Goal: Task Accomplishment & Management: Complete application form

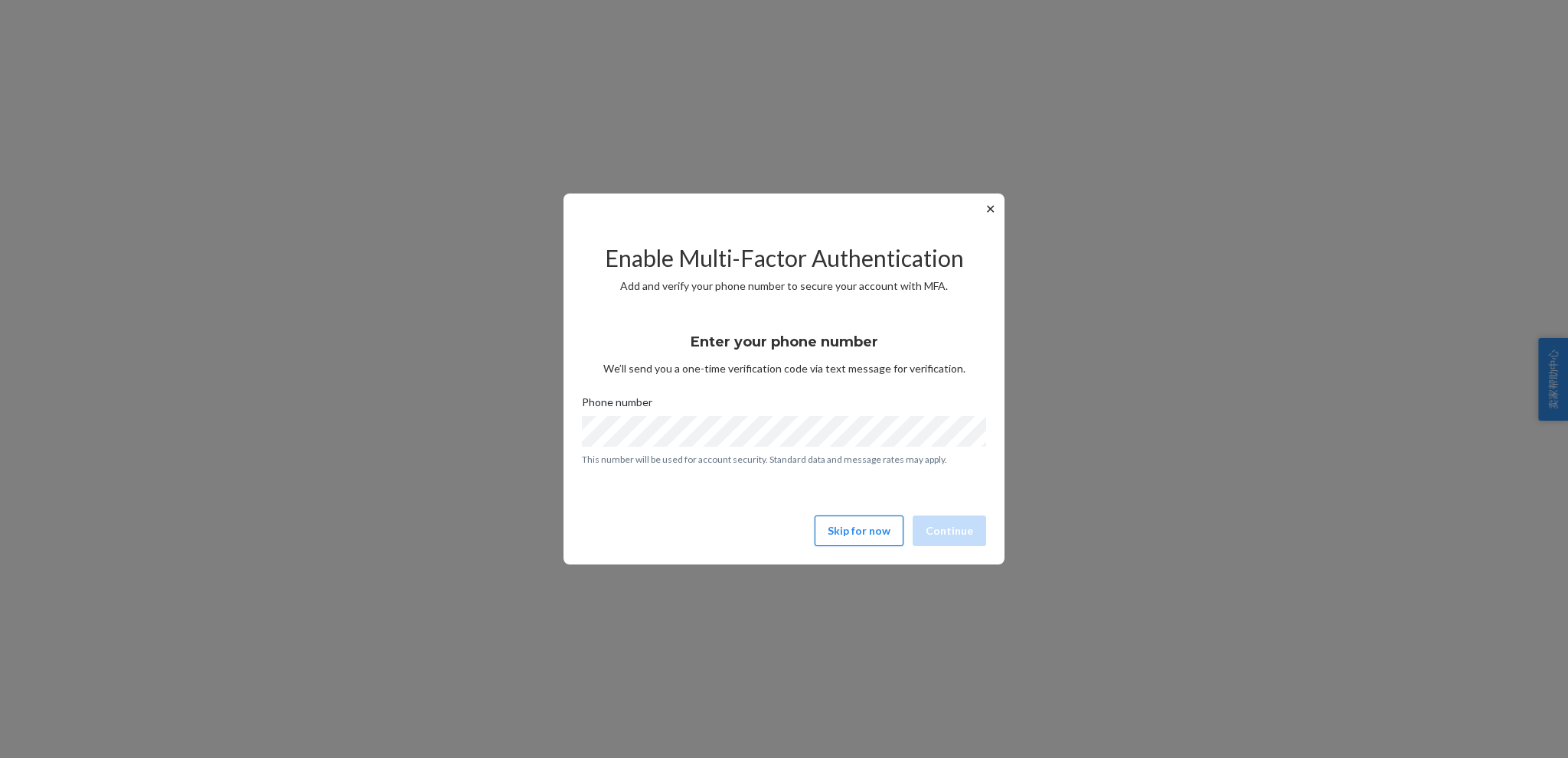
click at [843, 533] on button "Skip for now" at bounding box center [859, 531] width 89 height 31
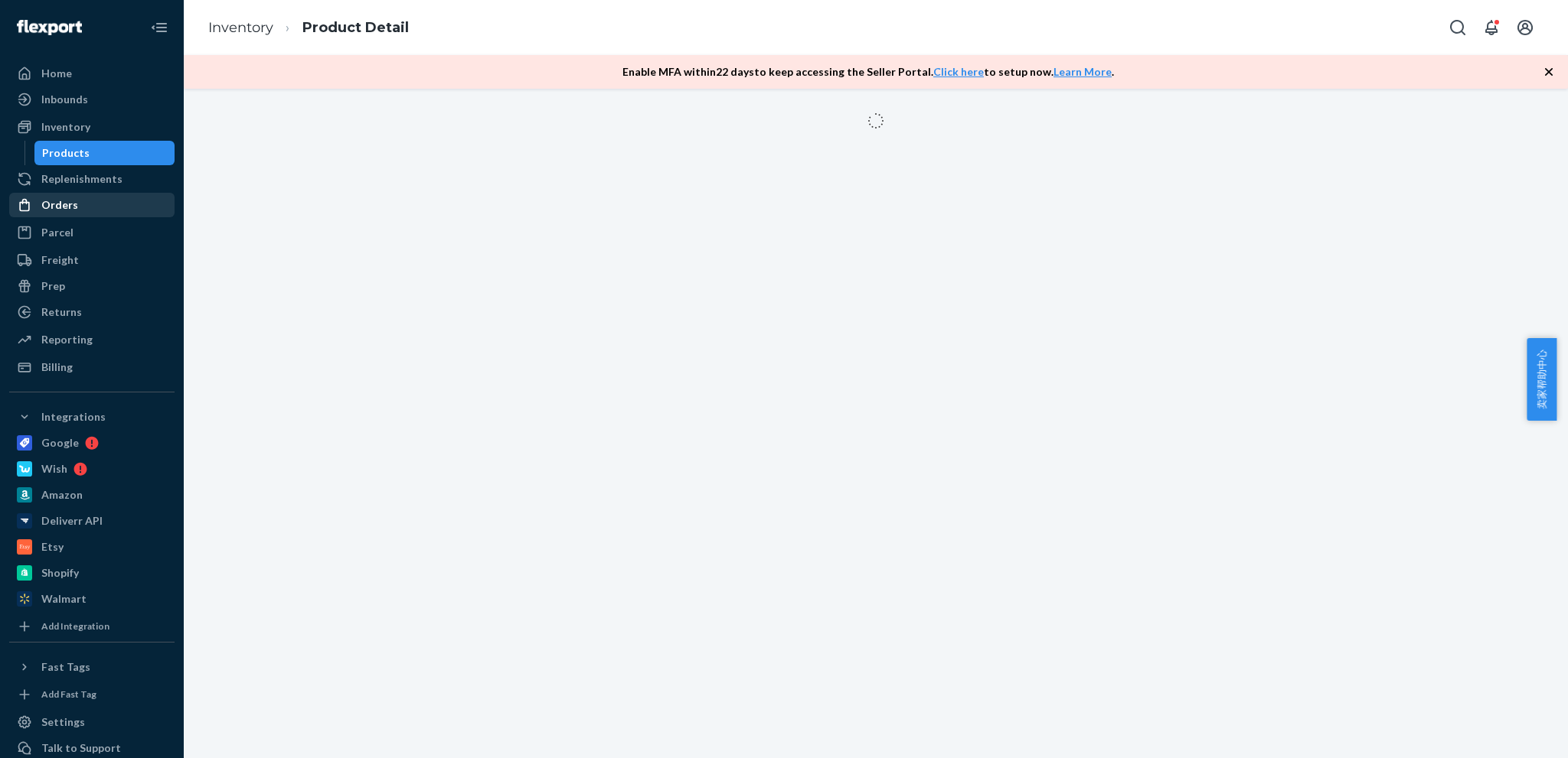
click at [68, 213] on div "Orders" at bounding box center [91, 205] width 162 height 21
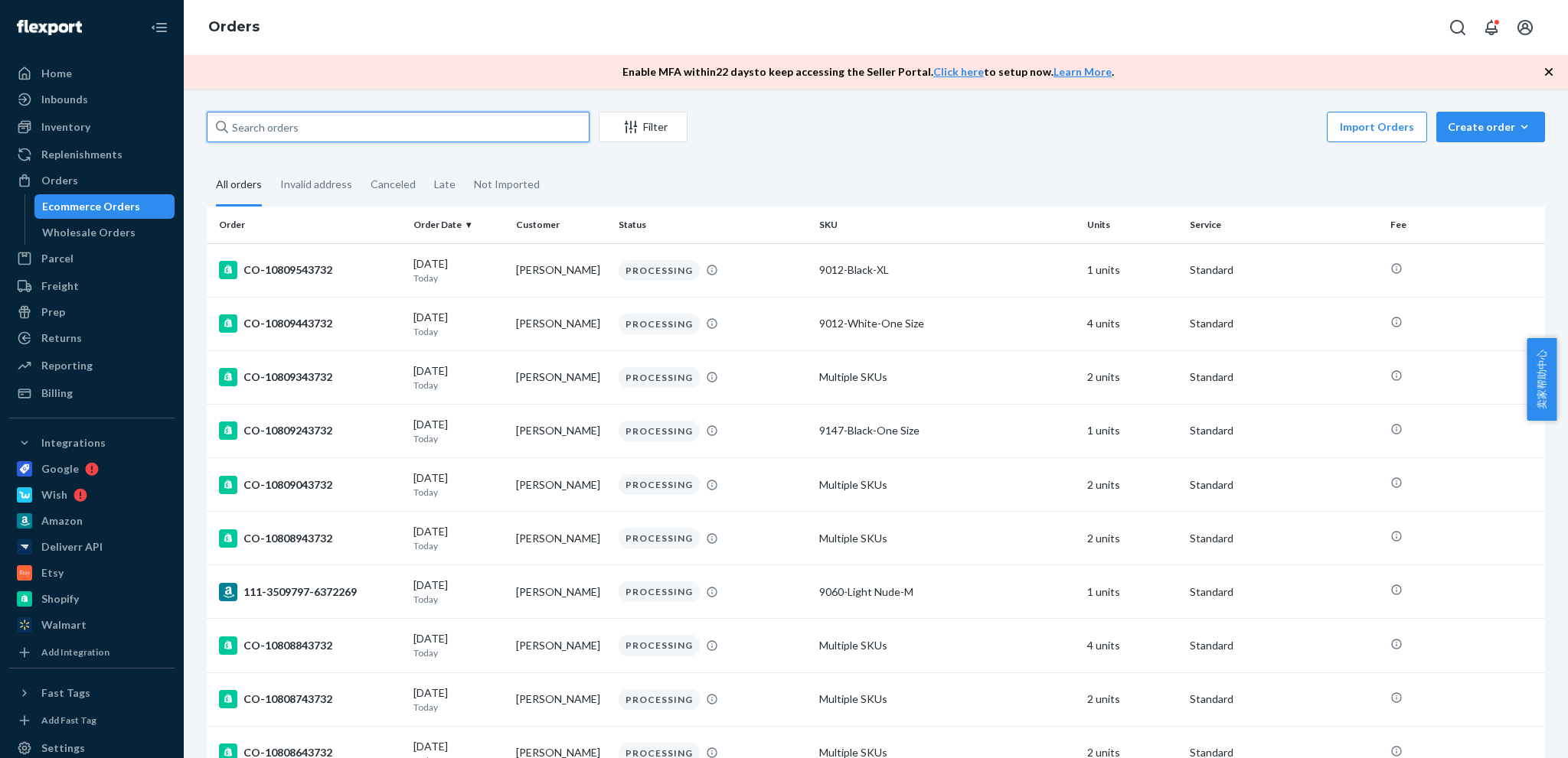
click at [421, 130] on input "text" at bounding box center [398, 127] width 383 height 31
paste input "CO-10780543732"
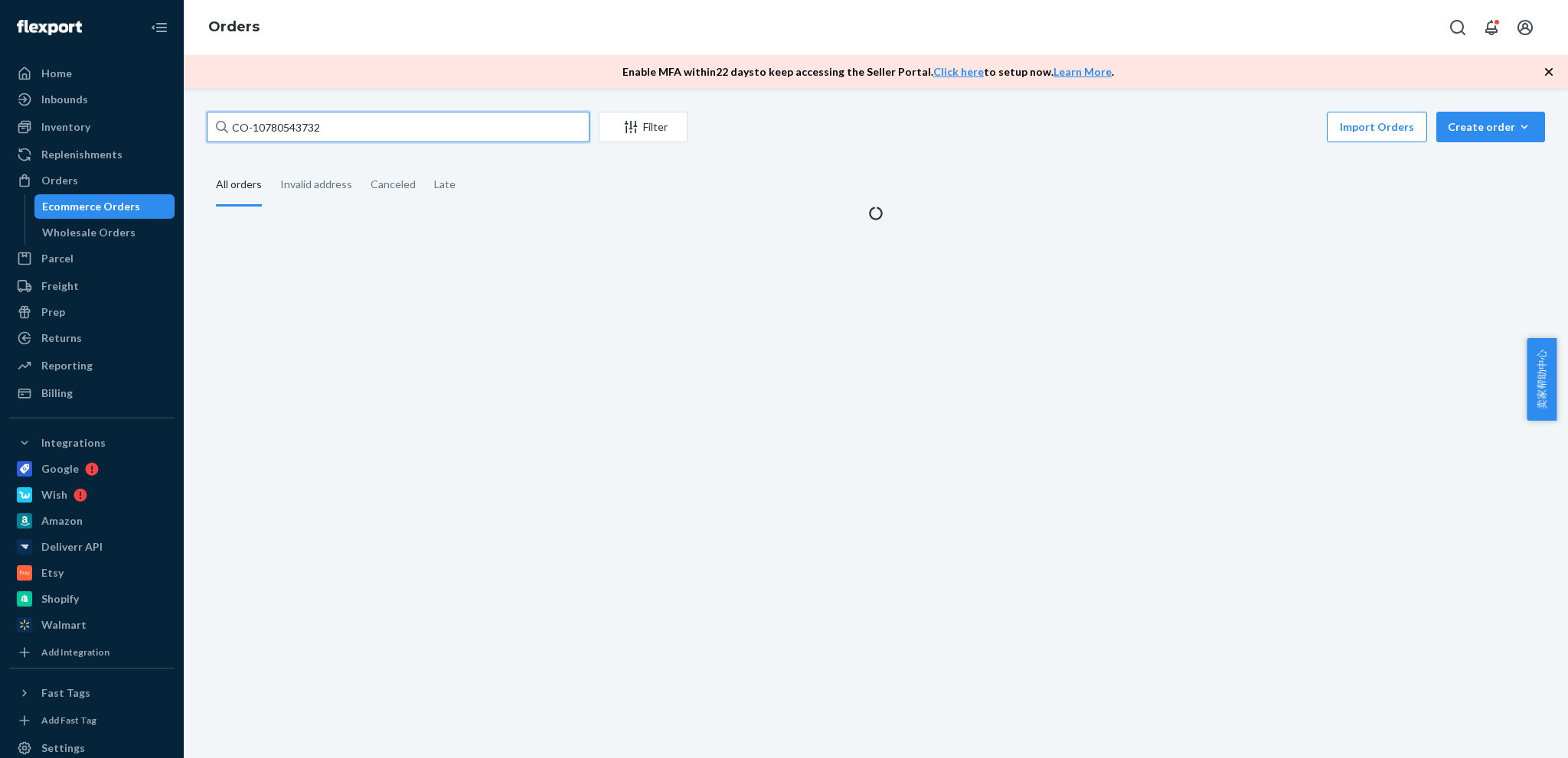
type input "CO-10780543732"
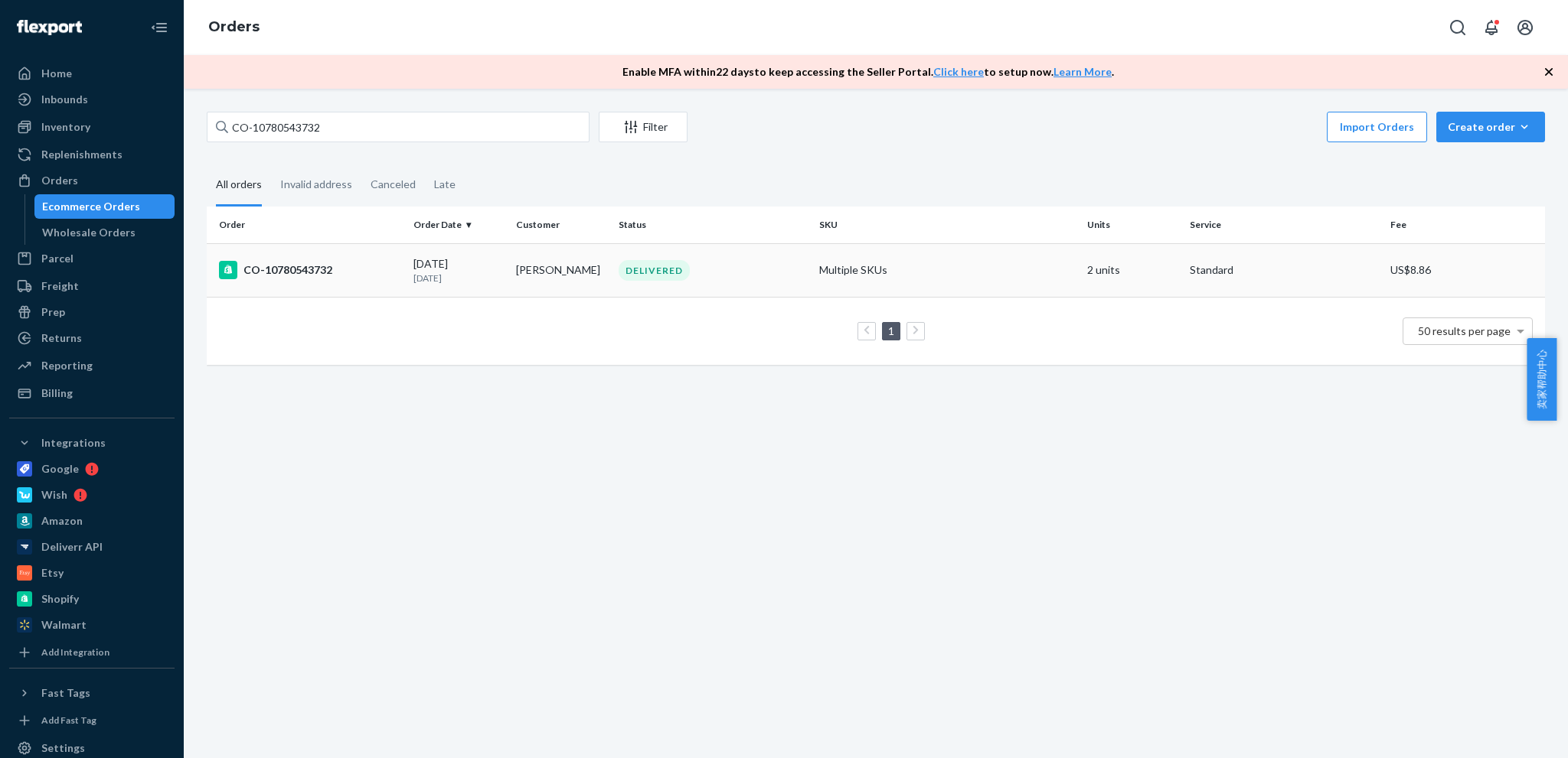
click at [339, 275] on div "CO-10780543732" at bounding box center [309, 270] width 182 height 18
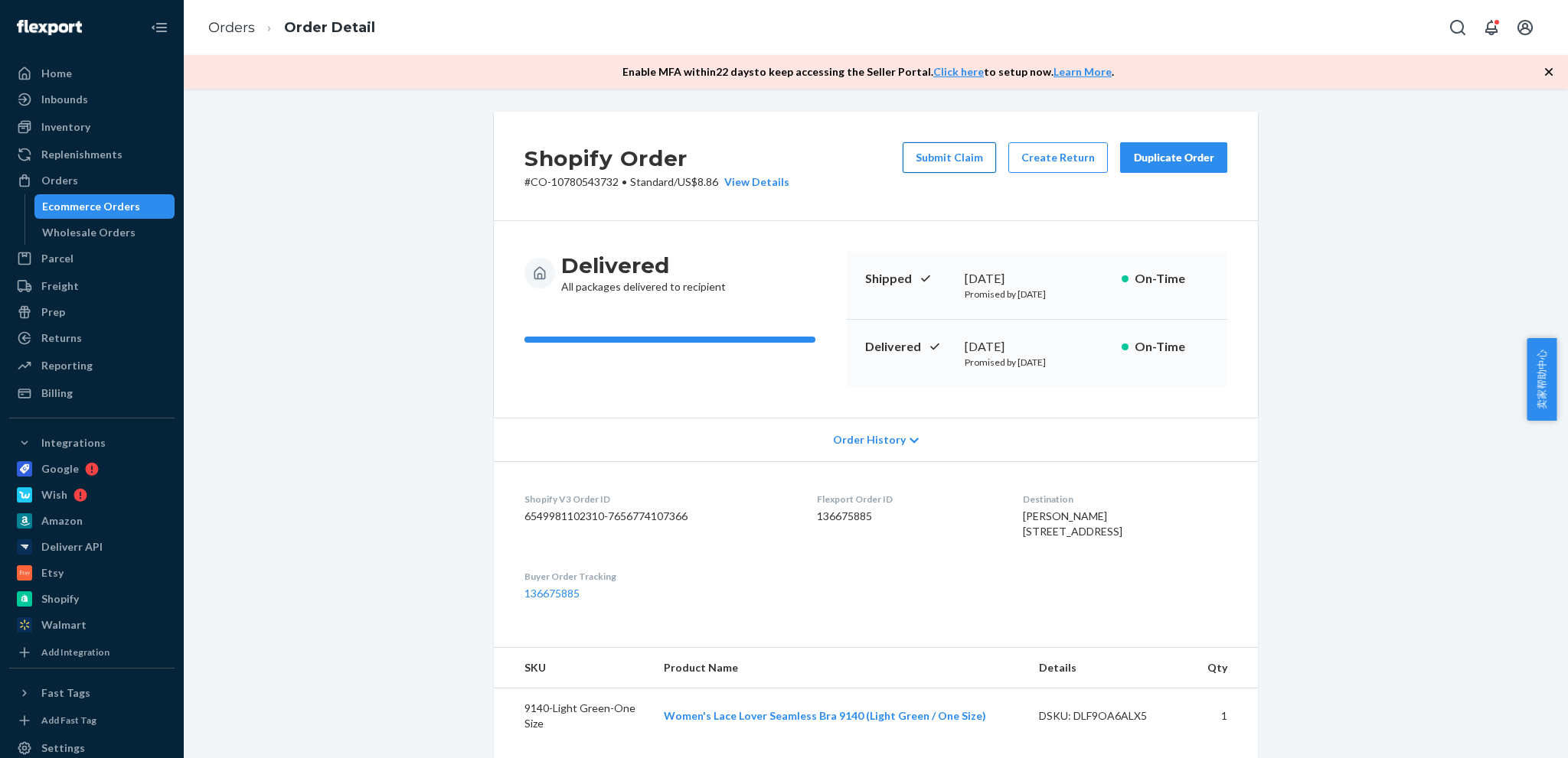
click at [947, 170] on button "Submit Claim" at bounding box center [949, 158] width 94 height 31
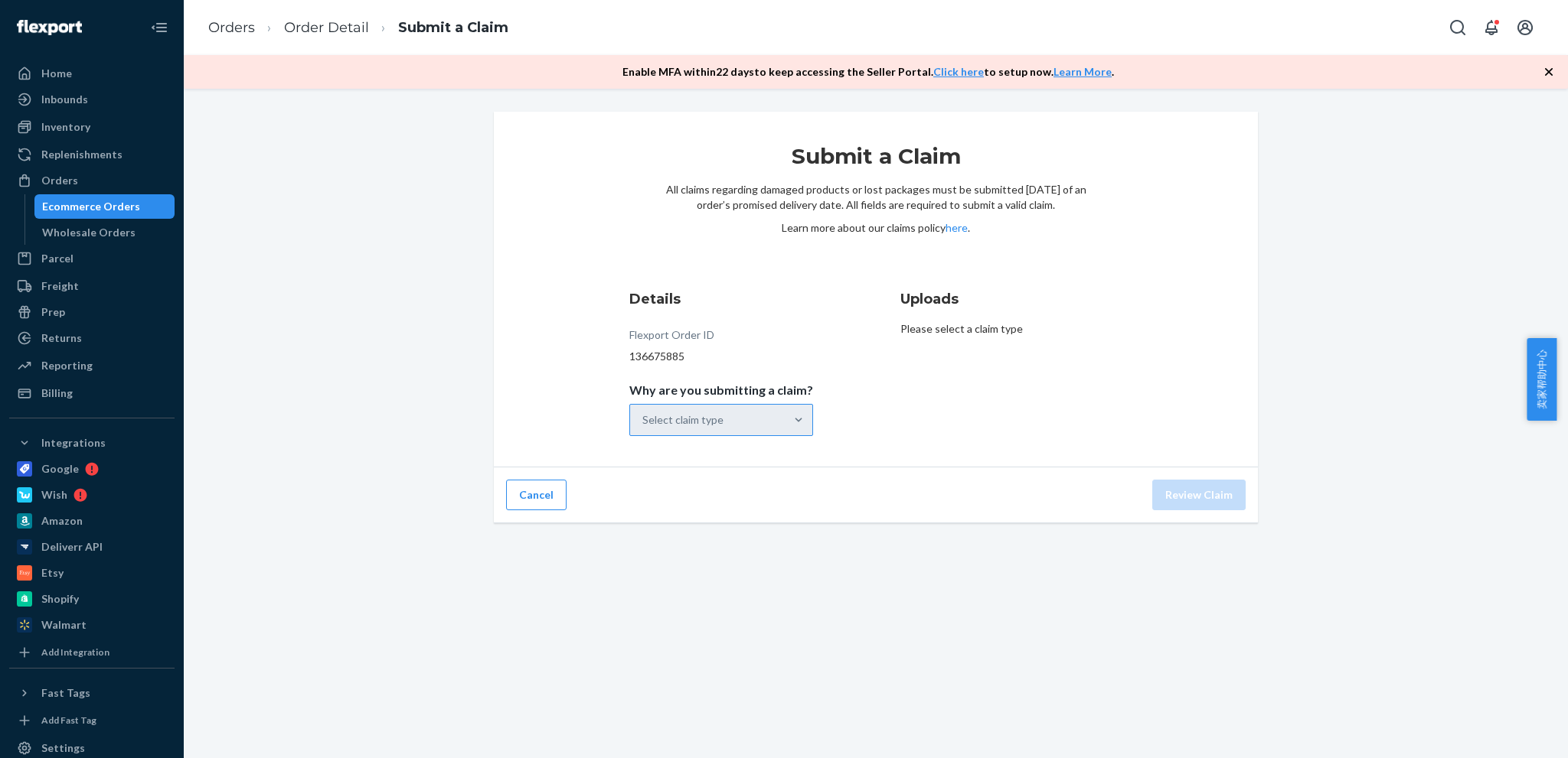
click at [733, 413] on div "Select claim type" at bounding box center [707, 420] width 154 height 31
click at [644, 413] on input "Why are you submitting a claim? Select claim type" at bounding box center [643, 420] width 2 height 15
click at [714, 555] on div "Missing product" at bounding box center [721, 549] width 177 height 31
click at [644, 428] on input "Why are you submitting a claim? option Missing product focused, 4 of 4. 4 resul…" at bounding box center [643, 420] width 2 height 15
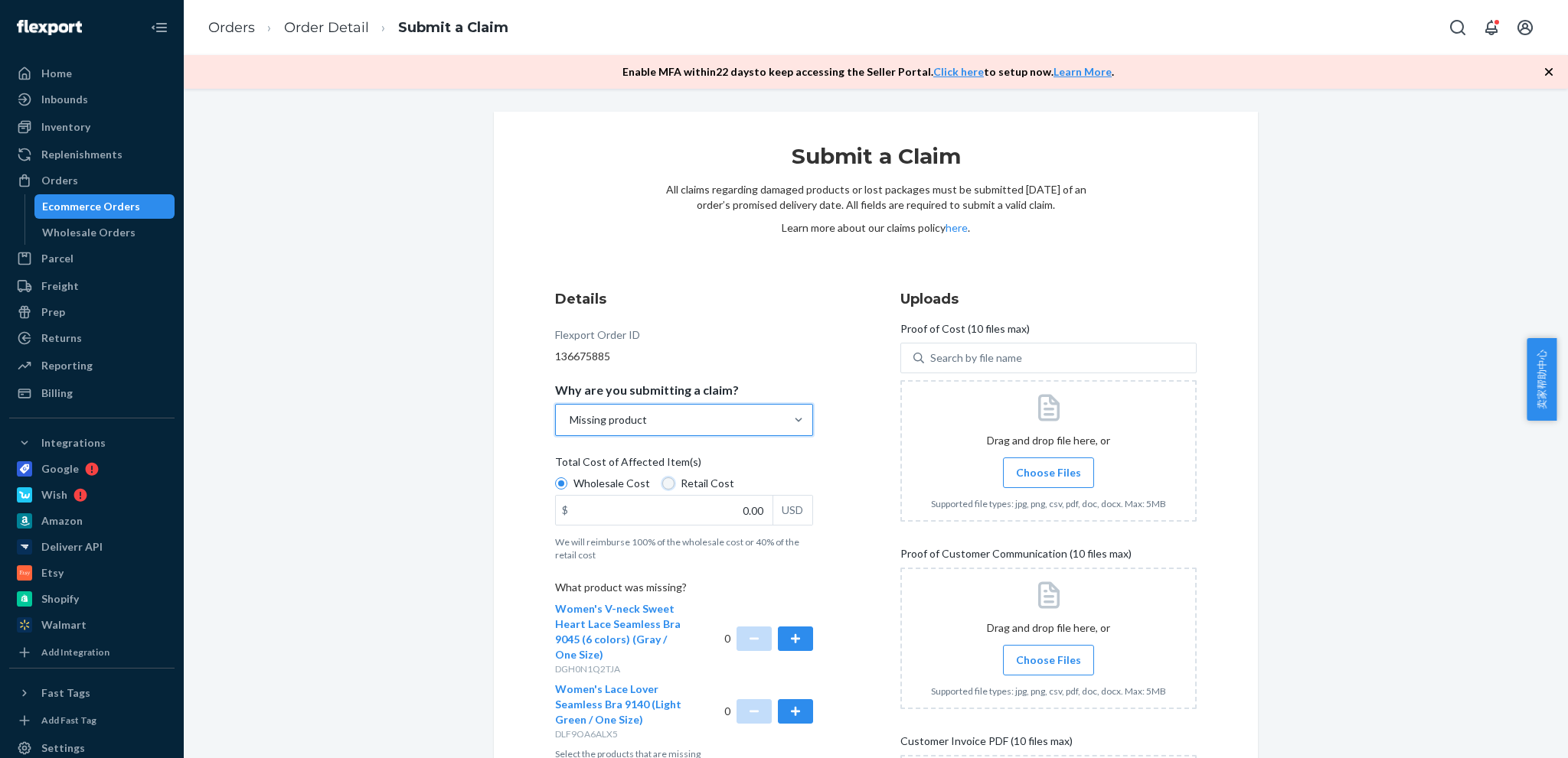
click at [662, 489] on input "Retail Cost" at bounding box center [668, 483] width 12 height 12
radio input "true"
radio input "false"
click at [790, 643] on button "button" at bounding box center [795, 639] width 35 height 25
click at [785, 707] on button "button" at bounding box center [795, 712] width 35 height 25
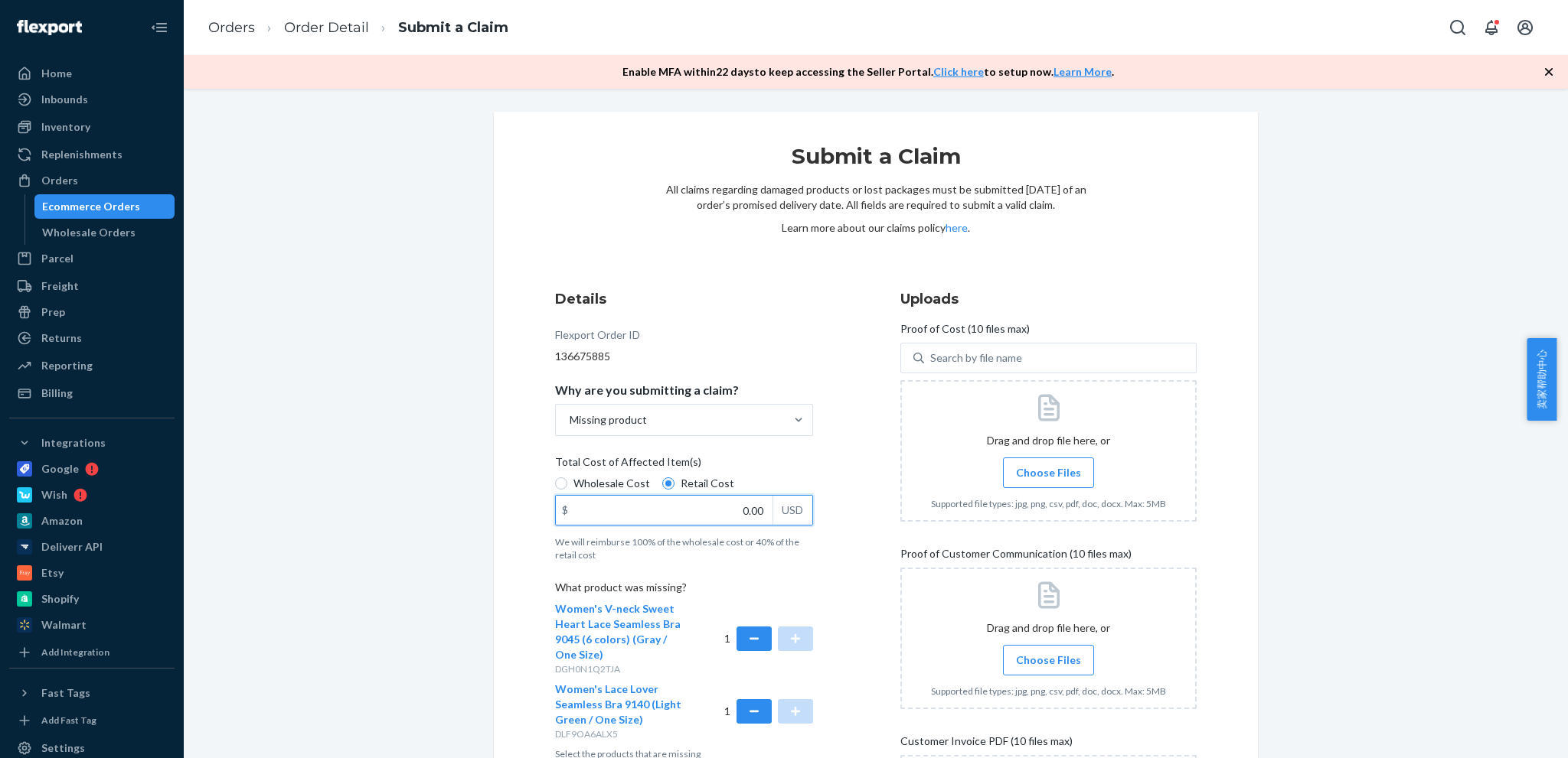
click at [717, 508] on input "0.00" at bounding box center [664, 510] width 216 height 29
type input "50.00"
click at [322, 555] on div "Submit a Claim All claims regarding damaged products or lost packages must be s…" at bounding box center [875, 564] width 1361 height 904
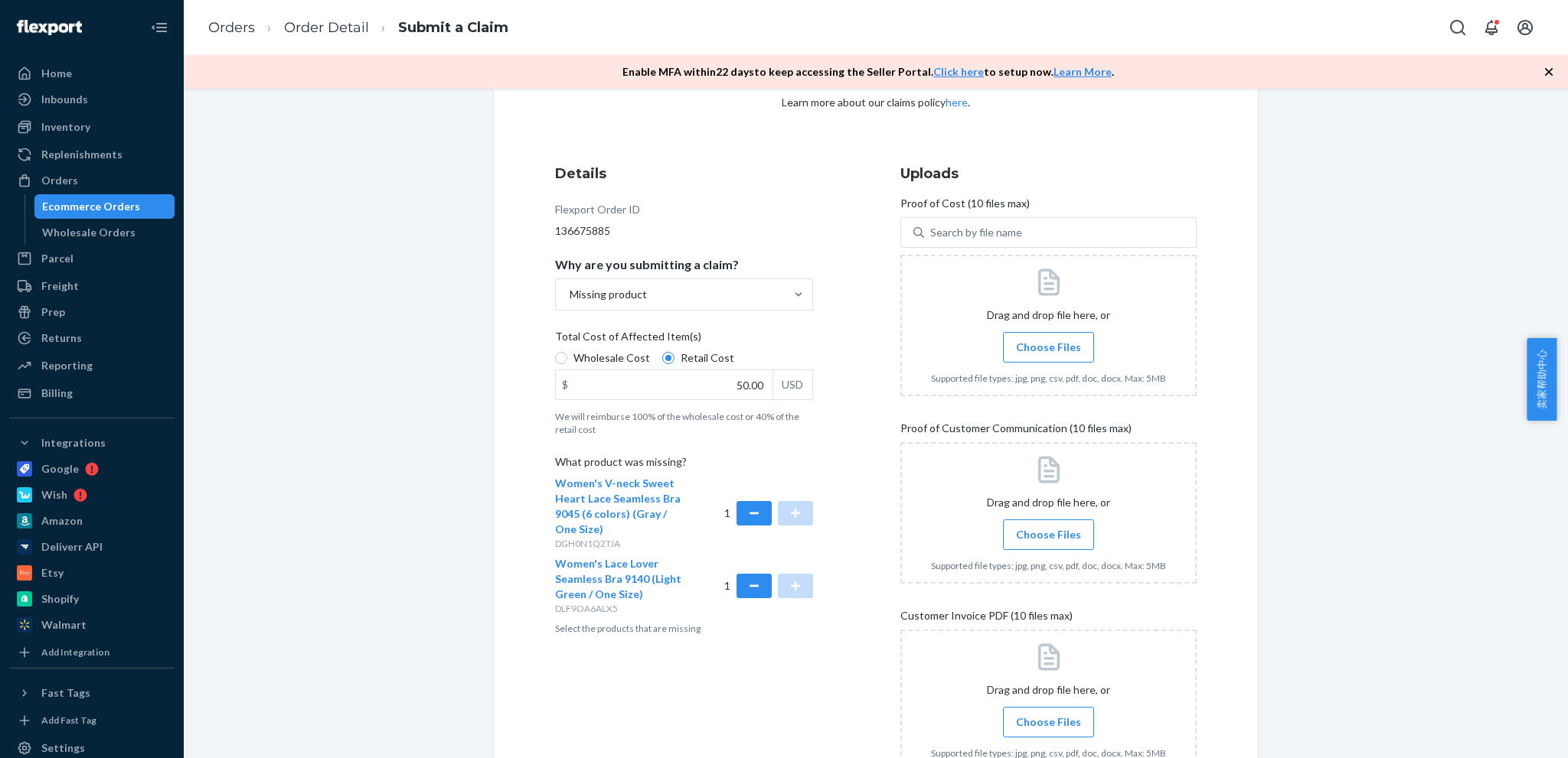
scroll to position [77, 0]
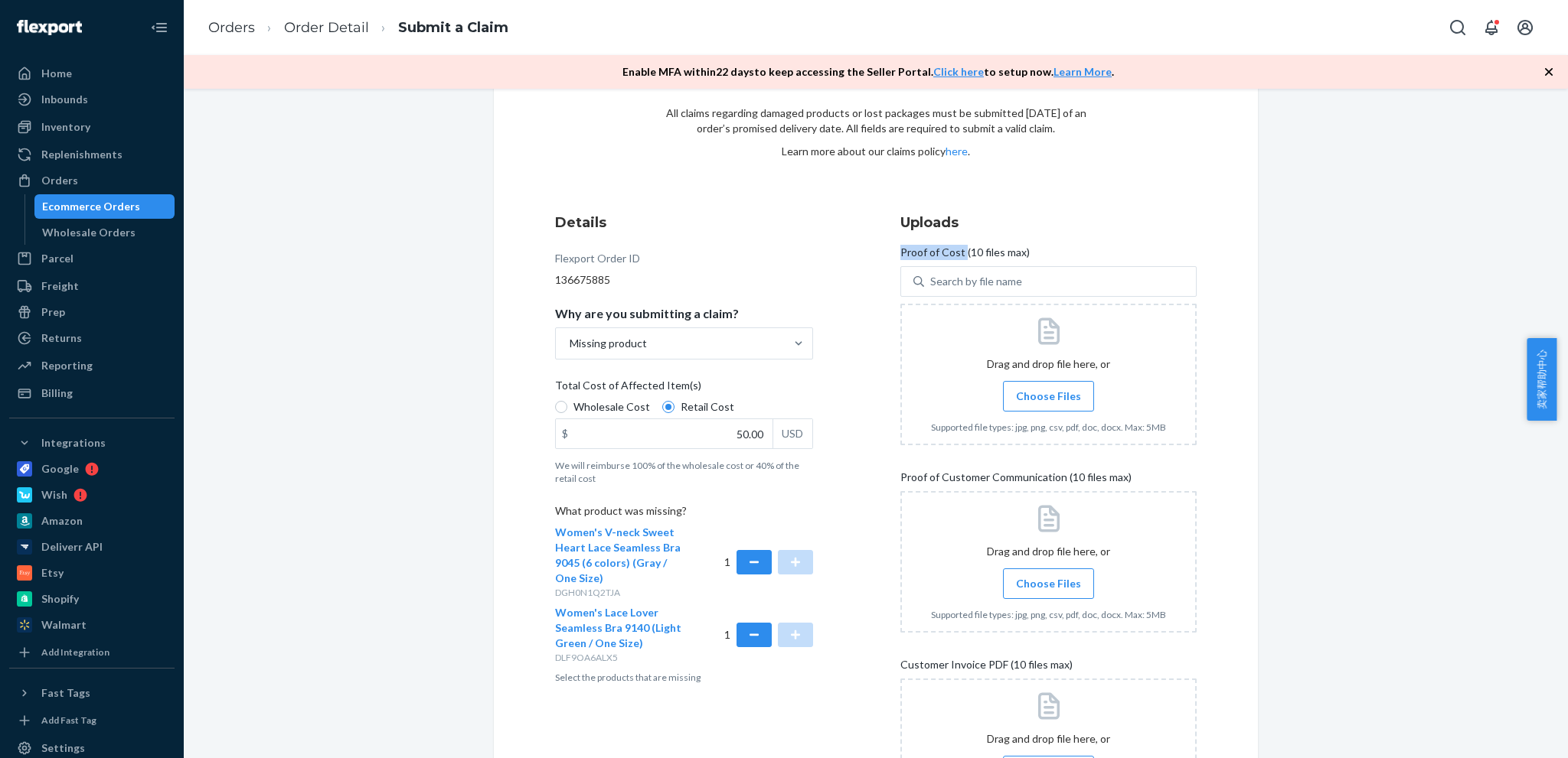
drag, startPoint x: 896, startPoint y: 253, endPoint x: 958, endPoint y: 256, distance: 62.1
click at [958, 256] on span "Proof of Cost (10 files max)" at bounding box center [965, 255] width 130 height 21
copy span "Proof of Cost"
click at [1055, 402] on span "Choose Files" at bounding box center [1048, 397] width 65 height 15
click at [1049, 402] on input "Choose Files" at bounding box center [1048, 397] width 1 height 17
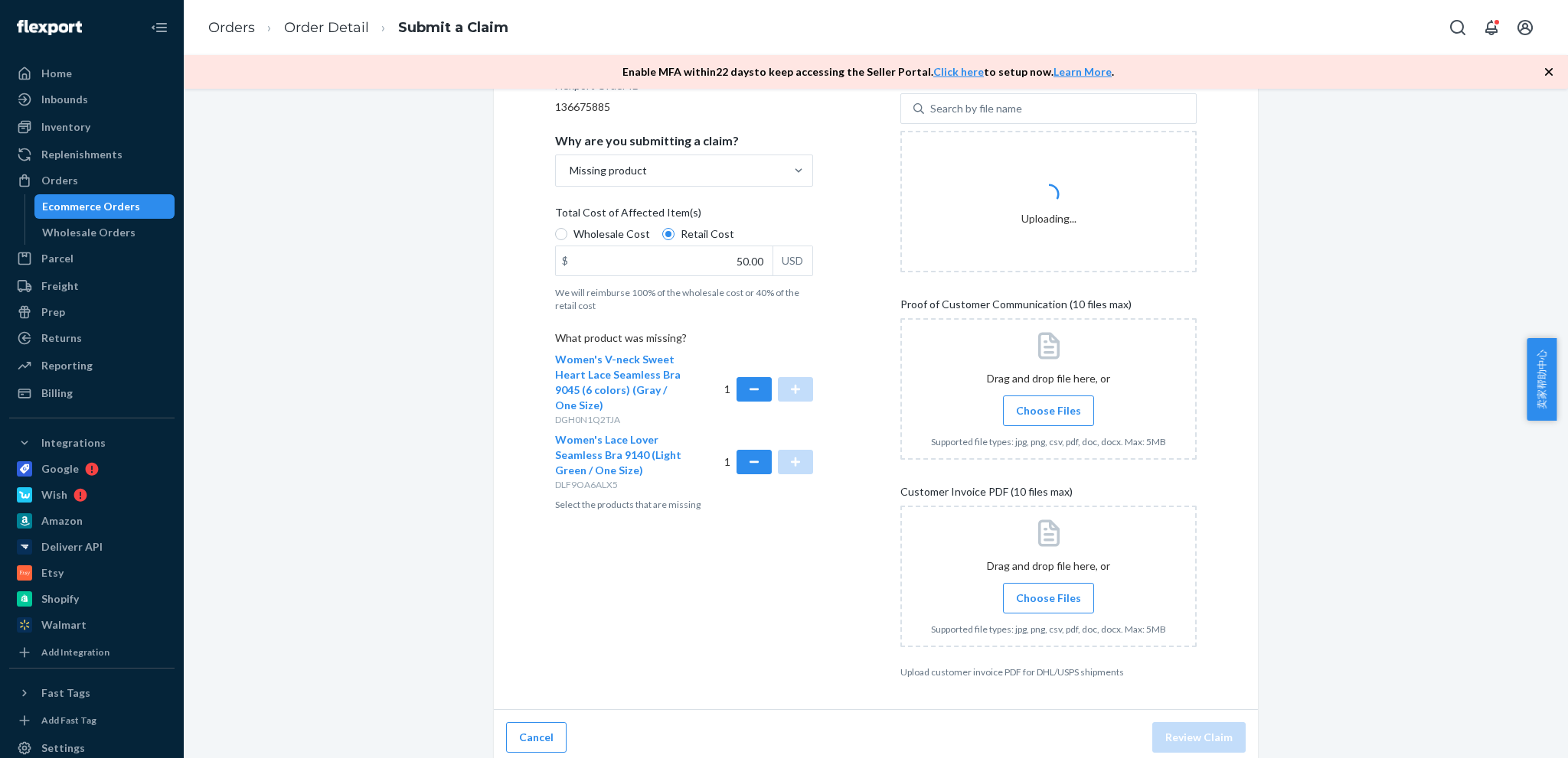
scroll to position [256, 0]
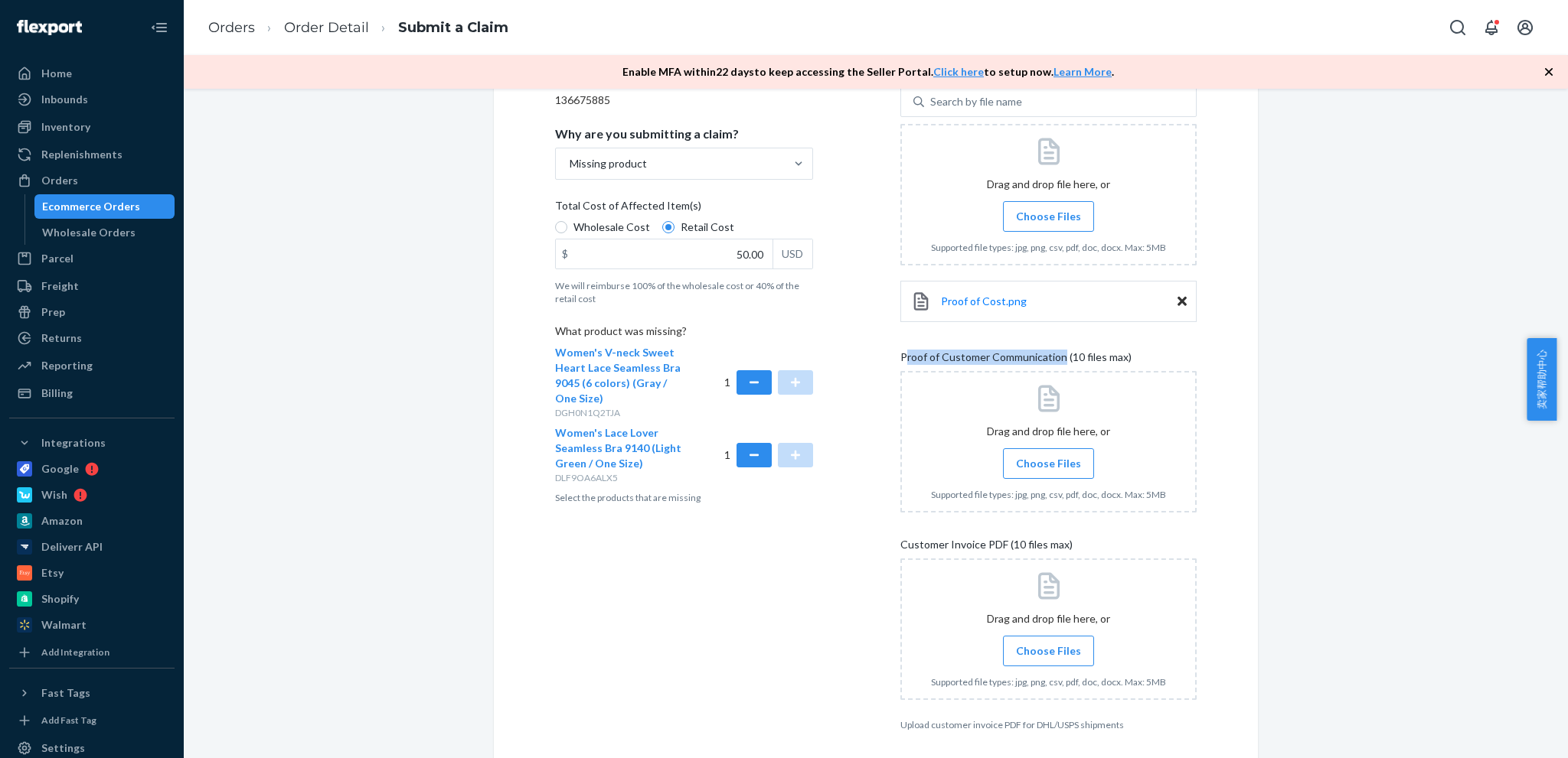
drag, startPoint x: 897, startPoint y: 352, endPoint x: 994, endPoint y: 358, distance: 97.2
click at [1056, 354] on span "Proof of Customer Communication (10 files max)" at bounding box center [1015, 361] width 231 height 21
drag, startPoint x: 994, startPoint y: 358, endPoint x: 980, endPoint y: 356, distance: 14.1
click at [994, 358] on span "Proof of Customer Communication (10 files max)" at bounding box center [1015, 361] width 231 height 21
drag, startPoint x: 894, startPoint y: 358, endPoint x: 1056, endPoint y: 365, distance: 162.2
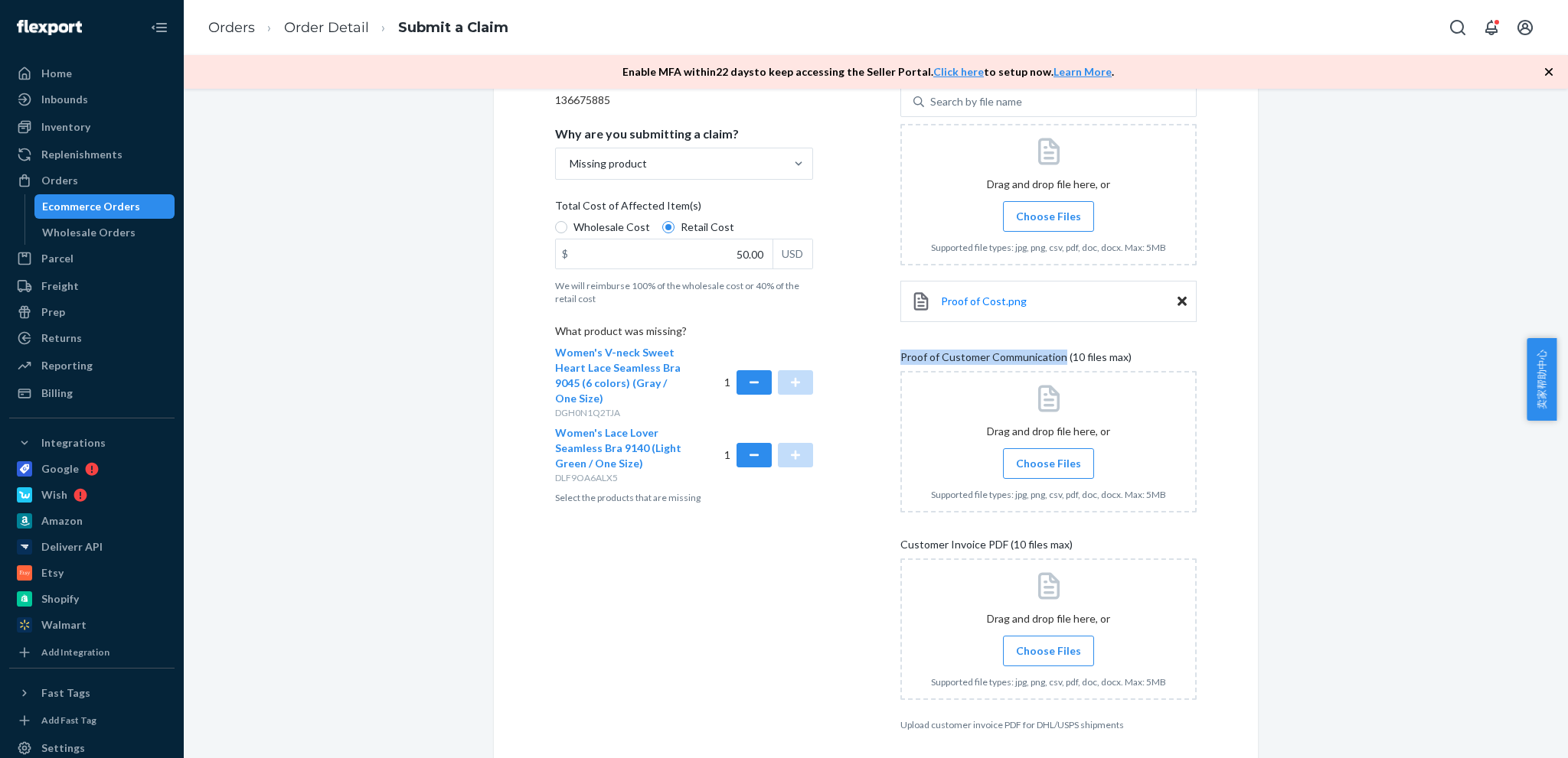
click at [1056, 365] on div "Details Flexport Order ID 136675885 Why are you submitting a claim? Missing pro…" at bounding box center [876, 382] width 642 height 699
copy span "Proof of Customer Communication"
drag, startPoint x: 1381, startPoint y: 565, endPoint x: 1332, endPoint y: 559, distance: 49.4
click at [1365, 563] on div "Submit a Claim All claims regarding damaged products or lost packages must be s…" at bounding box center [875, 337] width 1361 height 964
click at [1003, 460] on label "Choose Files" at bounding box center [1048, 464] width 91 height 31
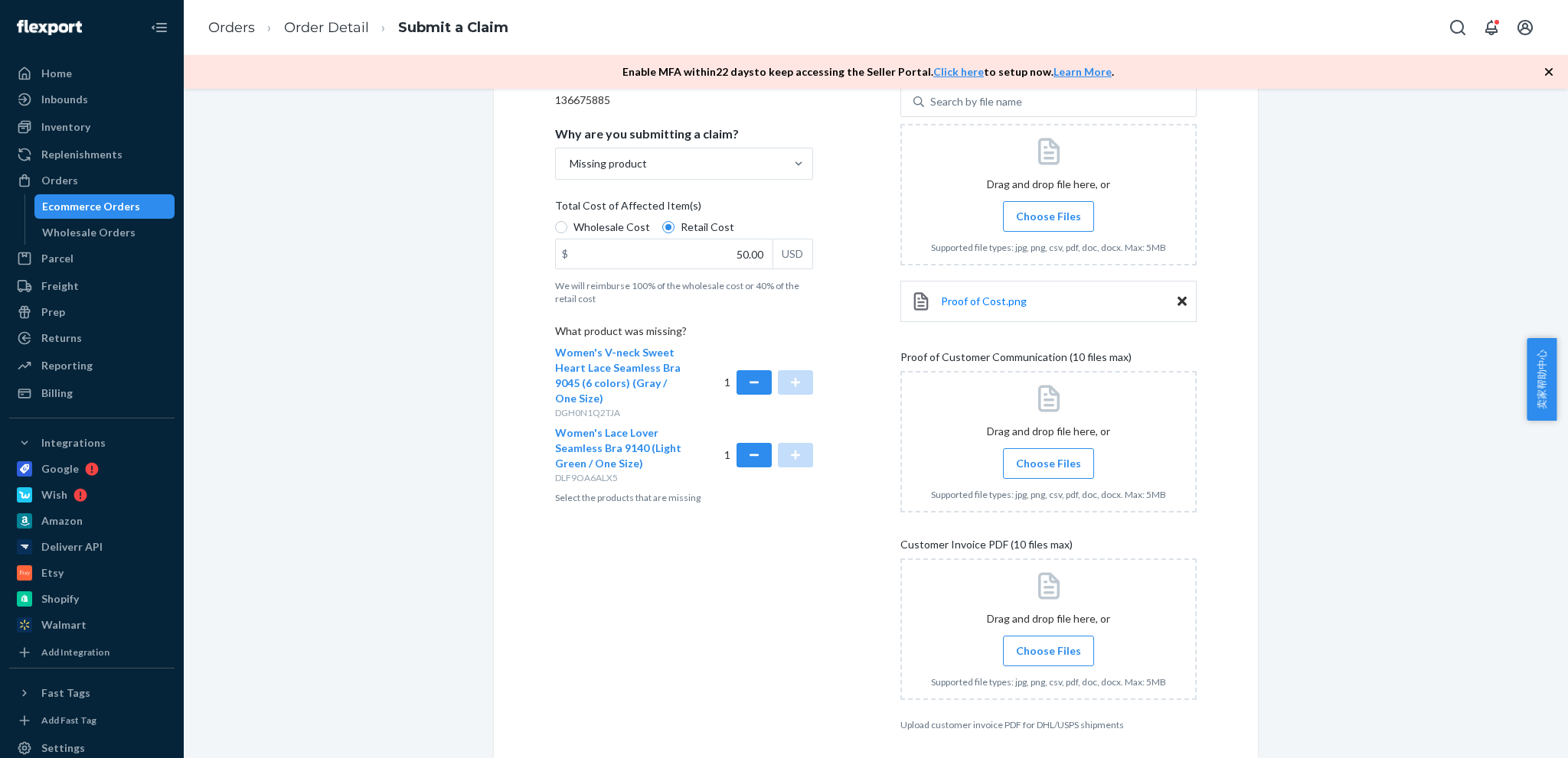
click at [1048, 460] on input "Choose Files" at bounding box center [1048, 463] width 1 height 17
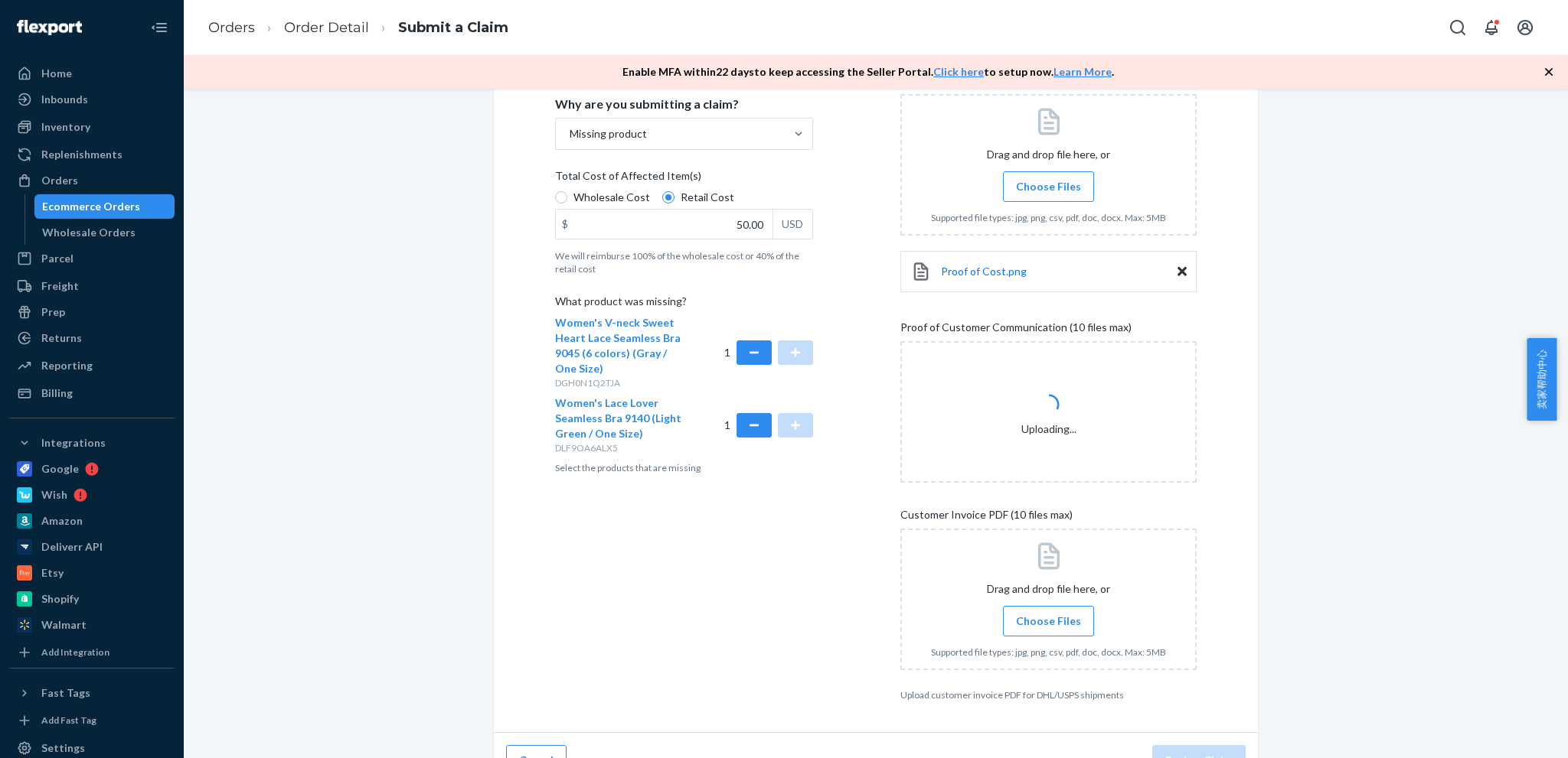
scroll to position [315, 0]
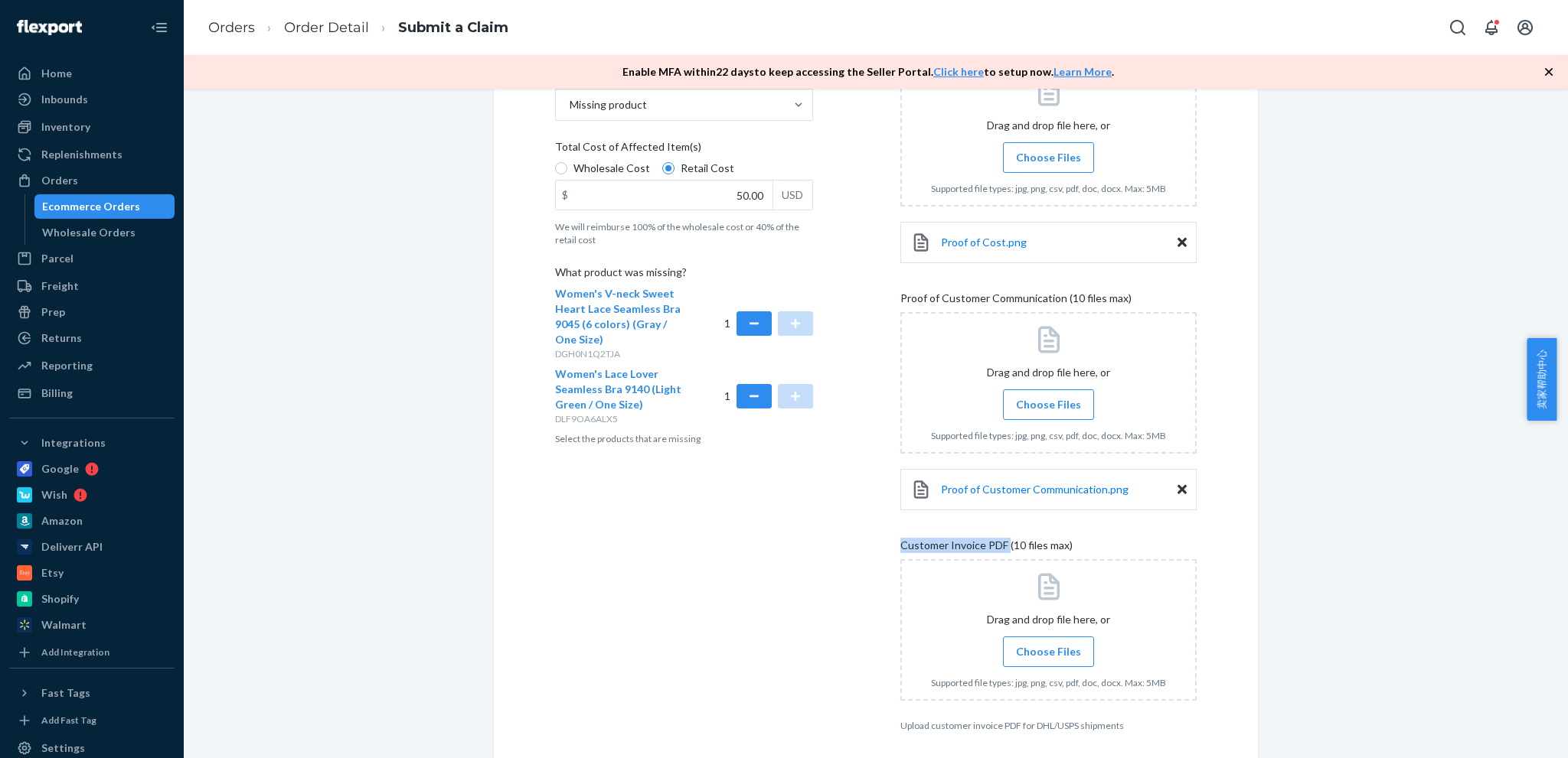
drag, startPoint x: 890, startPoint y: 550, endPoint x: 1003, endPoint y: 546, distance: 113.1
click at [1003, 546] on div "Details Flexport Order ID 136675885 Why are you submitting a claim? Missing pro…" at bounding box center [876, 353] width 642 height 758
copy span "Customer Invoice PDF"
click at [1023, 647] on span "Choose Files" at bounding box center [1048, 652] width 65 height 15
click at [1048, 647] on input "Choose Files" at bounding box center [1048, 652] width 1 height 17
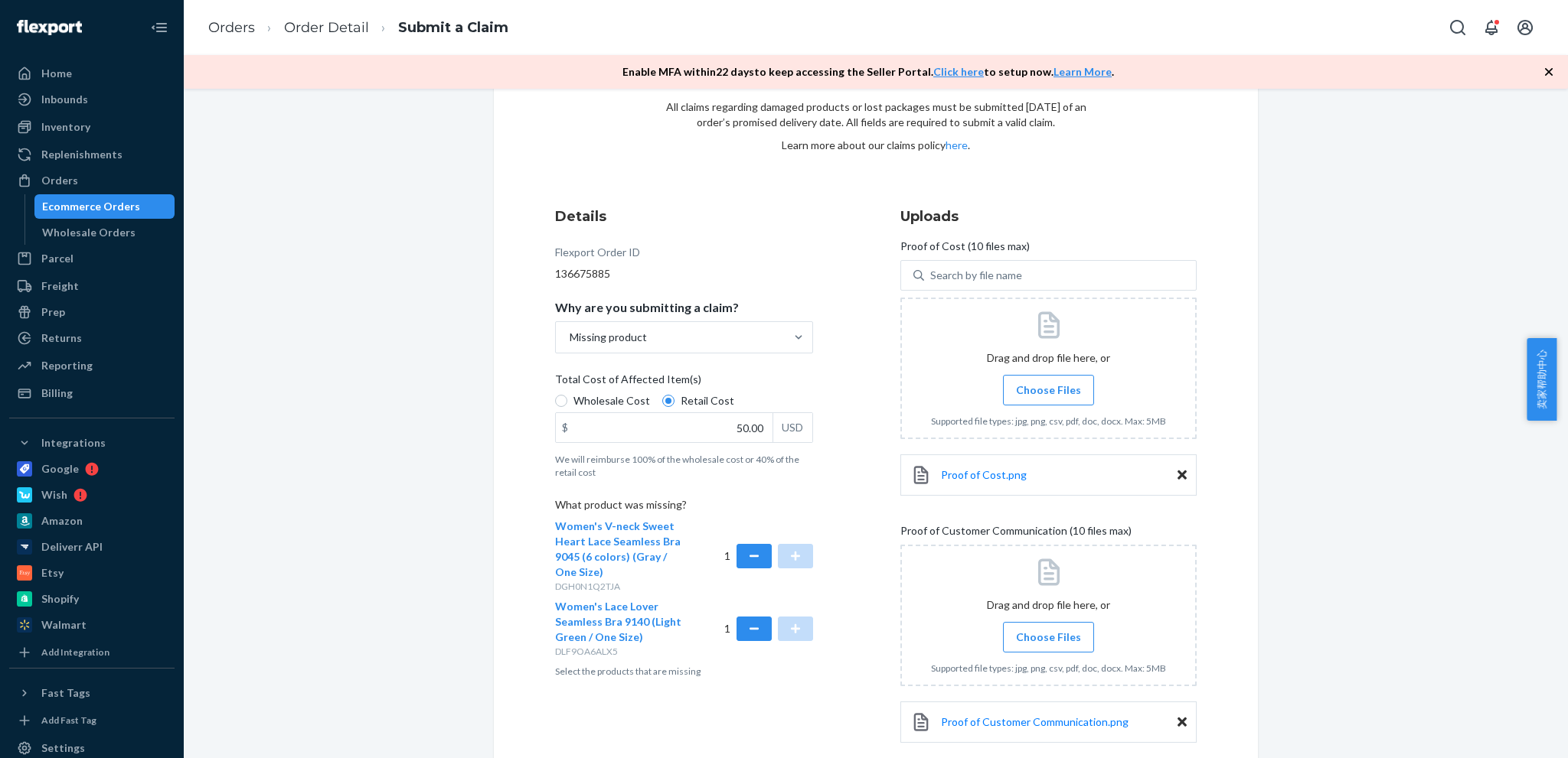
scroll to position [0, 0]
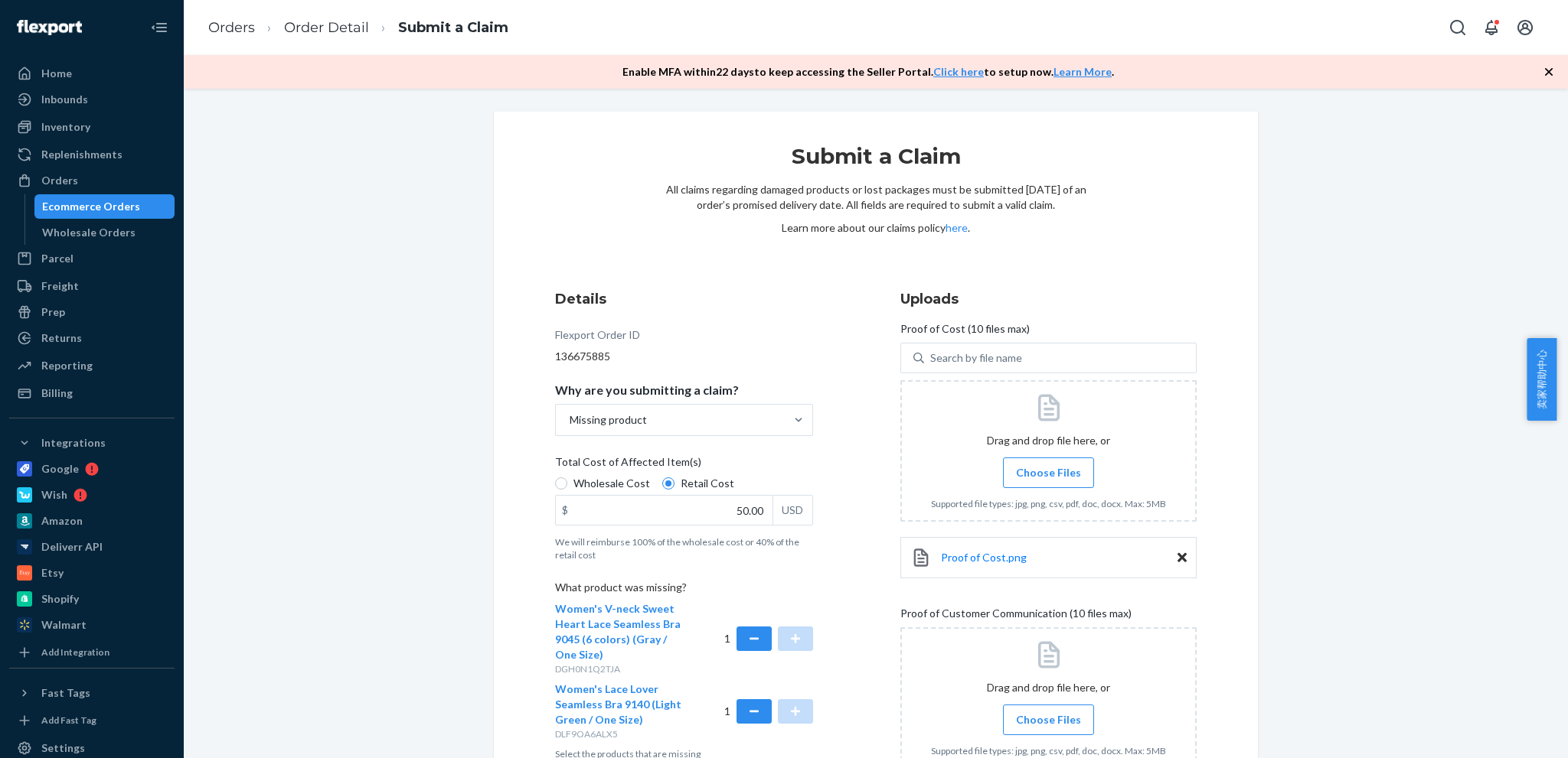
click at [563, 350] on div "136675885" at bounding box center [684, 357] width 258 height 15
copy div "136675885"
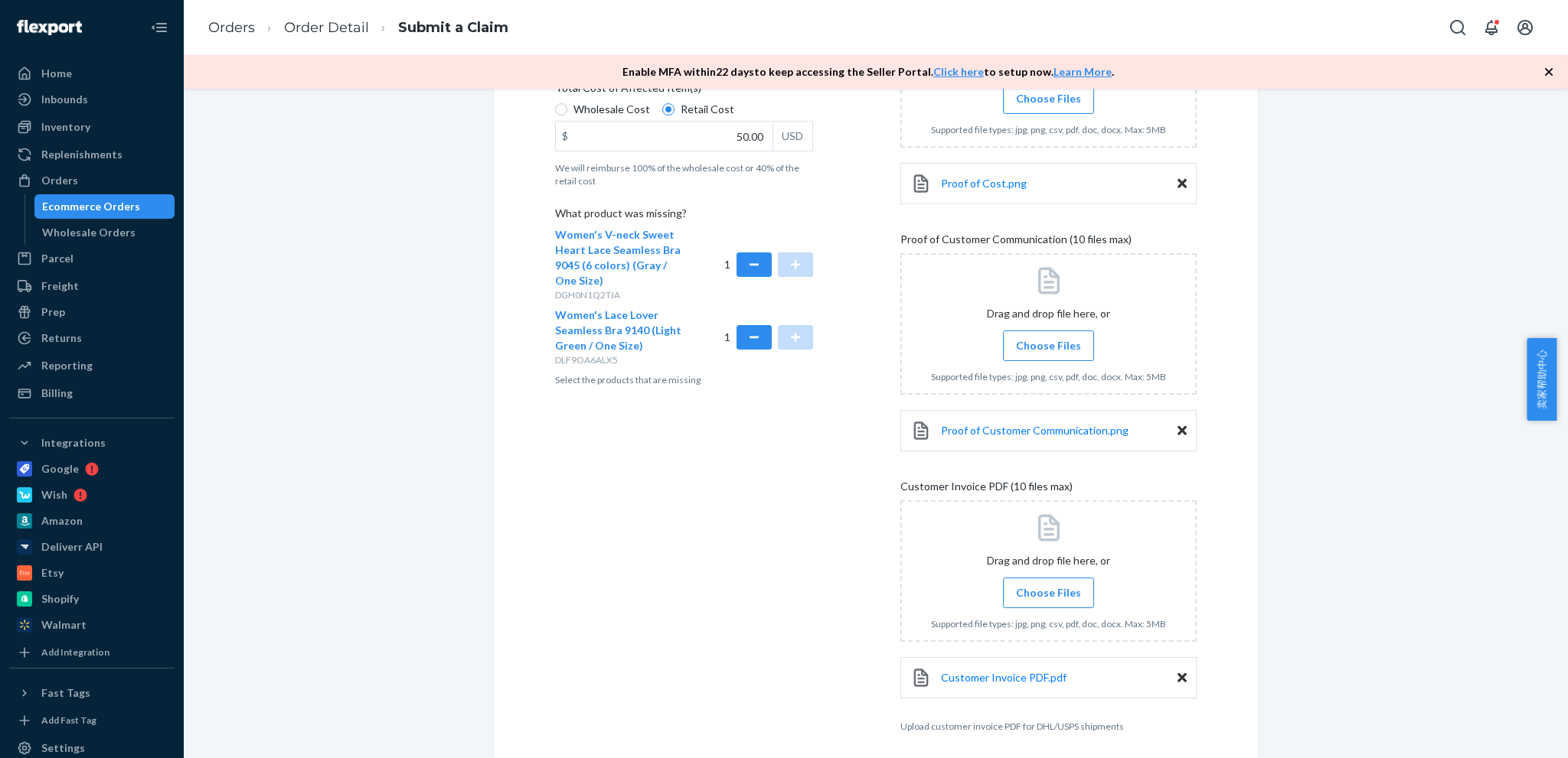
scroll to position [435, 0]
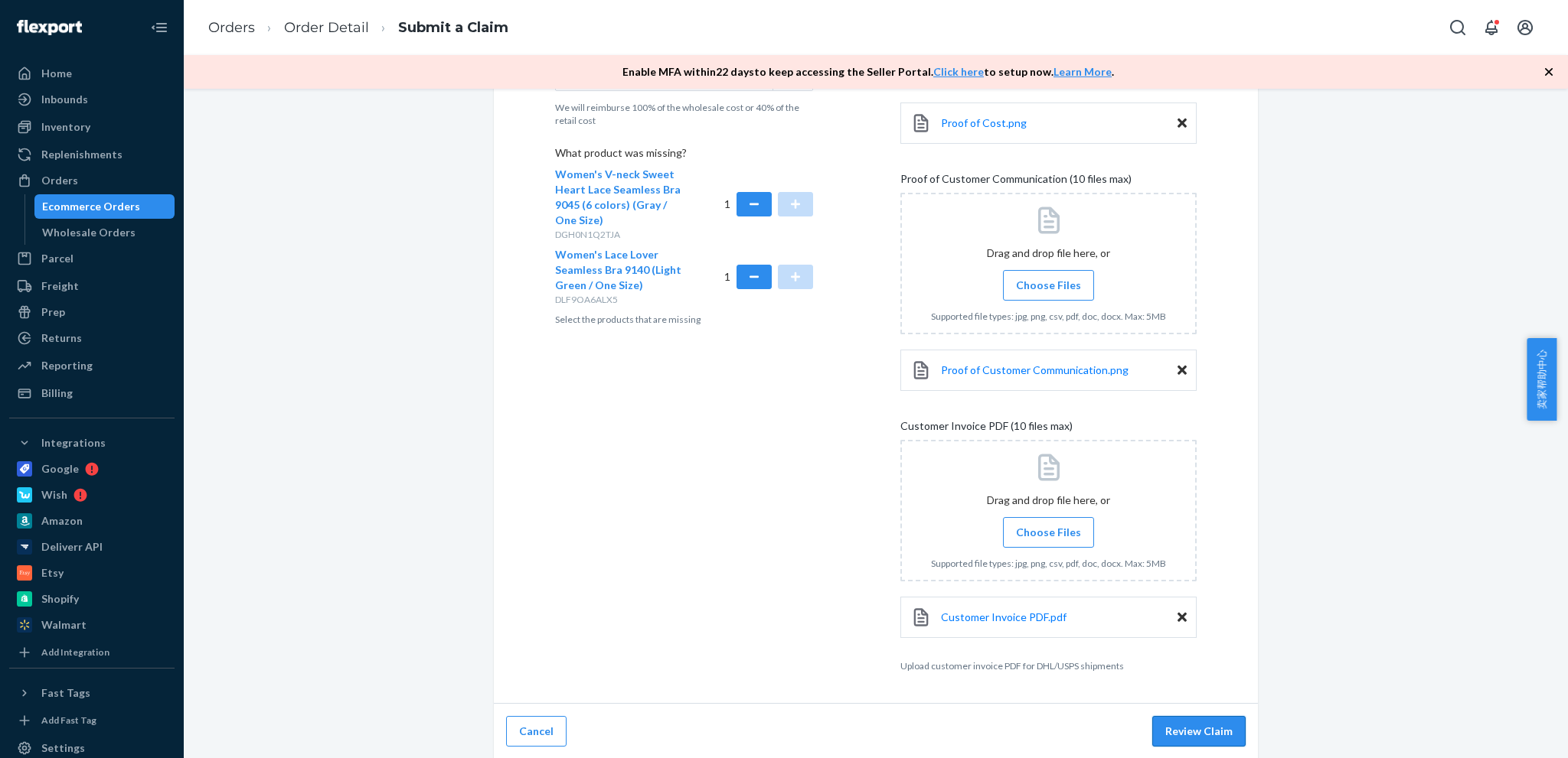
click at [1196, 733] on button "Review Claim" at bounding box center [1199, 732] width 94 height 31
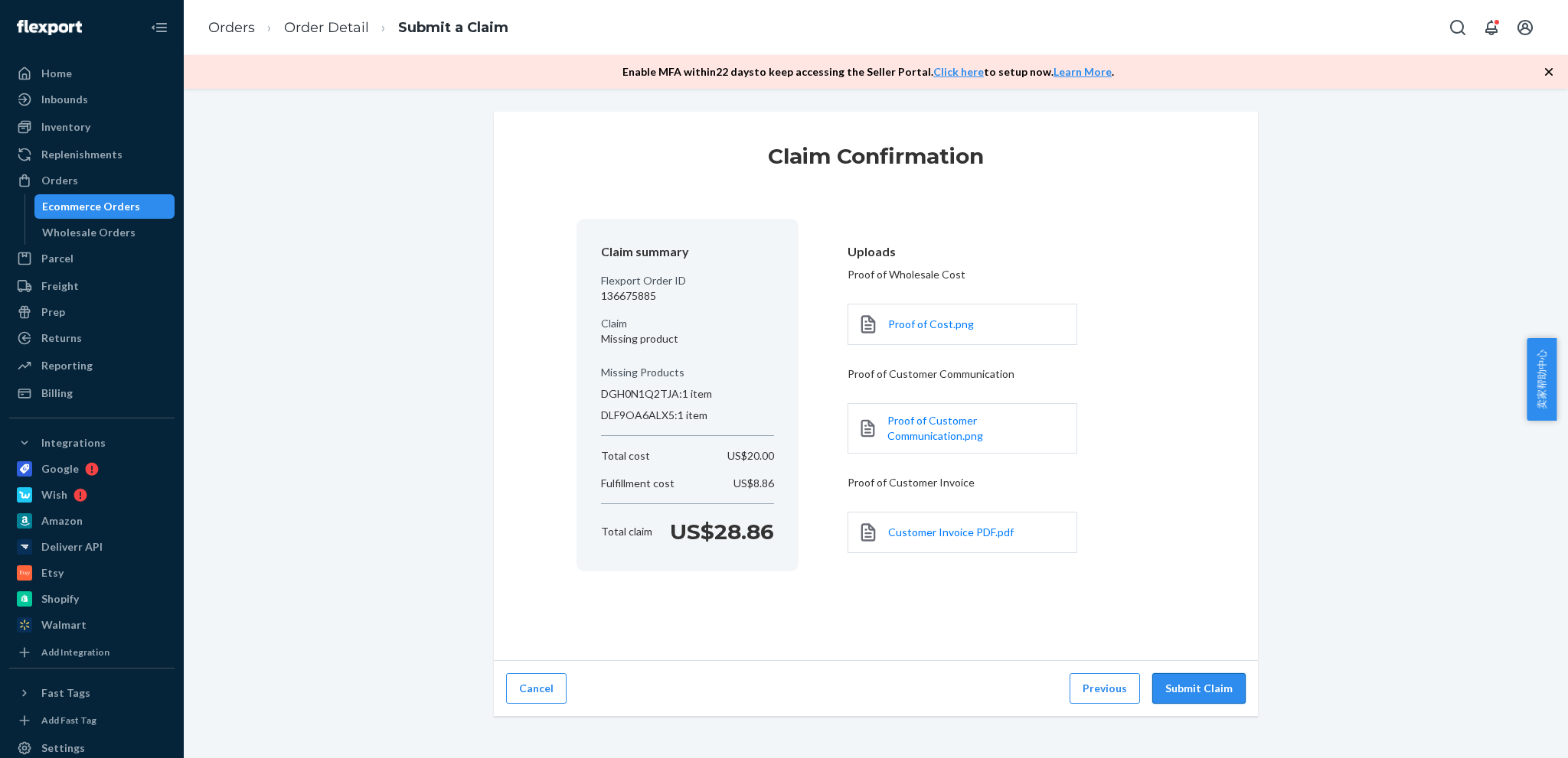
click at [1184, 698] on button "Submit Claim" at bounding box center [1199, 689] width 94 height 31
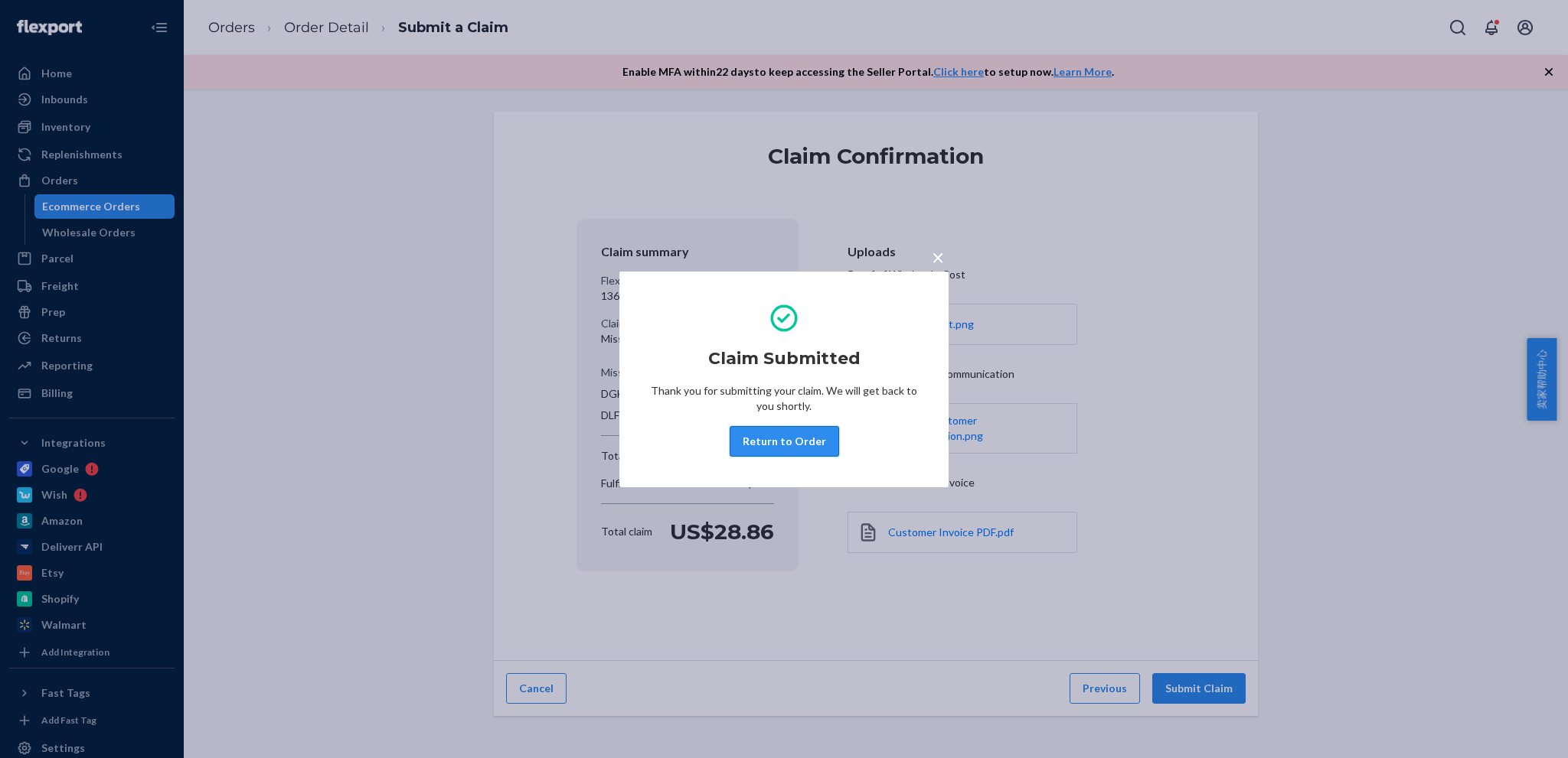
click at [800, 430] on button "Return to Order" at bounding box center [784, 442] width 110 height 31
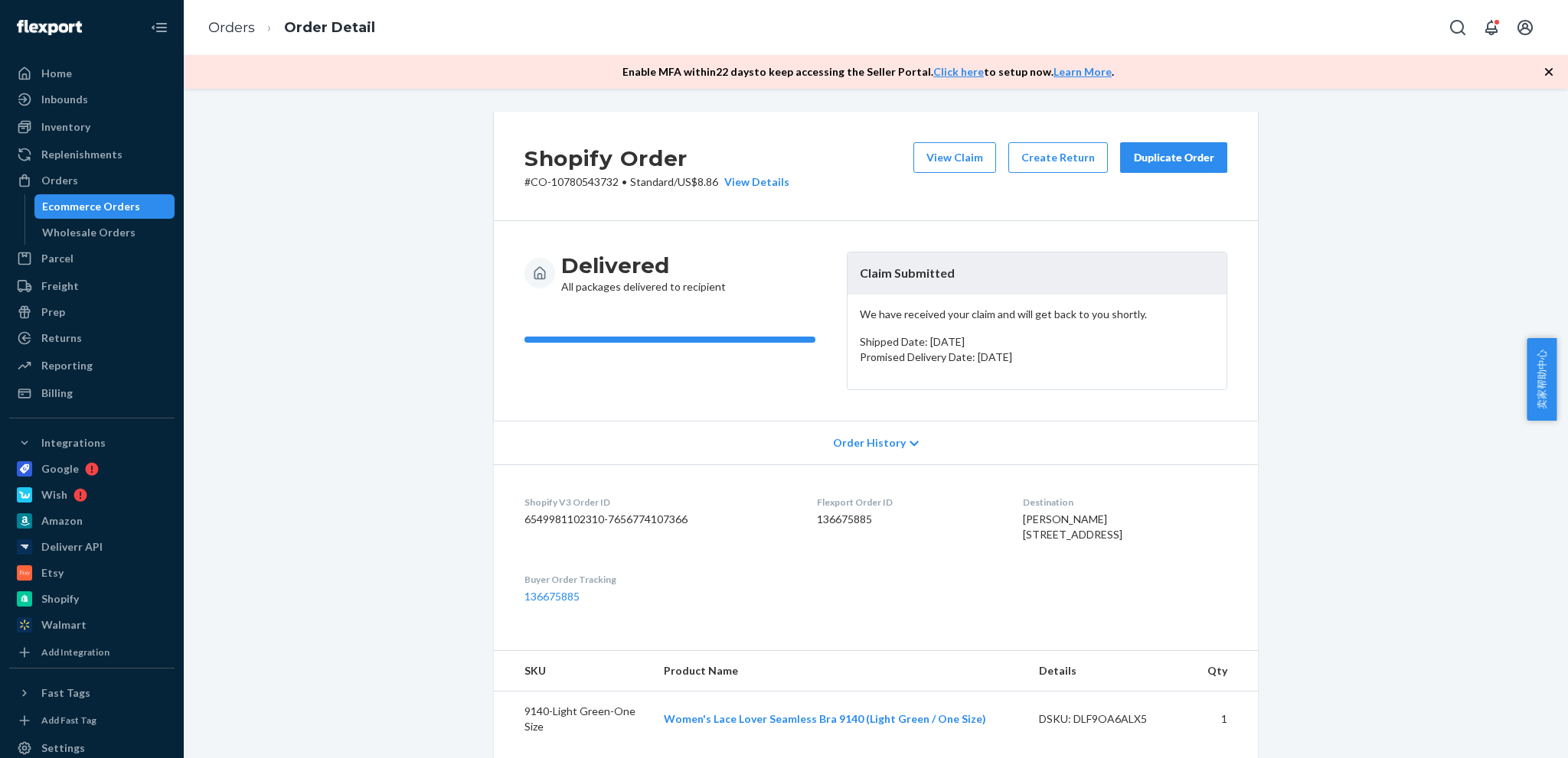
click at [1547, 68] on icon "button" at bounding box center [1549, 72] width 15 height 15
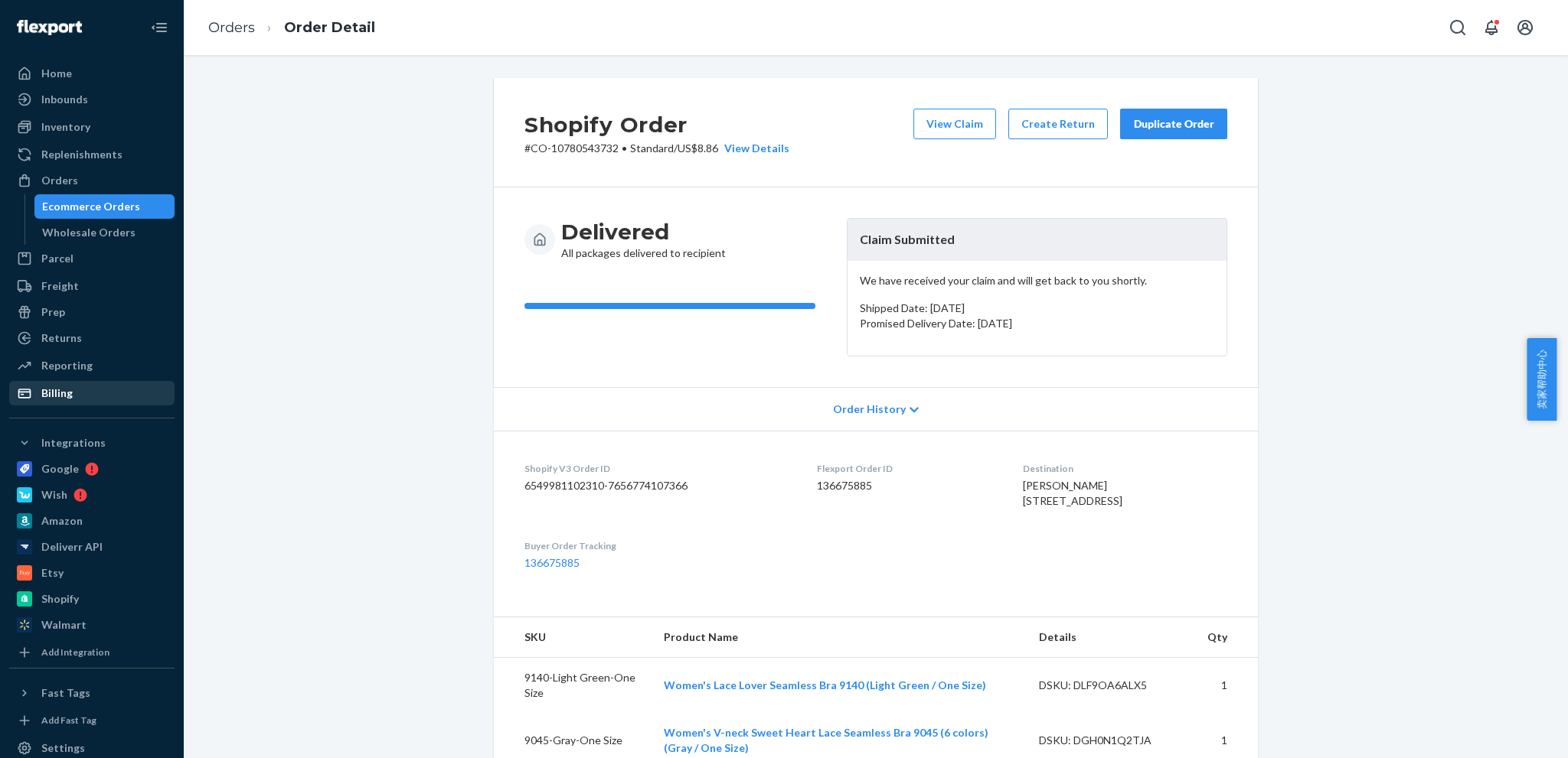
click at [64, 391] on div "Billing" at bounding box center [57, 394] width 31 height 15
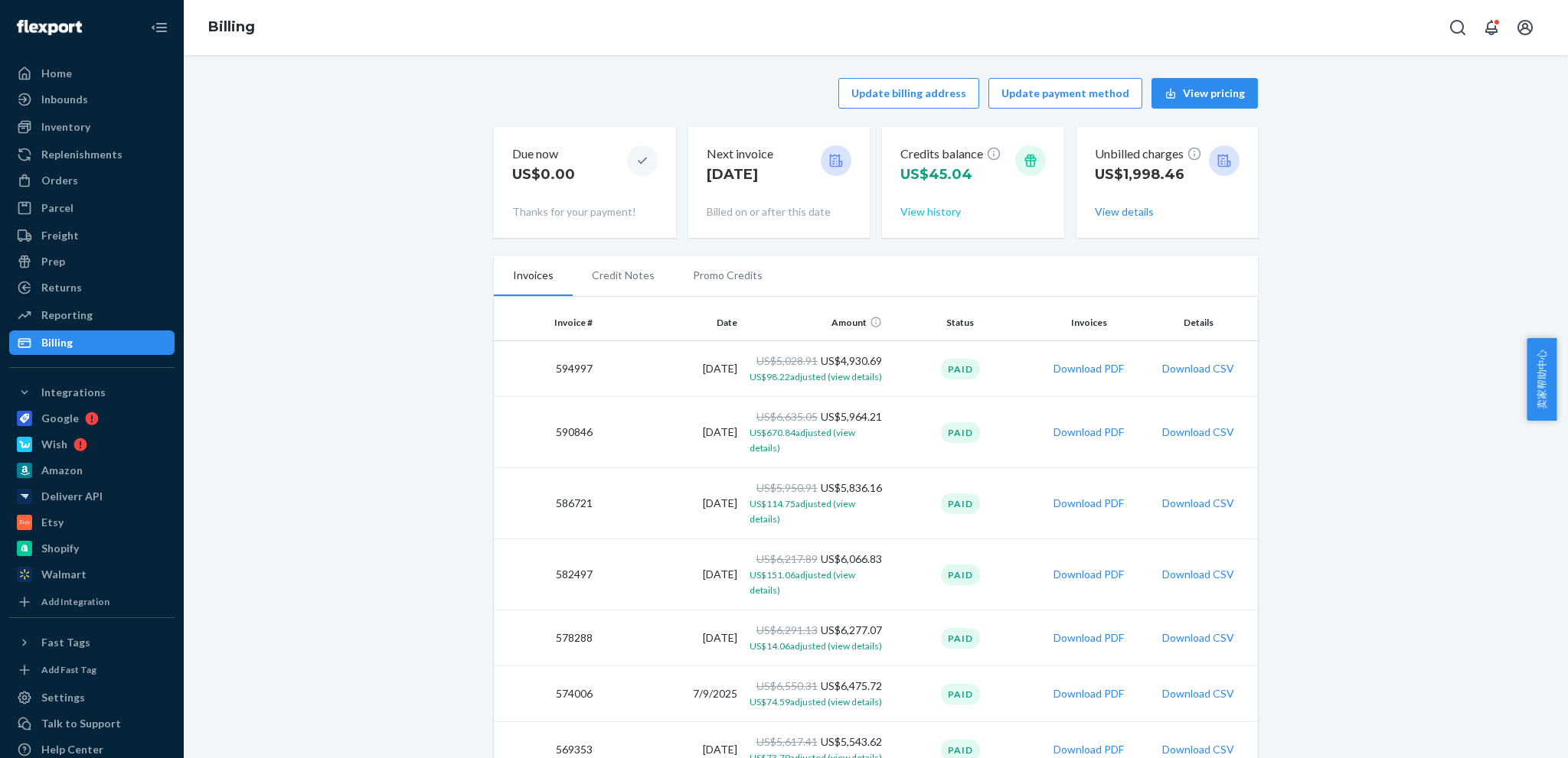
click at [937, 210] on button "View history" at bounding box center [930, 212] width 61 height 15
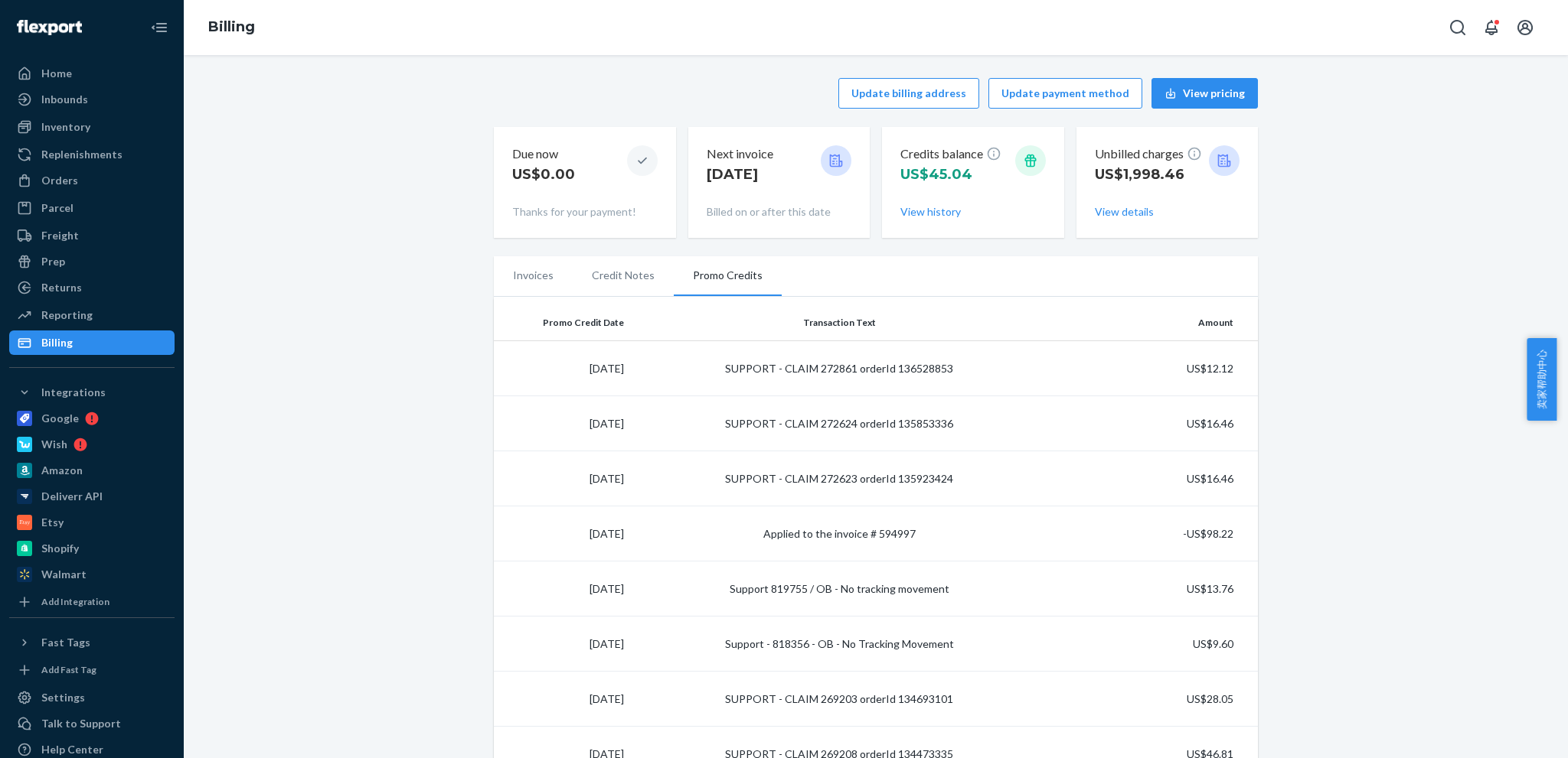
scroll to position [229, 0]
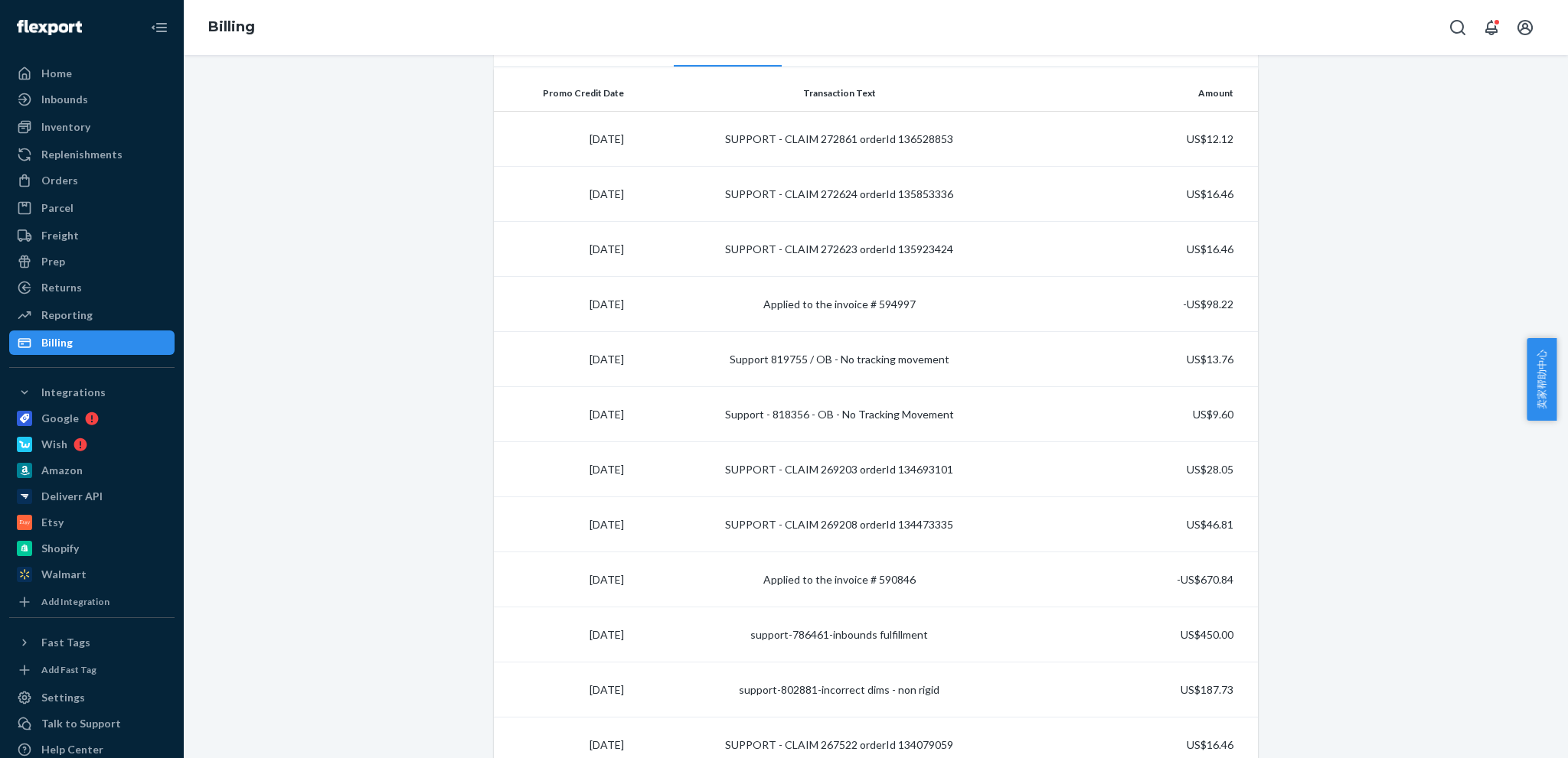
click at [1311, 387] on div "Update billing address Update payment method View pricing Due now US$0.00 Thank…" at bounding box center [875, 703] width 1361 height 1726
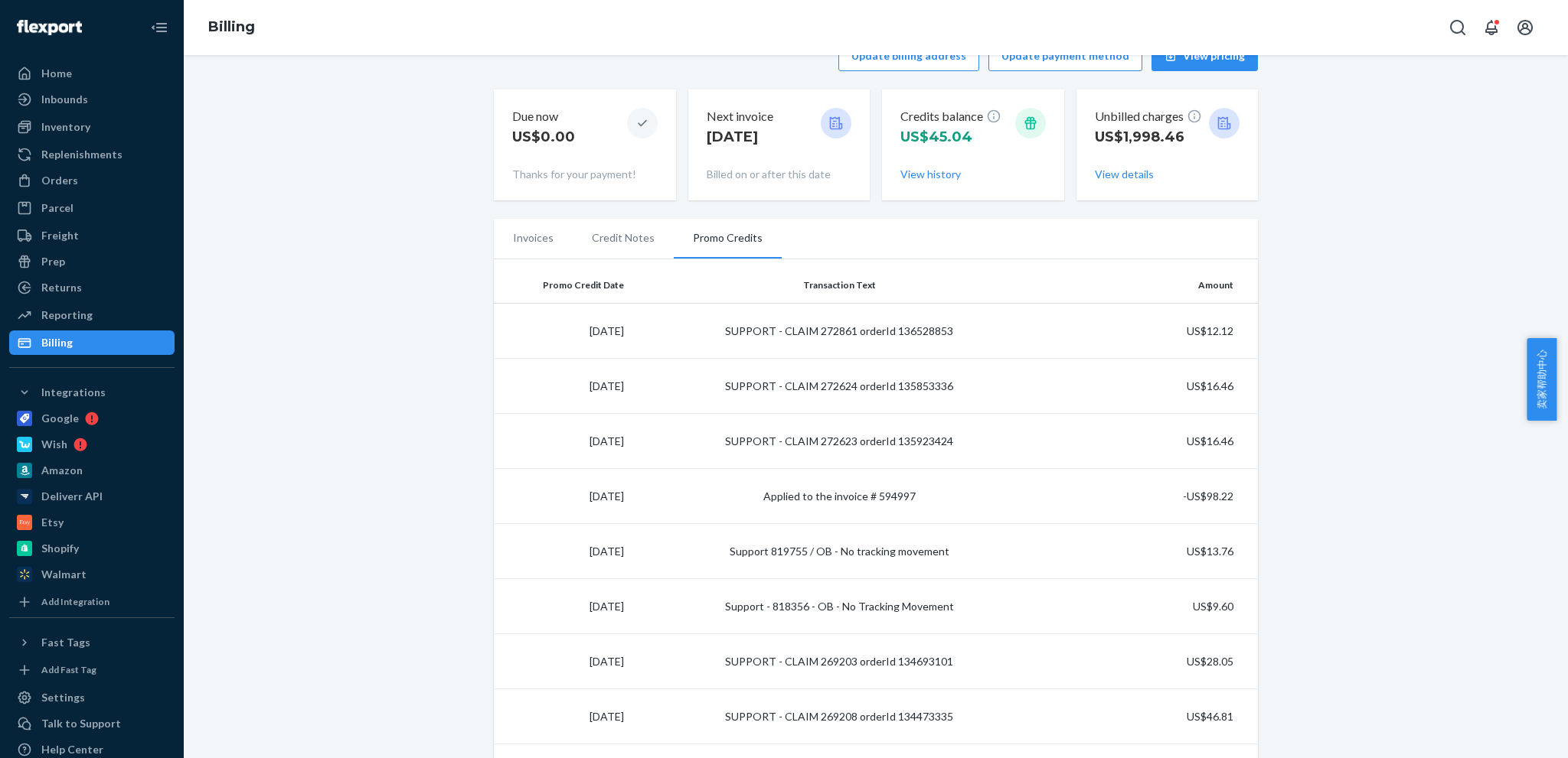
scroll to position [0, 0]
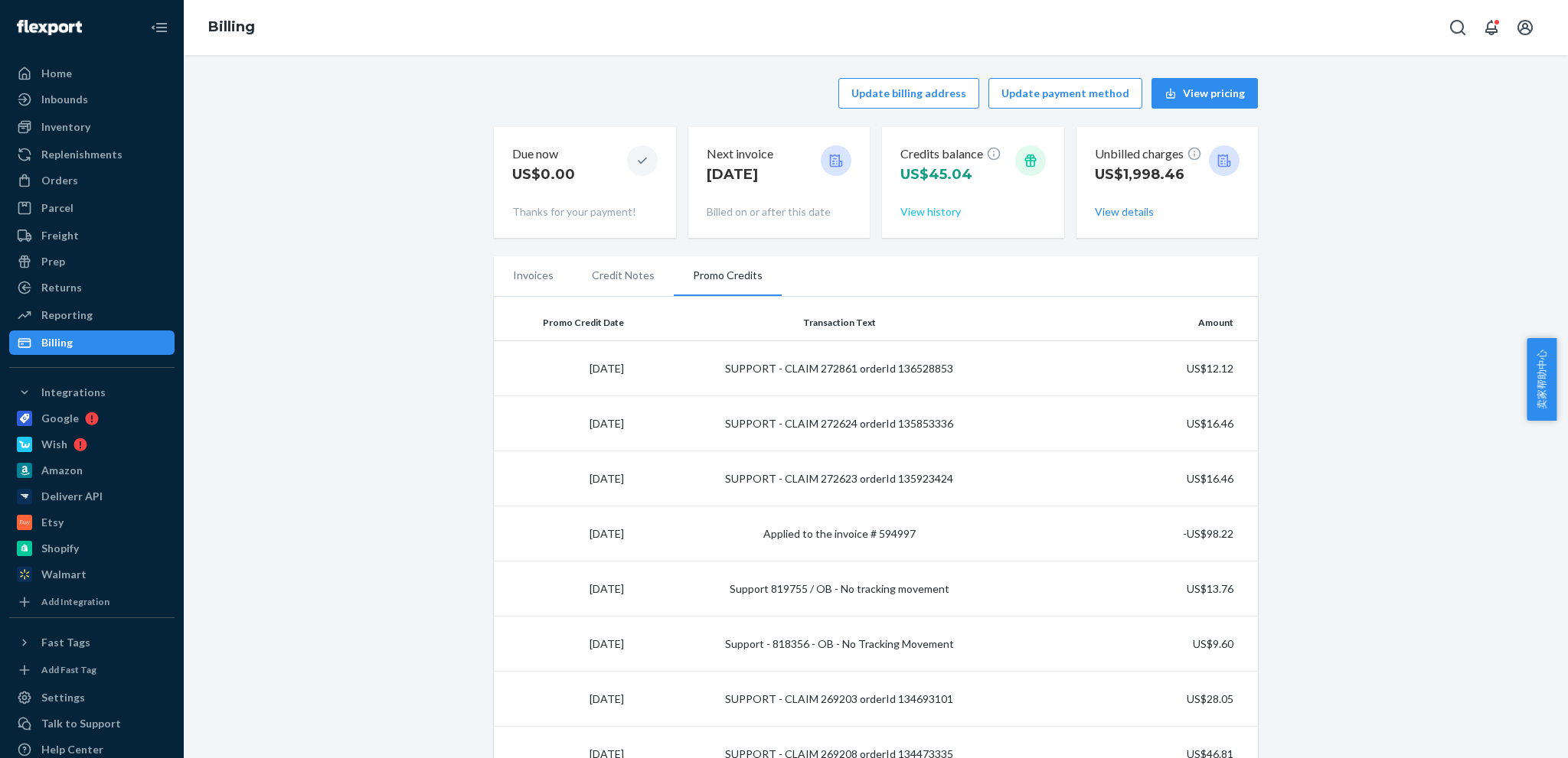
click at [937, 213] on button "View history" at bounding box center [930, 212] width 61 height 15
click at [1127, 213] on button "View details" at bounding box center [1124, 212] width 59 height 15
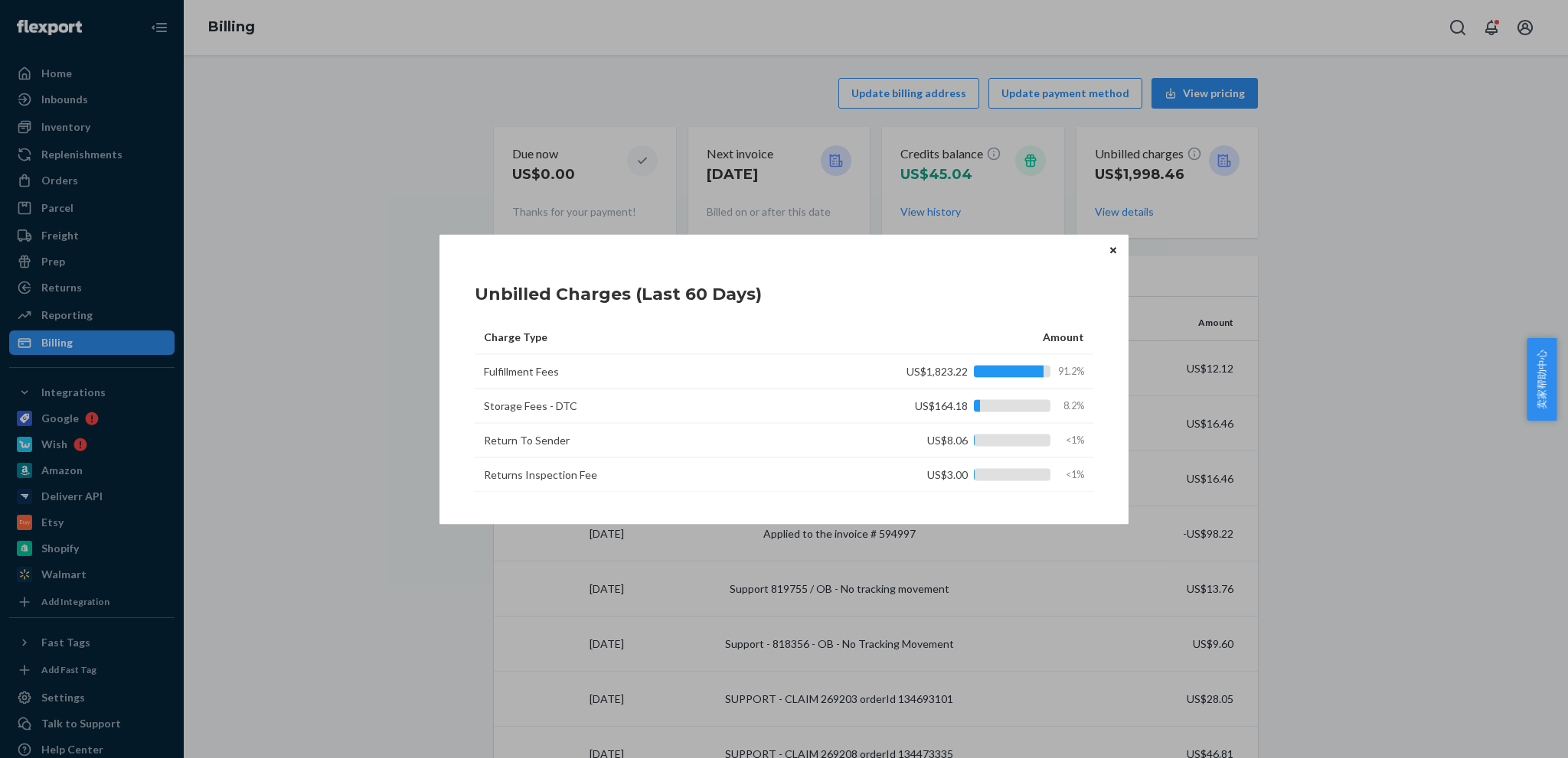
click at [506, 374] on td "Fulfillment Fees" at bounding box center [665, 371] width 383 height 35
click at [701, 503] on div "Unbilled Charges (Last 60 Days) Charge Type Amount Fulfillment Fees US$1,823.22…" at bounding box center [784, 379] width 689 height 290
click at [523, 443] on td "Return To Sender" at bounding box center [665, 440] width 383 height 35
click at [957, 447] on div "US$8.06 <1%" at bounding box center [982, 440] width 202 height 15
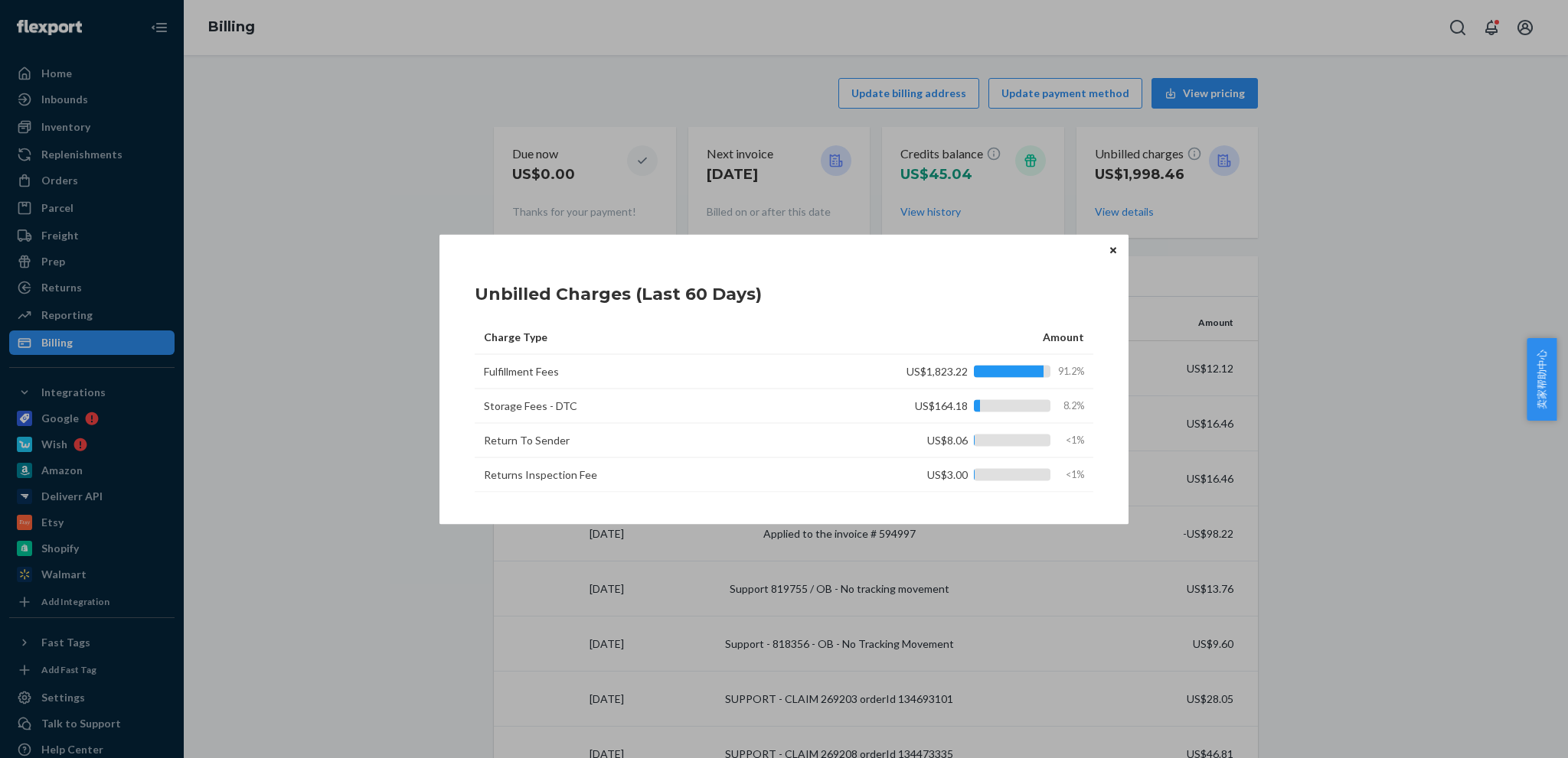
click at [552, 476] on td "Returns Inspection Fee" at bounding box center [665, 474] width 383 height 35
drag, startPoint x: 552, startPoint y: 476, endPoint x: 536, endPoint y: 476, distance: 16.0
click at [551, 476] on td "Returns Inspection Fee" at bounding box center [665, 474] width 383 height 35
click at [537, 483] on td "Returns Inspection Fee" at bounding box center [665, 474] width 383 height 35
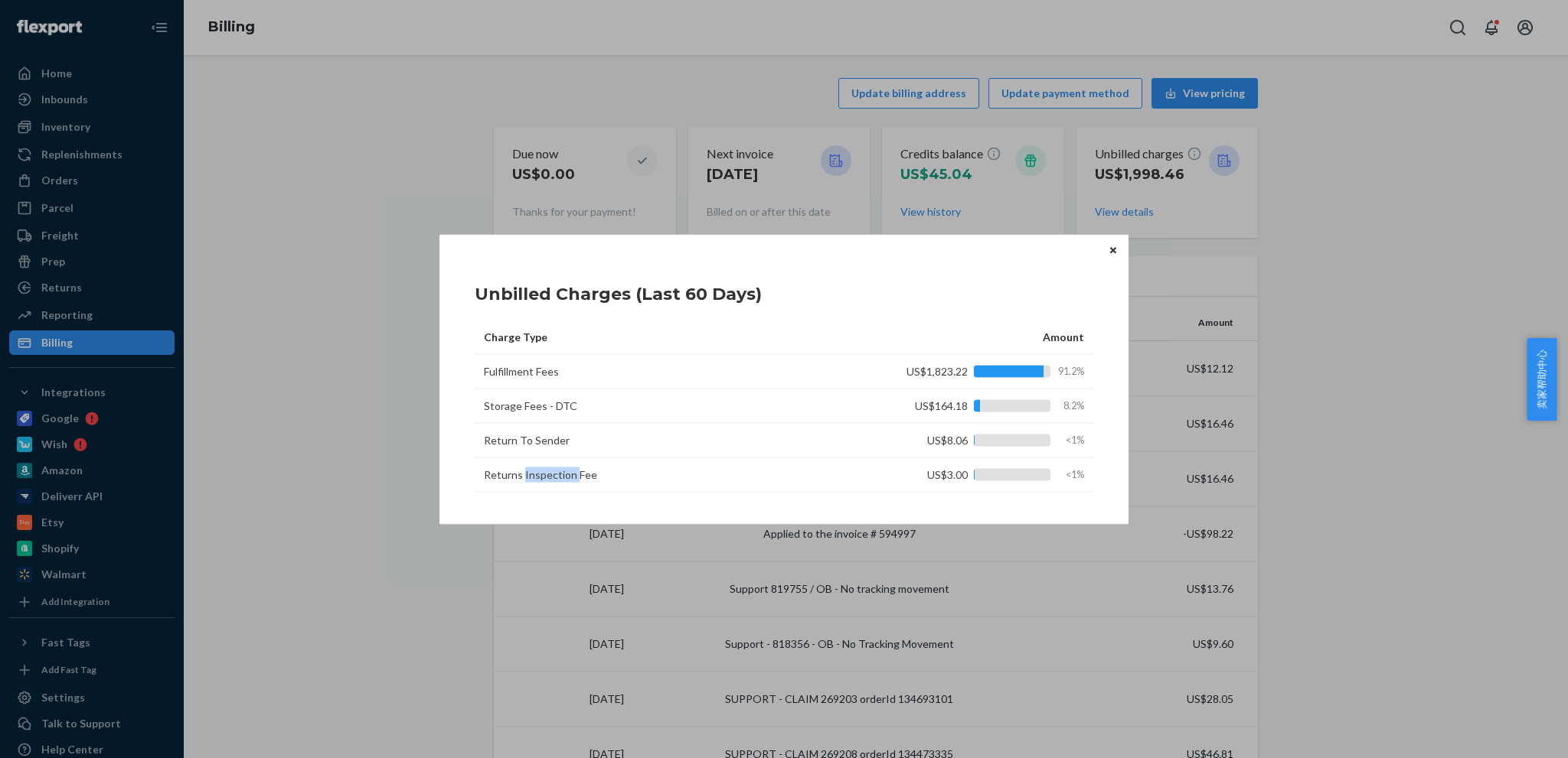
click at [537, 483] on td "Returns Inspection Fee" at bounding box center [665, 474] width 383 height 35
click at [613, 476] on td "Returns Inspection Fee" at bounding box center [665, 474] width 383 height 35
drag, startPoint x: 597, startPoint y: 477, endPoint x: 487, endPoint y: 473, distance: 110.1
click at [487, 473] on td "Returns Inspection Fee" at bounding box center [665, 474] width 383 height 35
click at [656, 489] on td "Returns Inspection Fee" at bounding box center [665, 474] width 383 height 35
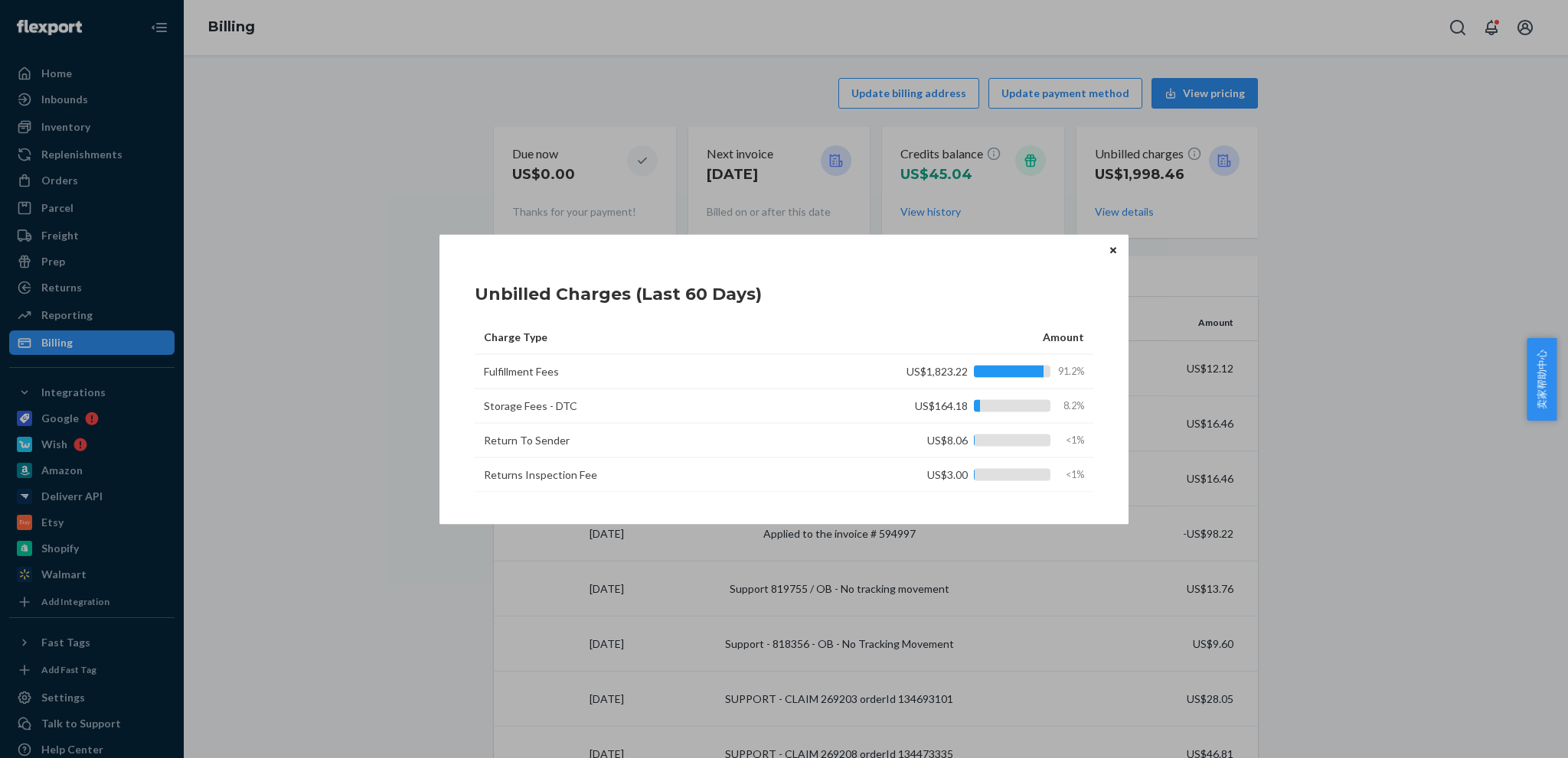
click at [1536, 402] on body "Unbilled Charges (Last 60 Days) Charge Type Amount Fulfillment Fees US$1,823.22…" at bounding box center [784, 379] width 1568 height 758
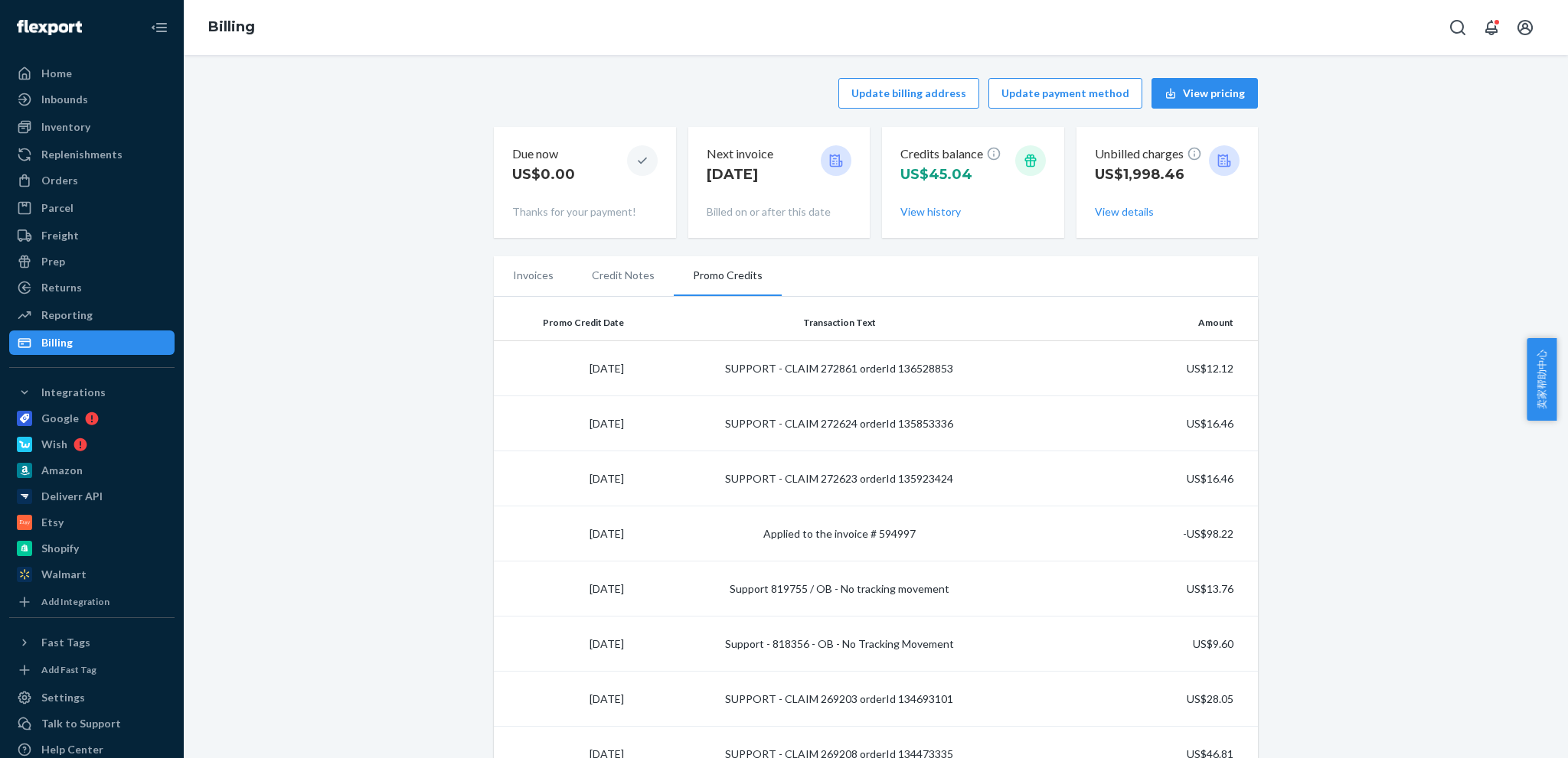
click at [1553, 394] on span "卖家帮助中心" at bounding box center [1541, 380] width 30 height 83
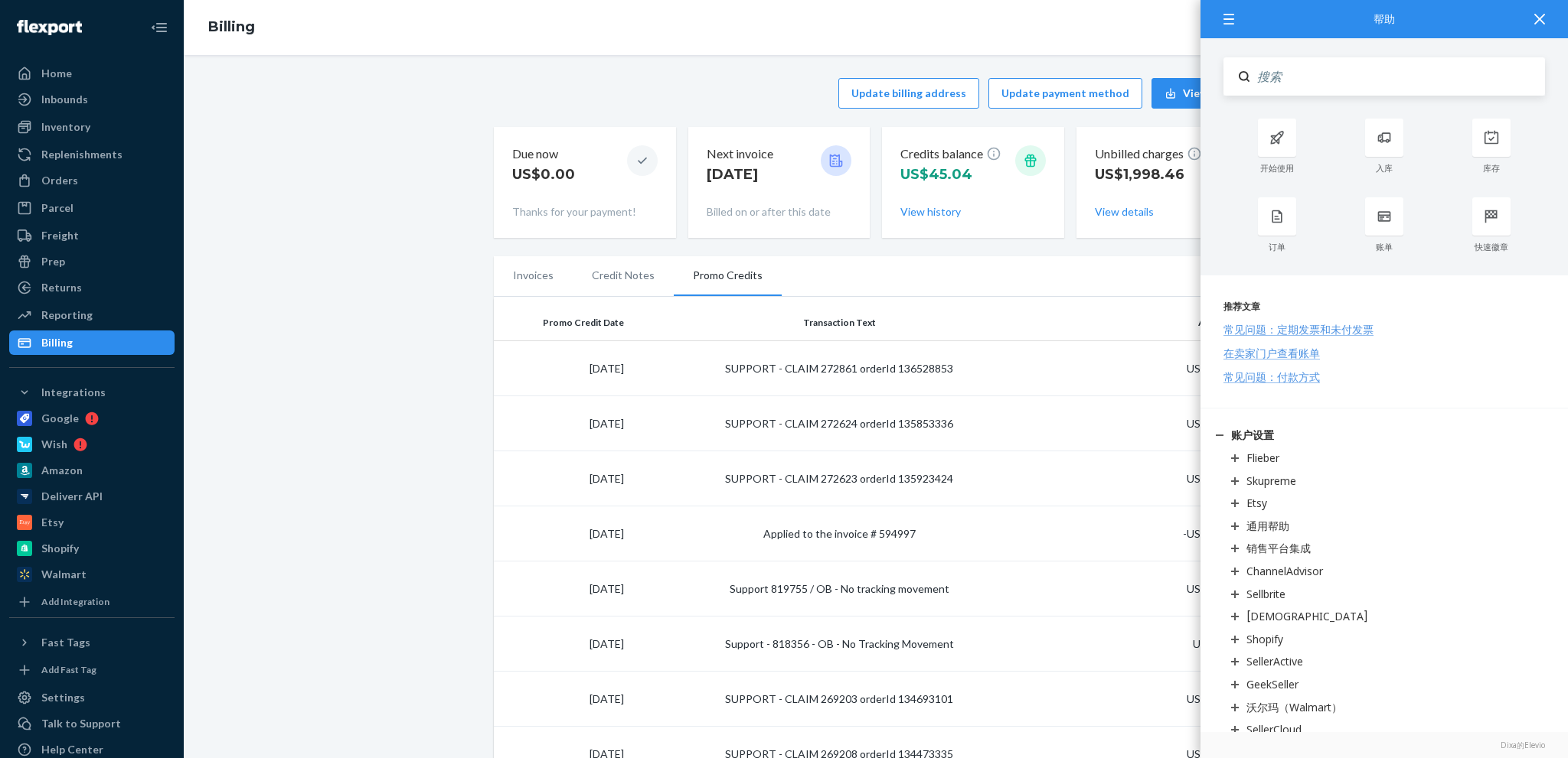
click at [913, 285] on ul "Invoices Credit Notes Promo Credits" at bounding box center [875, 276] width 764 height 41
click at [909, 213] on button "View history" at bounding box center [930, 212] width 61 height 15
click at [1537, 15] on icon at bounding box center [1540, 19] width 11 height 11
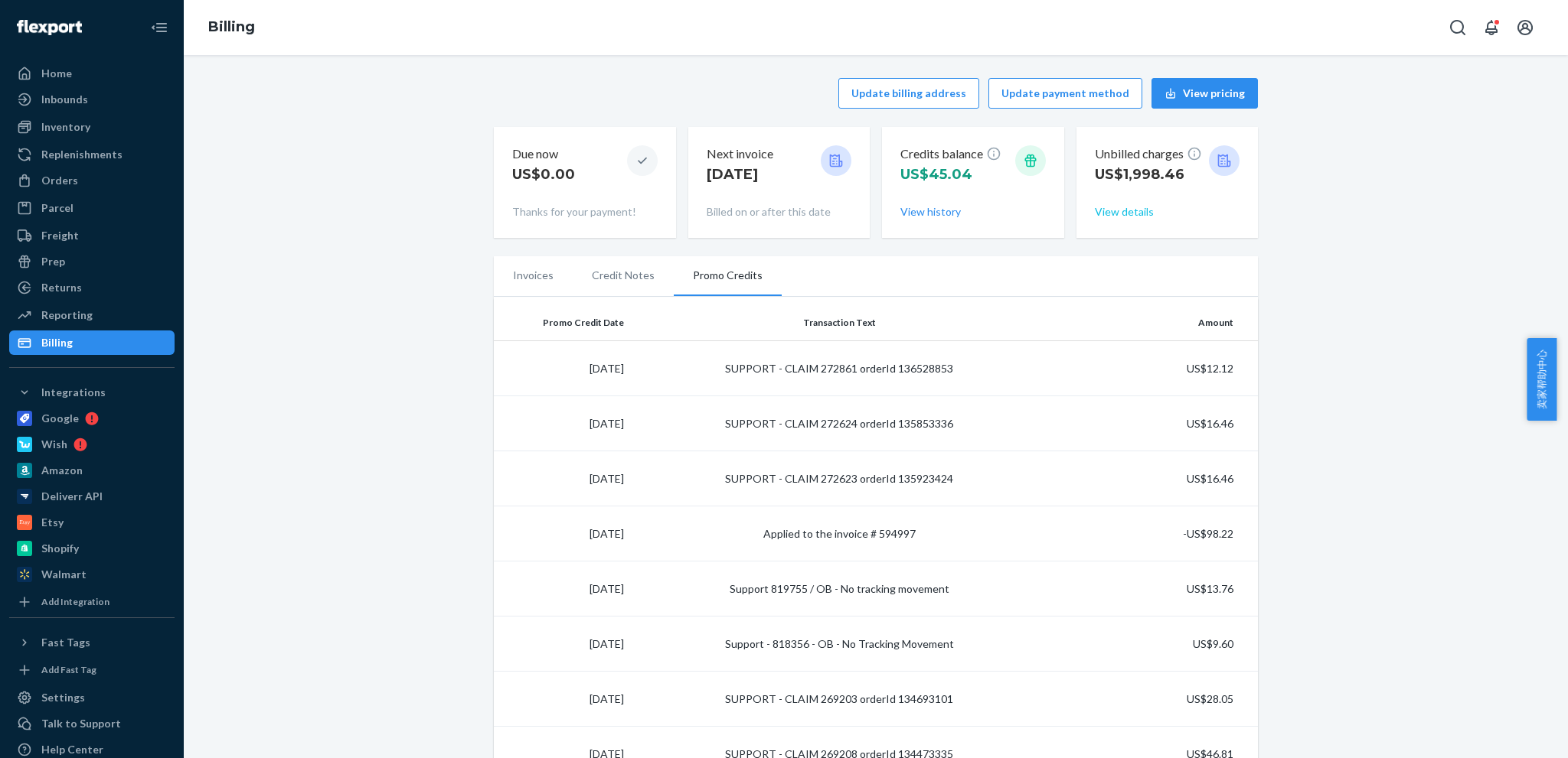
click at [1123, 213] on button "View details" at bounding box center [1124, 212] width 59 height 15
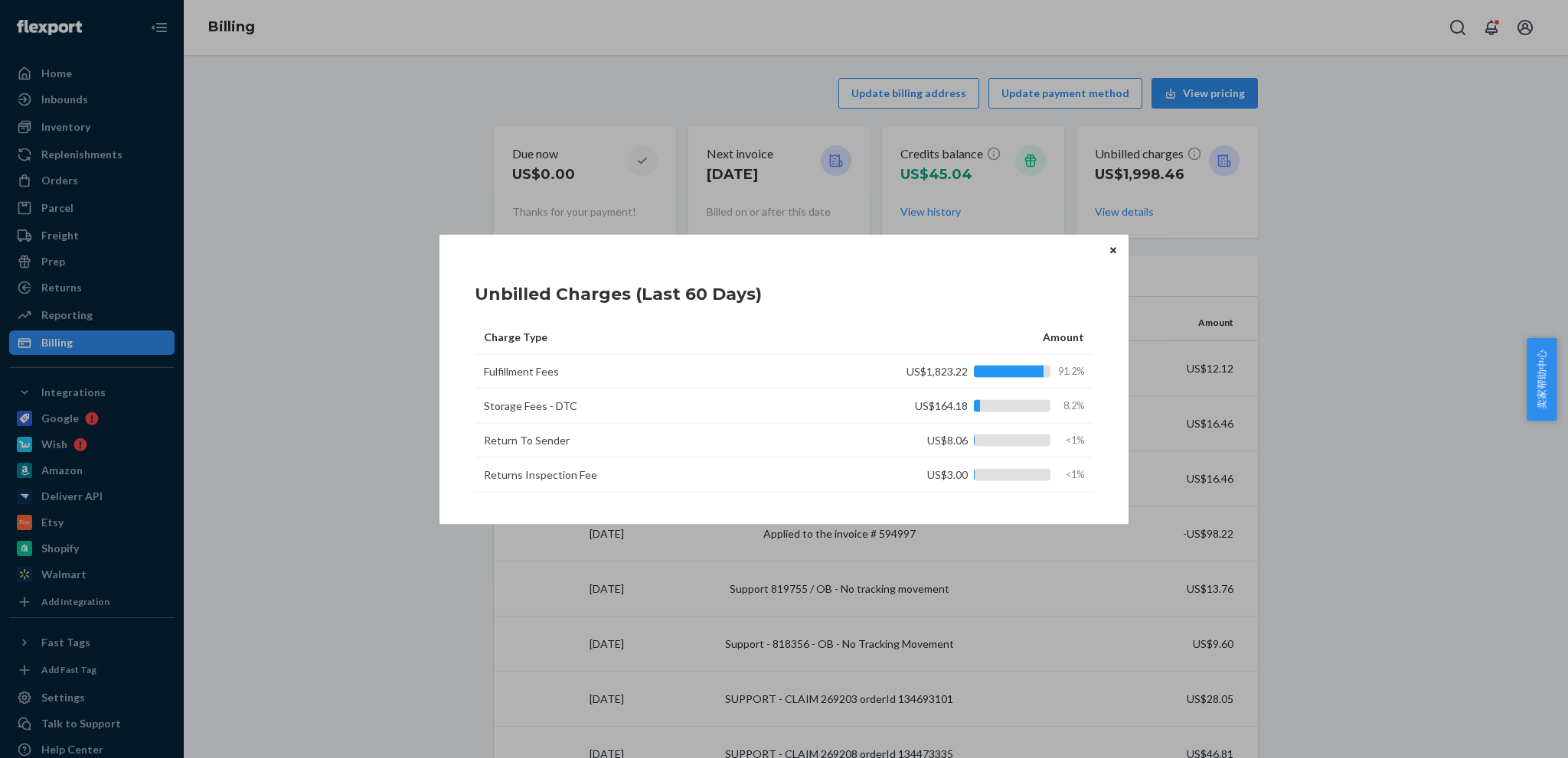
click at [530, 479] on td "Returns Inspection Fee" at bounding box center [665, 474] width 383 height 35
copy td "Returns Inspection Fee"
click at [1108, 255] on button "Close" at bounding box center [1113, 250] width 15 height 17
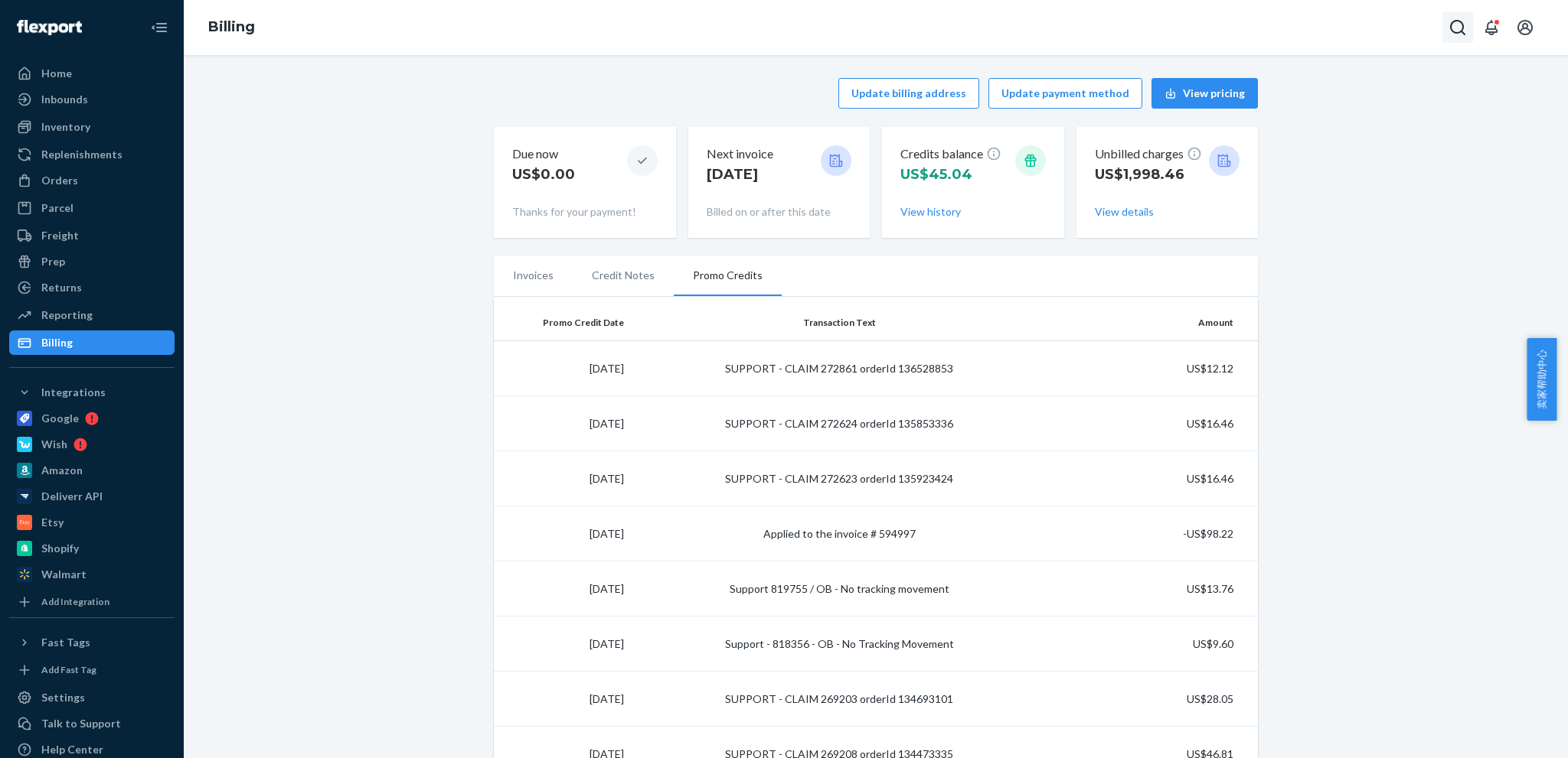
click at [1451, 21] on icon "Open Search Box" at bounding box center [1457, 28] width 18 height 18
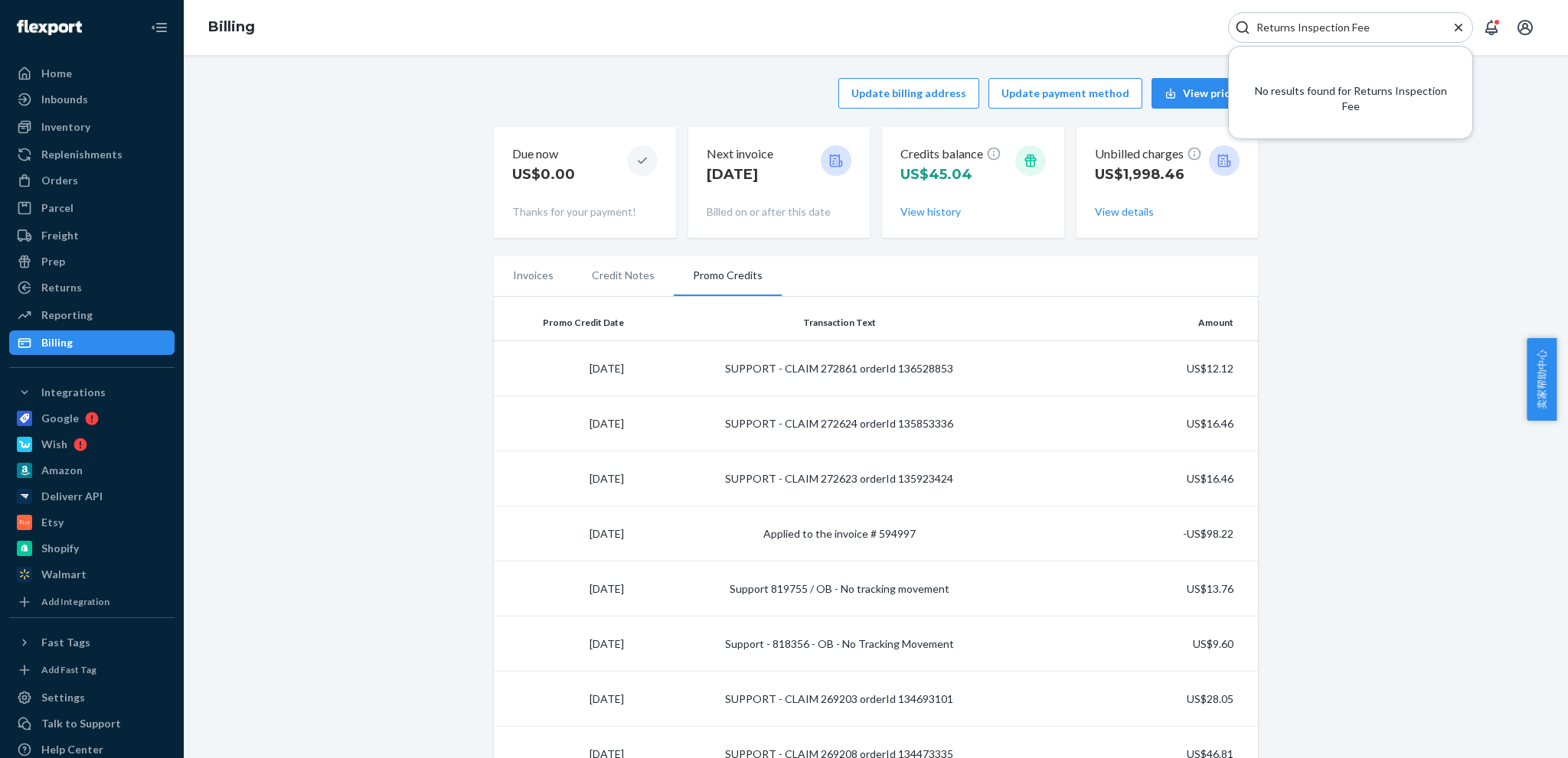
type input "Returns Inspection Fee"
click at [1536, 380] on span "卖家帮助中心" at bounding box center [1541, 380] width 30 height 83
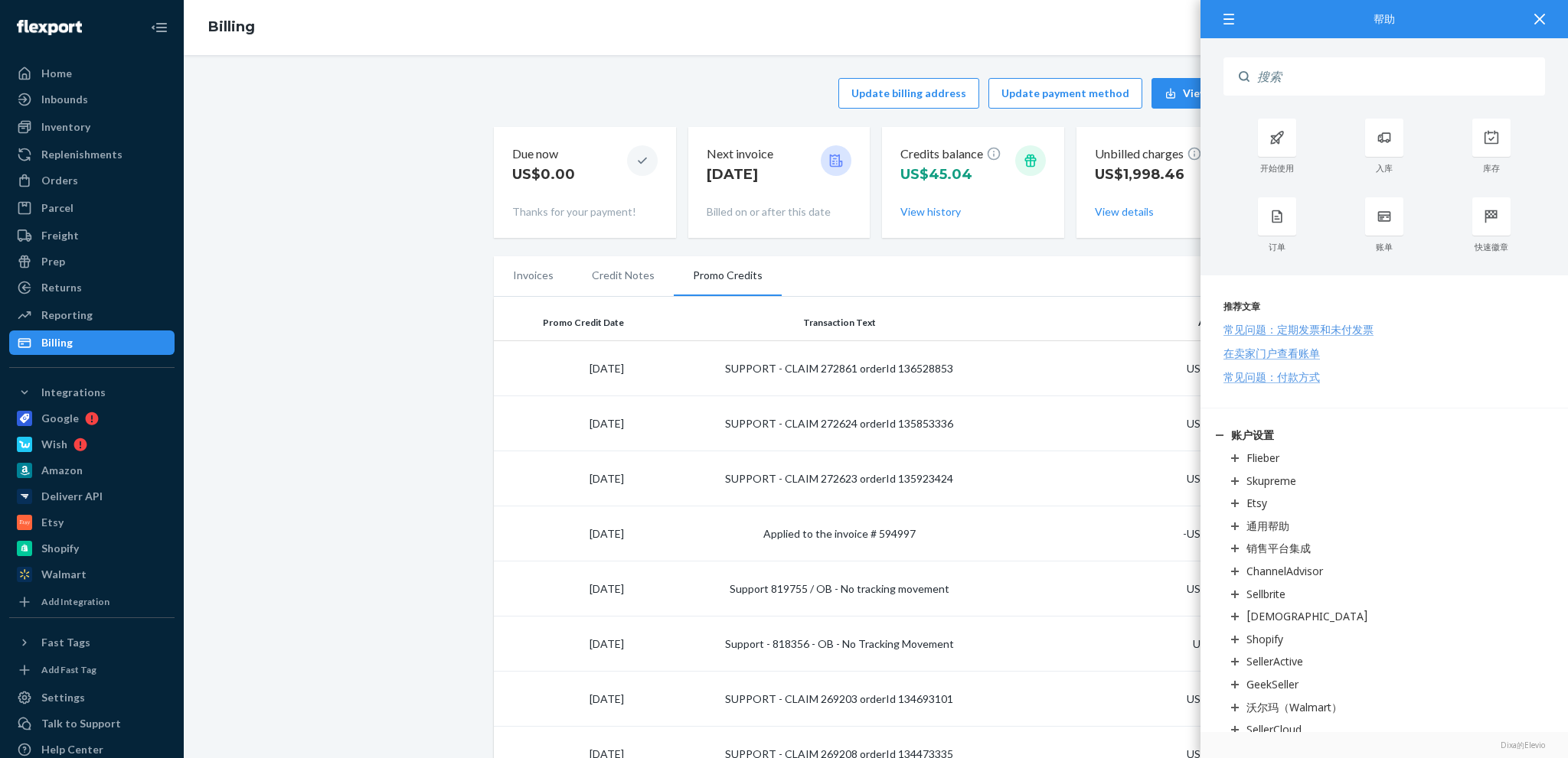
click at [1341, 85] on input "Search" at bounding box center [1397, 77] width 295 height 38
paste input "Returns Inspection Fee"
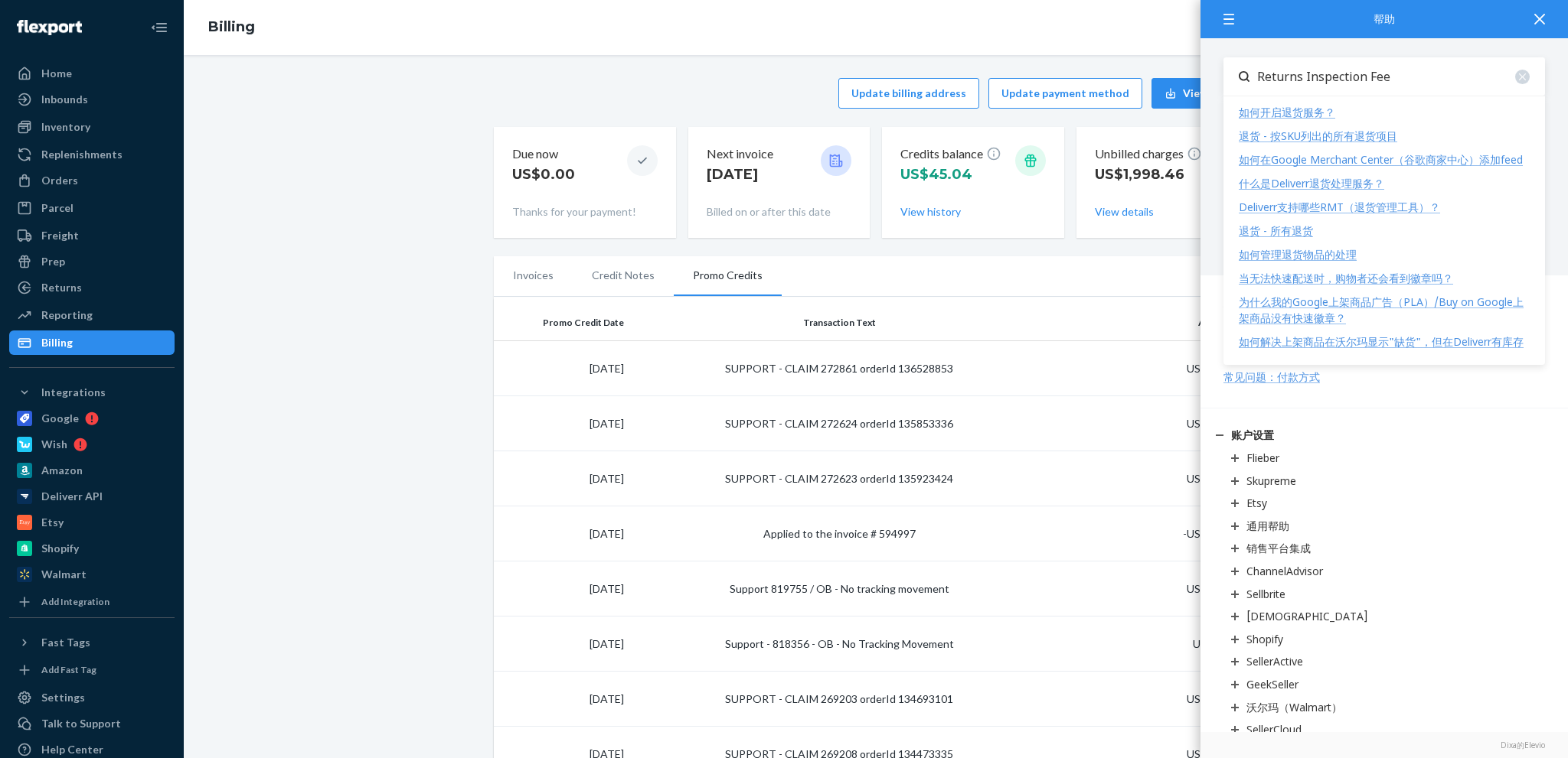
click at [1316, 79] on input "Returns Inspection Fee" at bounding box center [1397, 77] width 295 height 38
click at [1309, 77] on input "Returns Inspection Fee" at bounding box center [1397, 77] width 295 height 38
click at [1411, 82] on input "Returns Inspection Fee" at bounding box center [1397, 77] width 295 height 38
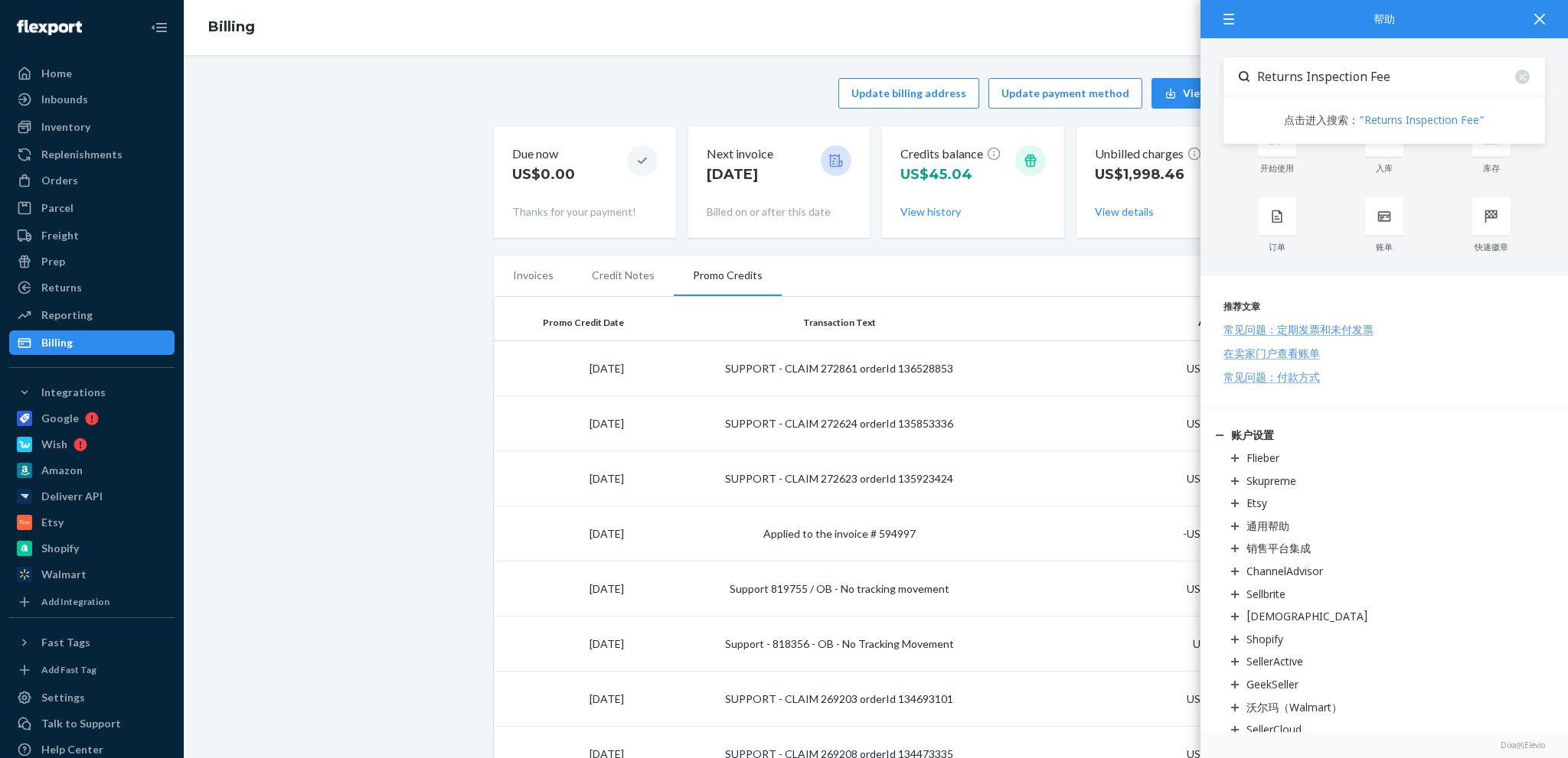
type input "Returns Inspection Fee"
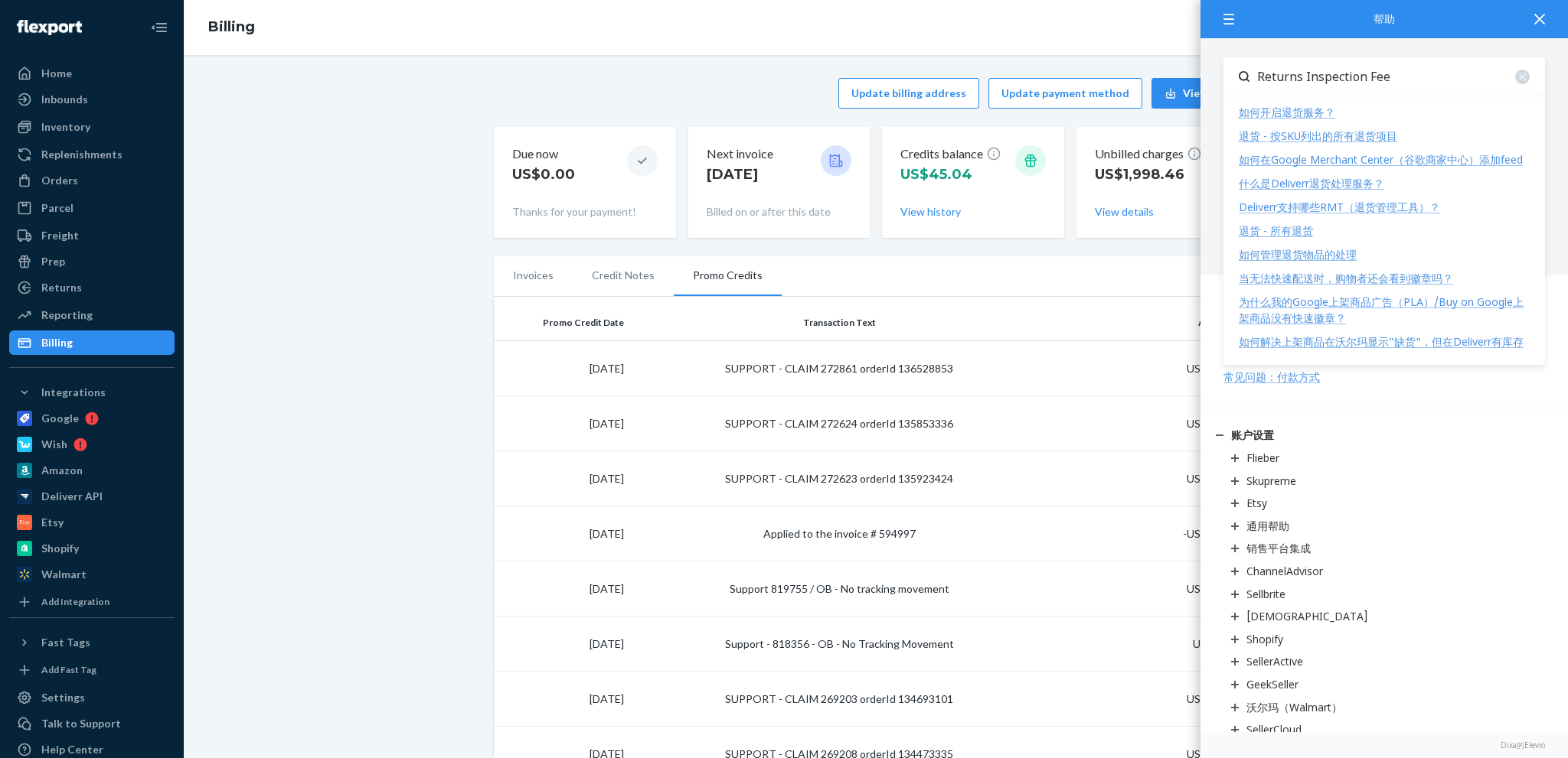
drag, startPoint x: 1397, startPoint y: 77, endPoint x: 1259, endPoint y: 78, distance: 138.0
click at [1259, 78] on input "Returns Inspection Fee" at bounding box center [1397, 77] width 295 height 38
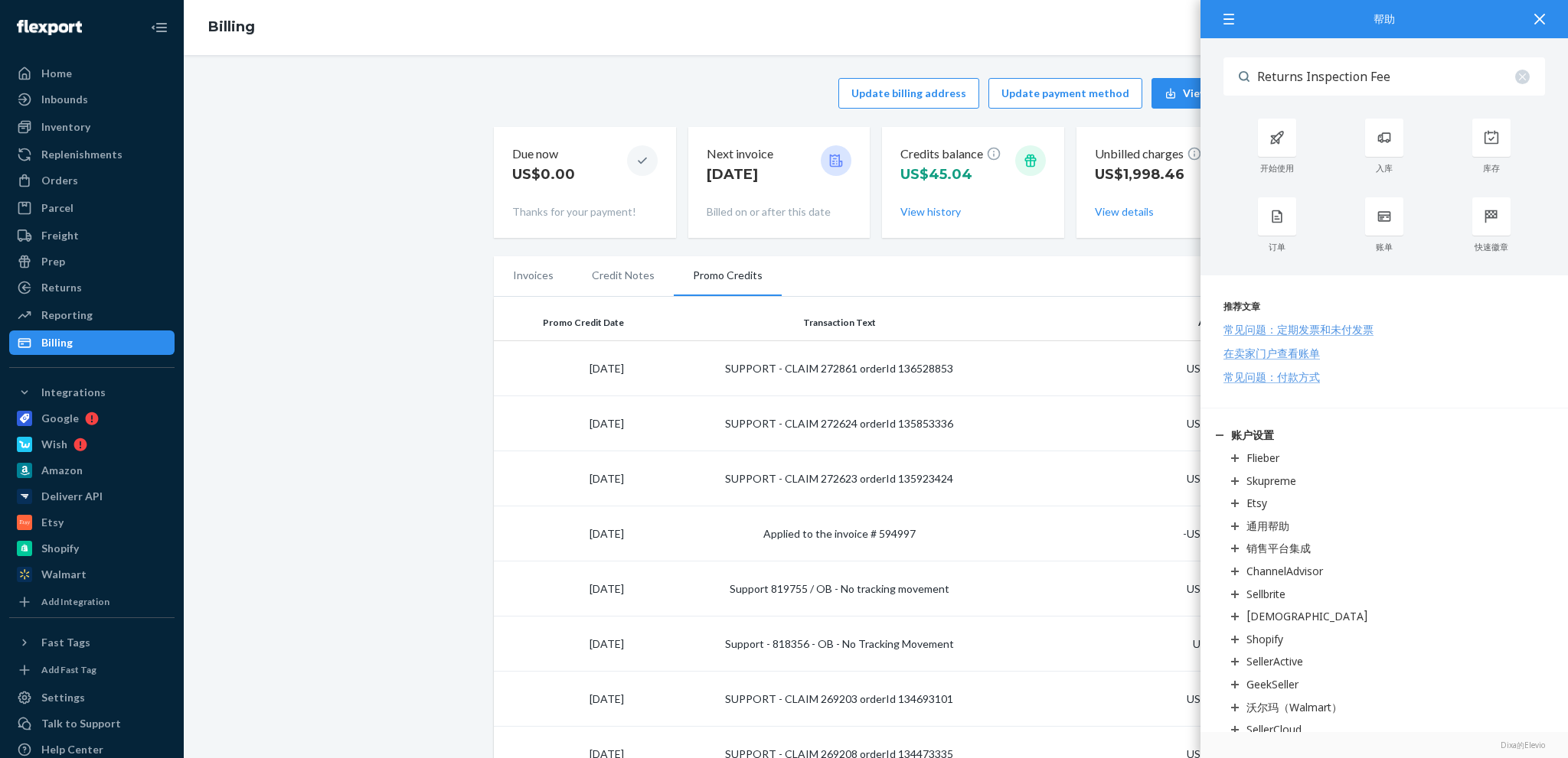
click at [1038, 345] on td "SUPPORT - CLAIM 272861 orderId 136528853" at bounding box center [840, 369] width 419 height 55
click at [1544, 26] on div at bounding box center [1540, 18] width 34 height 38
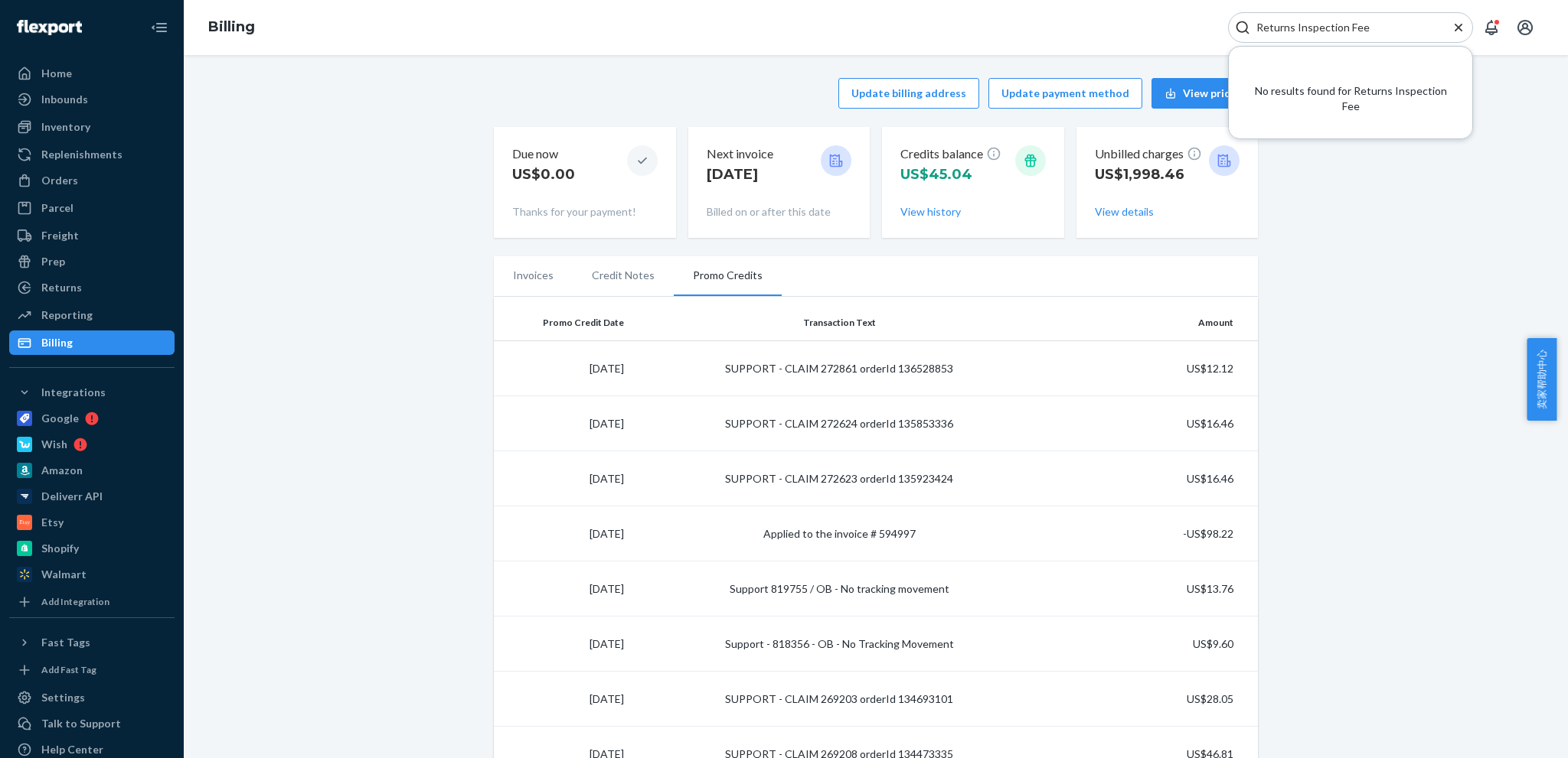
click at [1460, 27] on icon "Close Search" at bounding box center [1458, 28] width 15 height 15
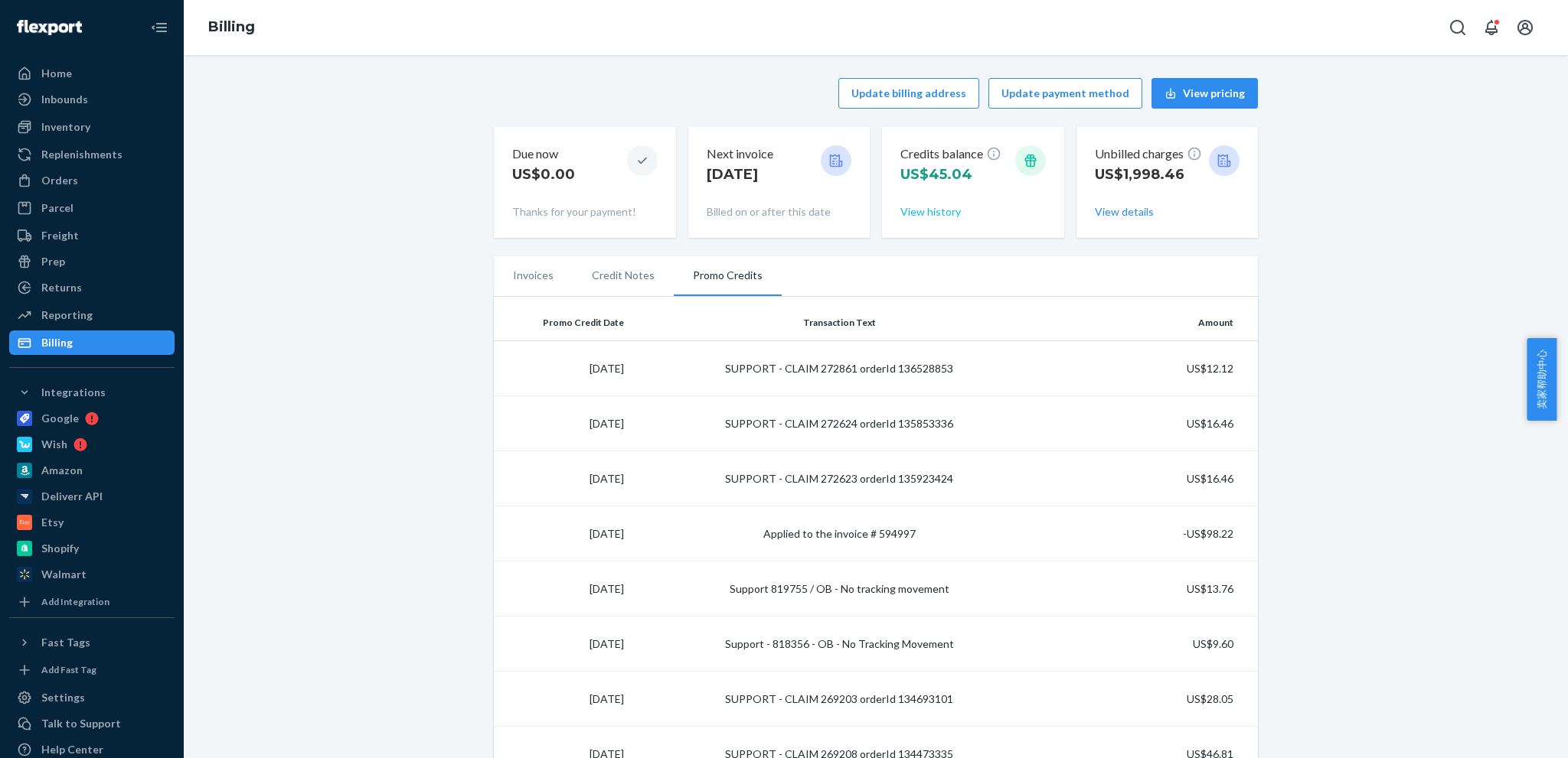
click at [919, 212] on button "View history" at bounding box center [930, 212] width 61 height 15
click at [925, 209] on button "View history" at bounding box center [930, 212] width 61 height 15
click at [520, 274] on li "Invoices" at bounding box center [533, 275] width 79 height 38
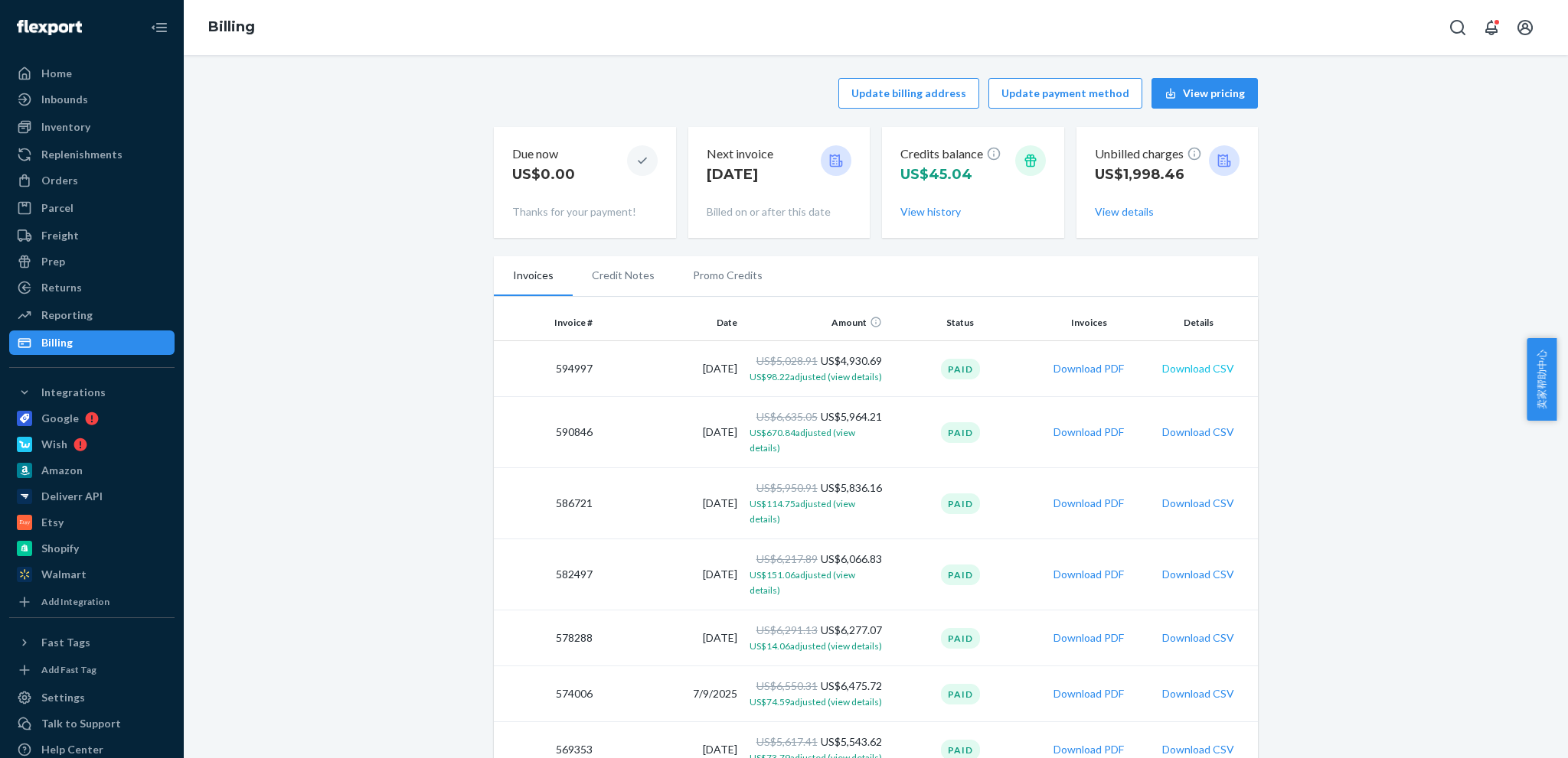
click at [1210, 371] on button "Download CSV" at bounding box center [1198, 369] width 72 height 15
click at [63, 183] on div "Orders" at bounding box center [60, 180] width 37 height 15
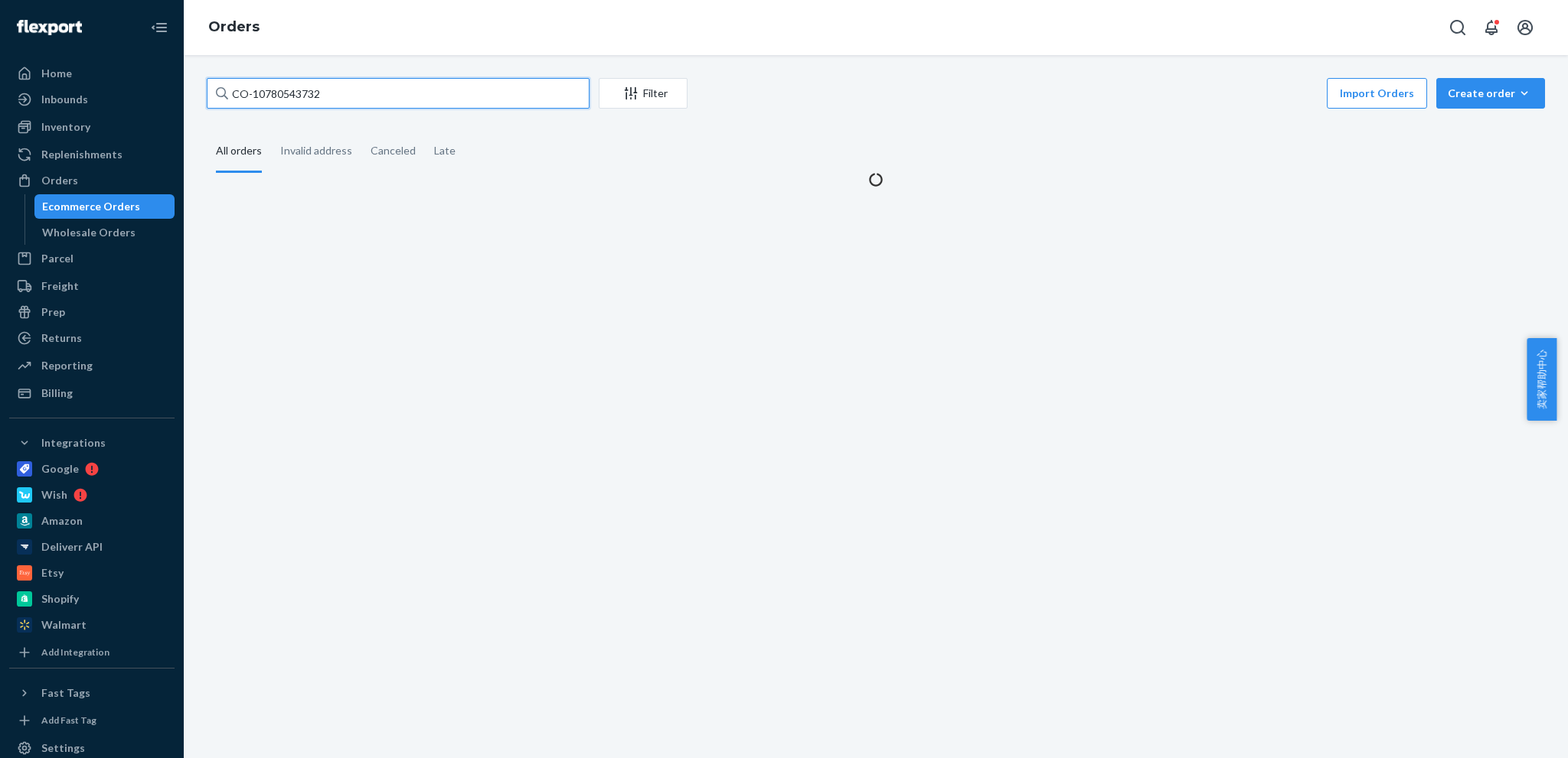
click at [369, 108] on input "CO-10780543732" at bounding box center [398, 94] width 383 height 31
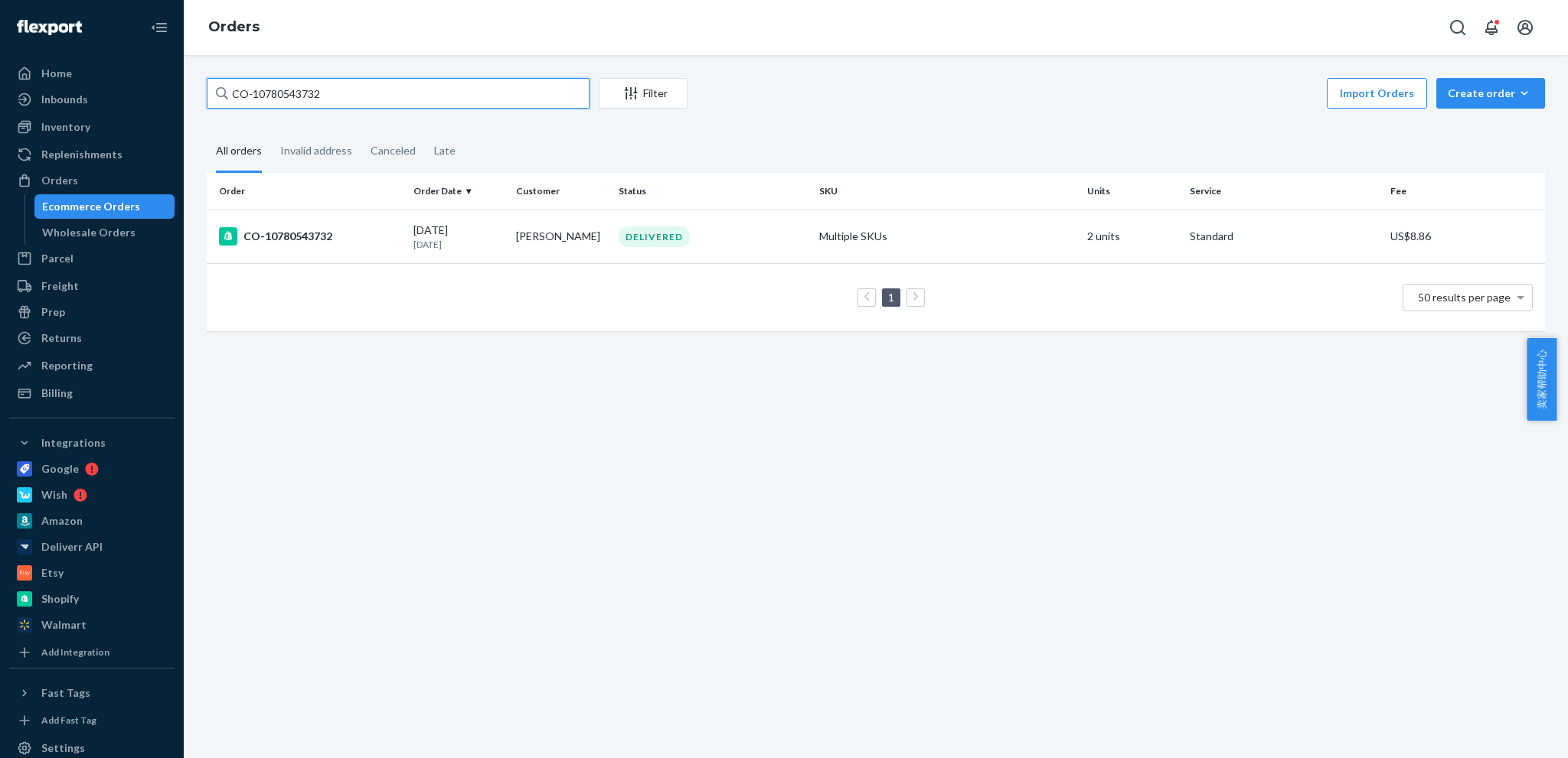
paste input "83062671"
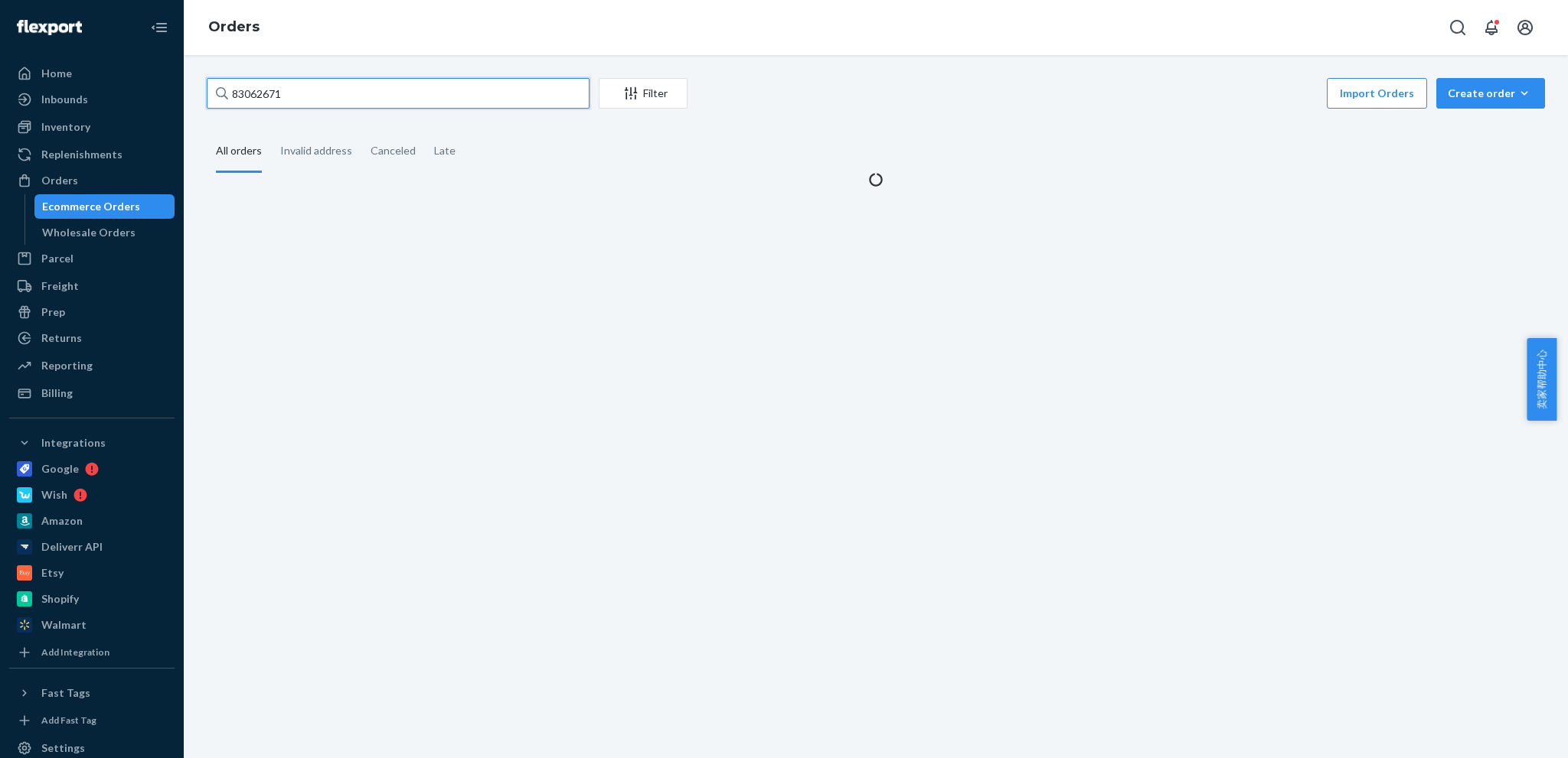
type input "83062671"
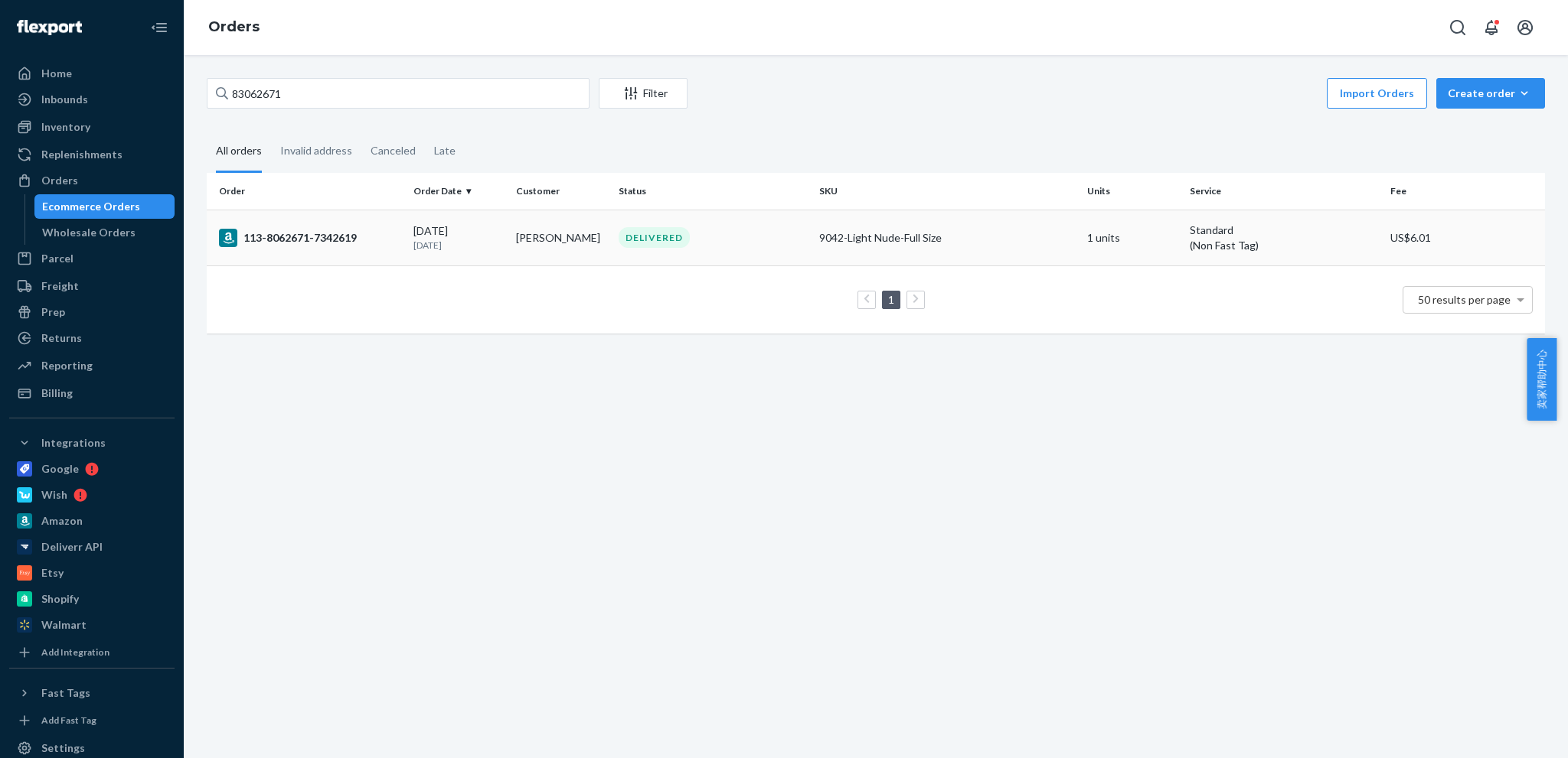
click at [358, 235] on div "113-8062671-7342619" at bounding box center [309, 238] width 182 height 18
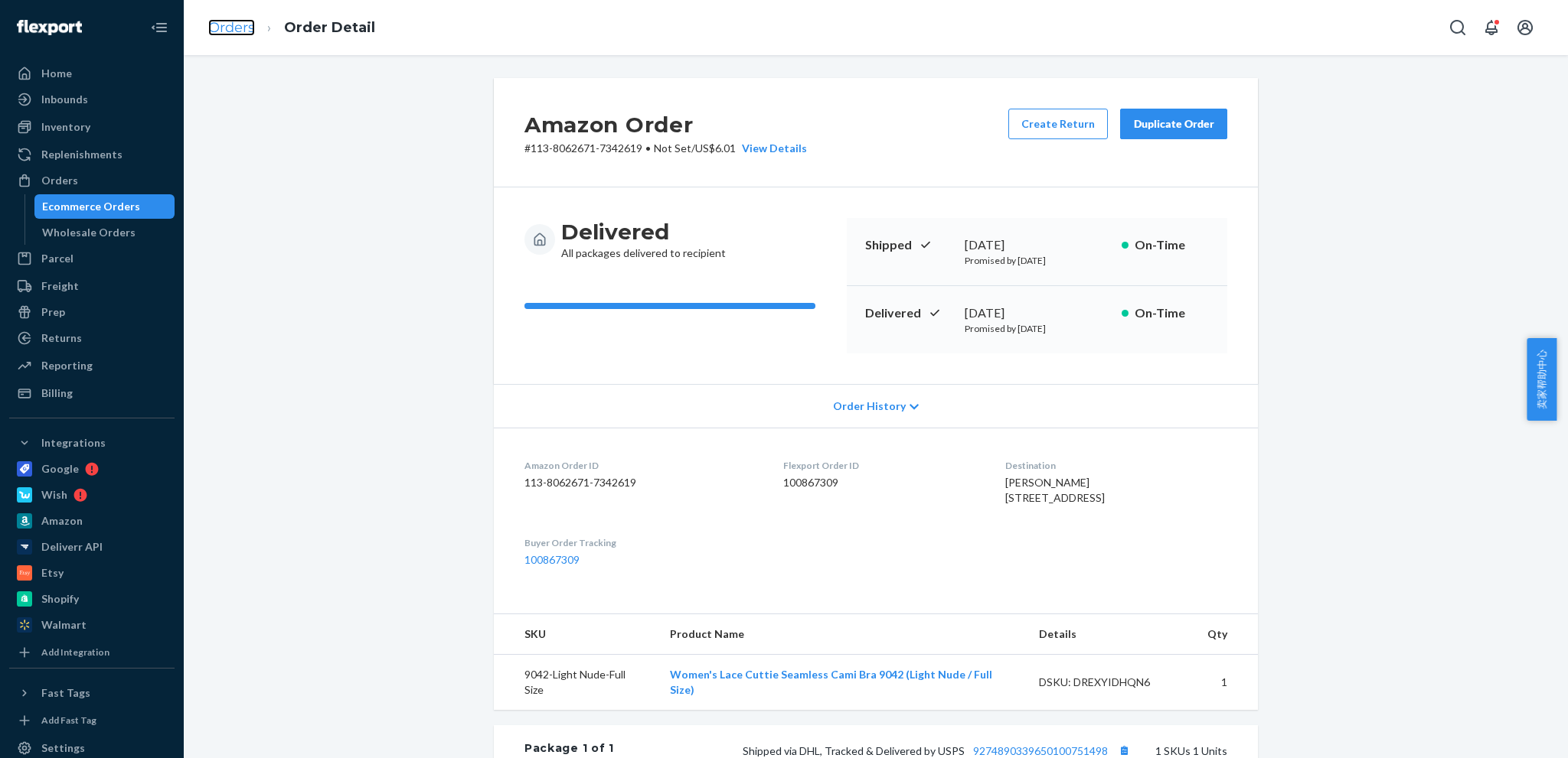
drag, startPoint x: 239, startPoint y: 21, endPoint x: 300, endPoint y: 55, distance: 69.8
click at [239, 21] on link "Orders" at bounding box center [231, 28] width 47 height 17
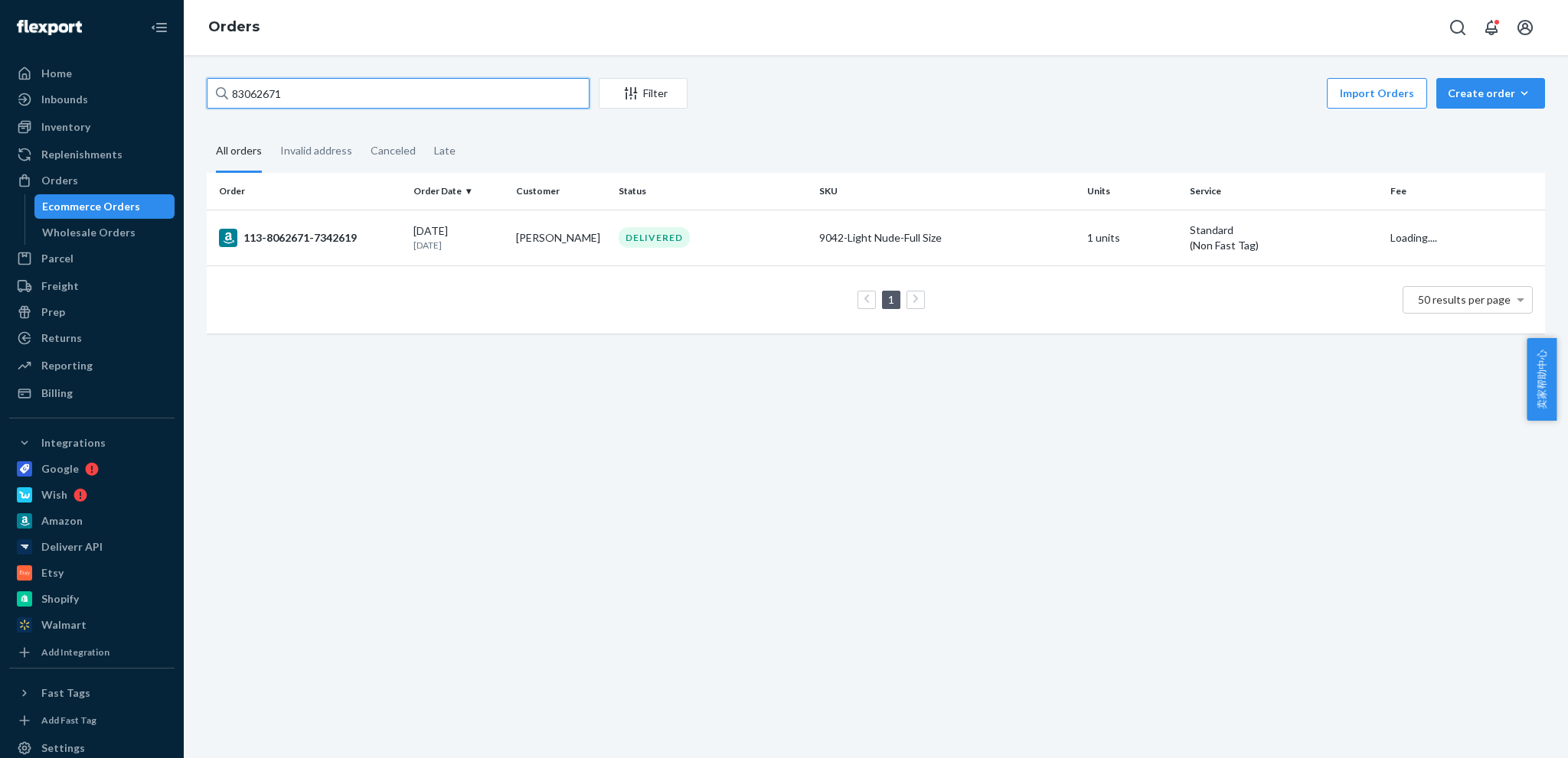
click at [322, 95] on input "83062671" at bounding box center [398, 94] width 383 height 31
paste input "4777332"
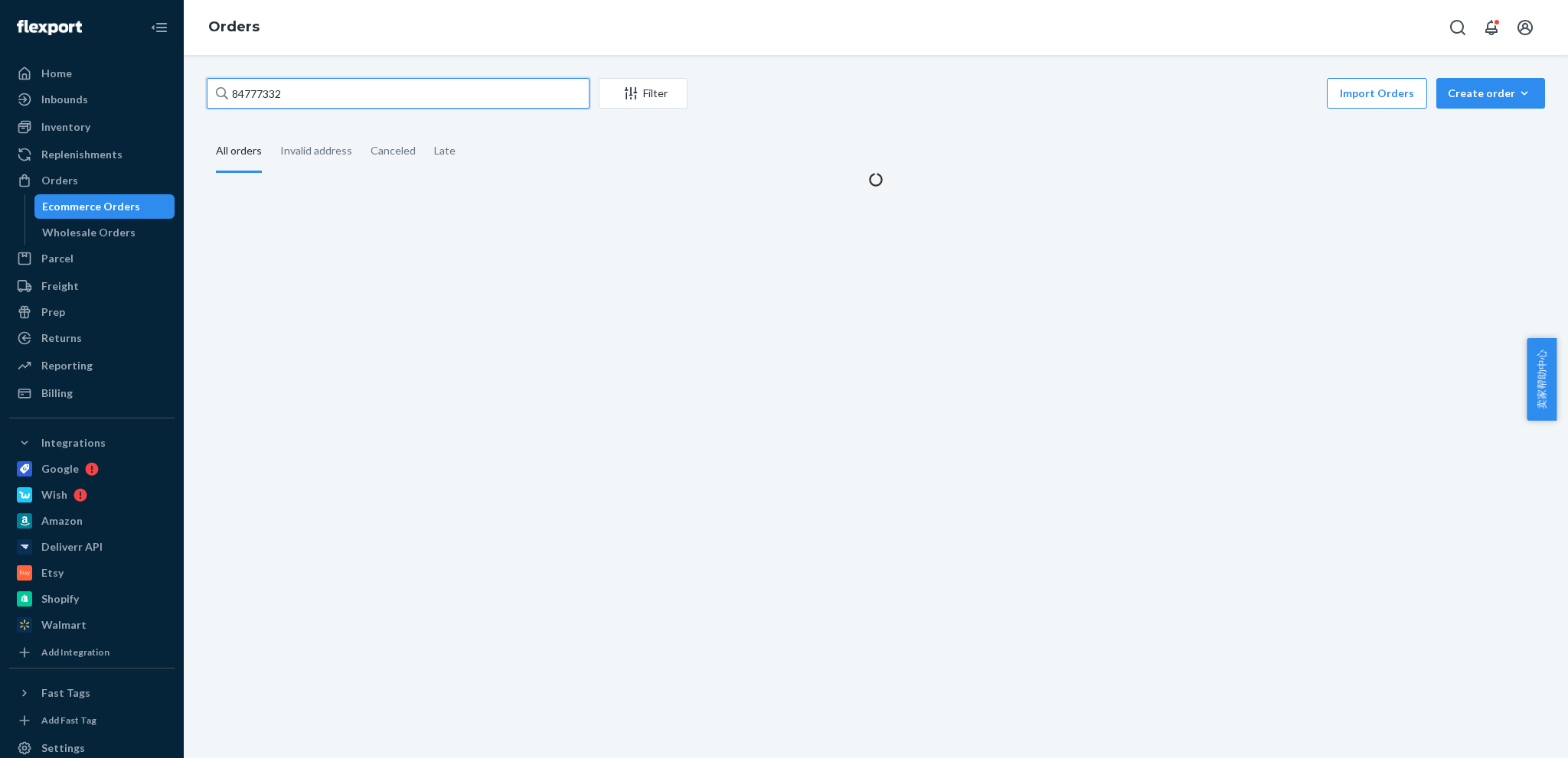
type input "84777332"
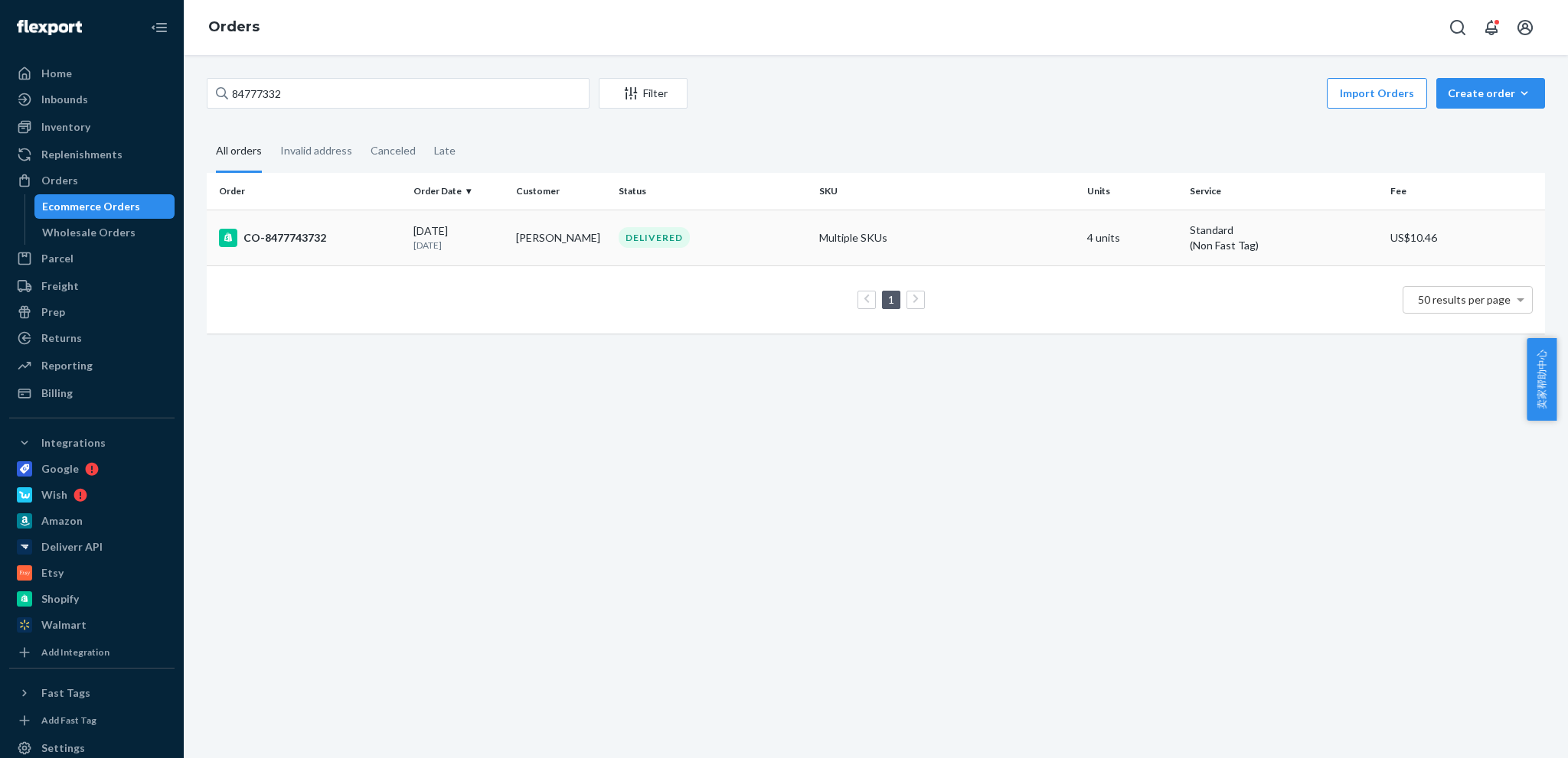
click at [327, 244] on div "CO-8477743732" at bounding box center [309, 238] width 182 height 18
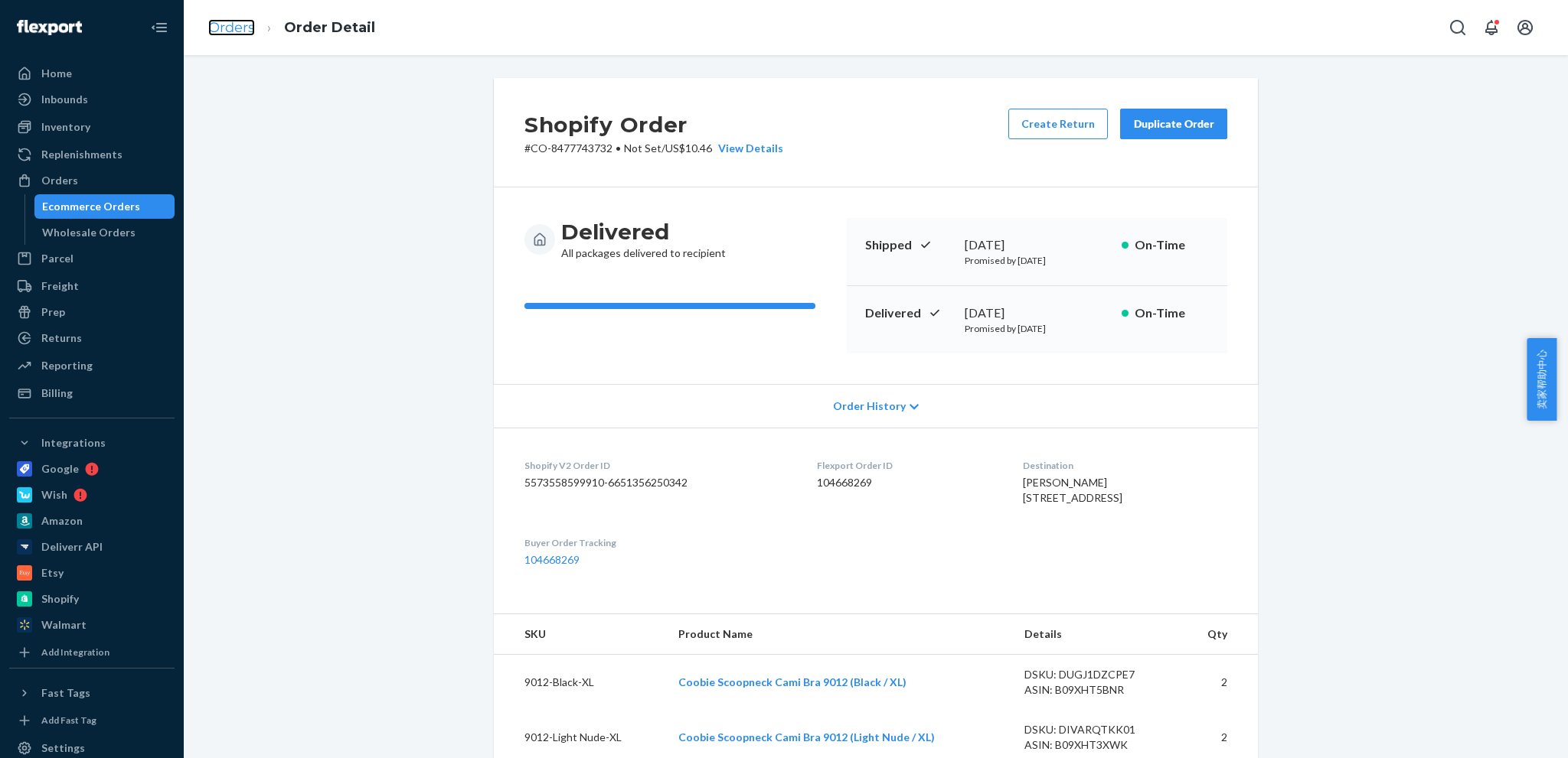
click at [227, 25] on link "Orders" at bounding box center [231, 28] width 47 height 17
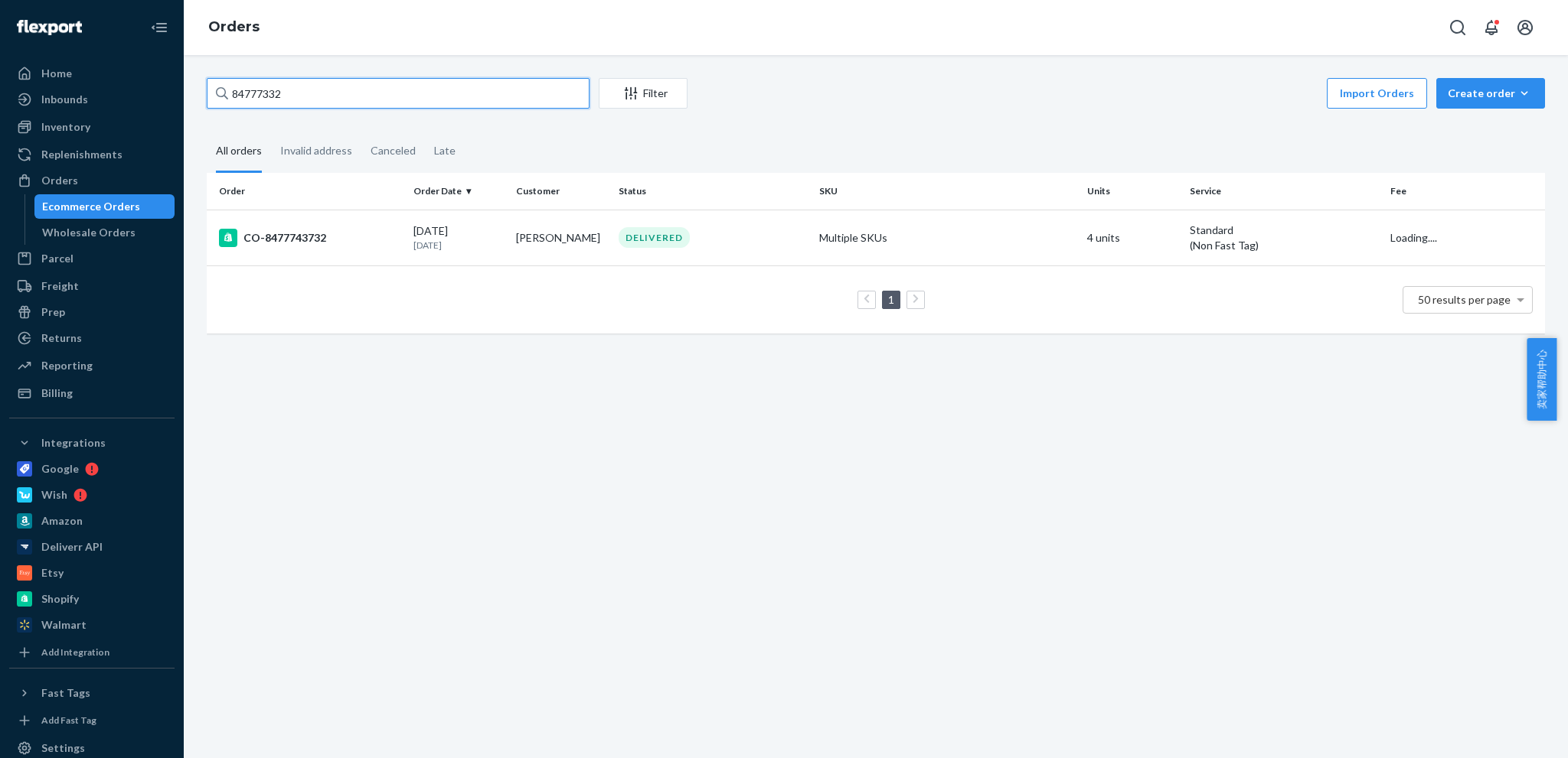
click at [357, 101] on input "84777332" at bounding box center [398, 94] width 383 height 31
paste input "594997"
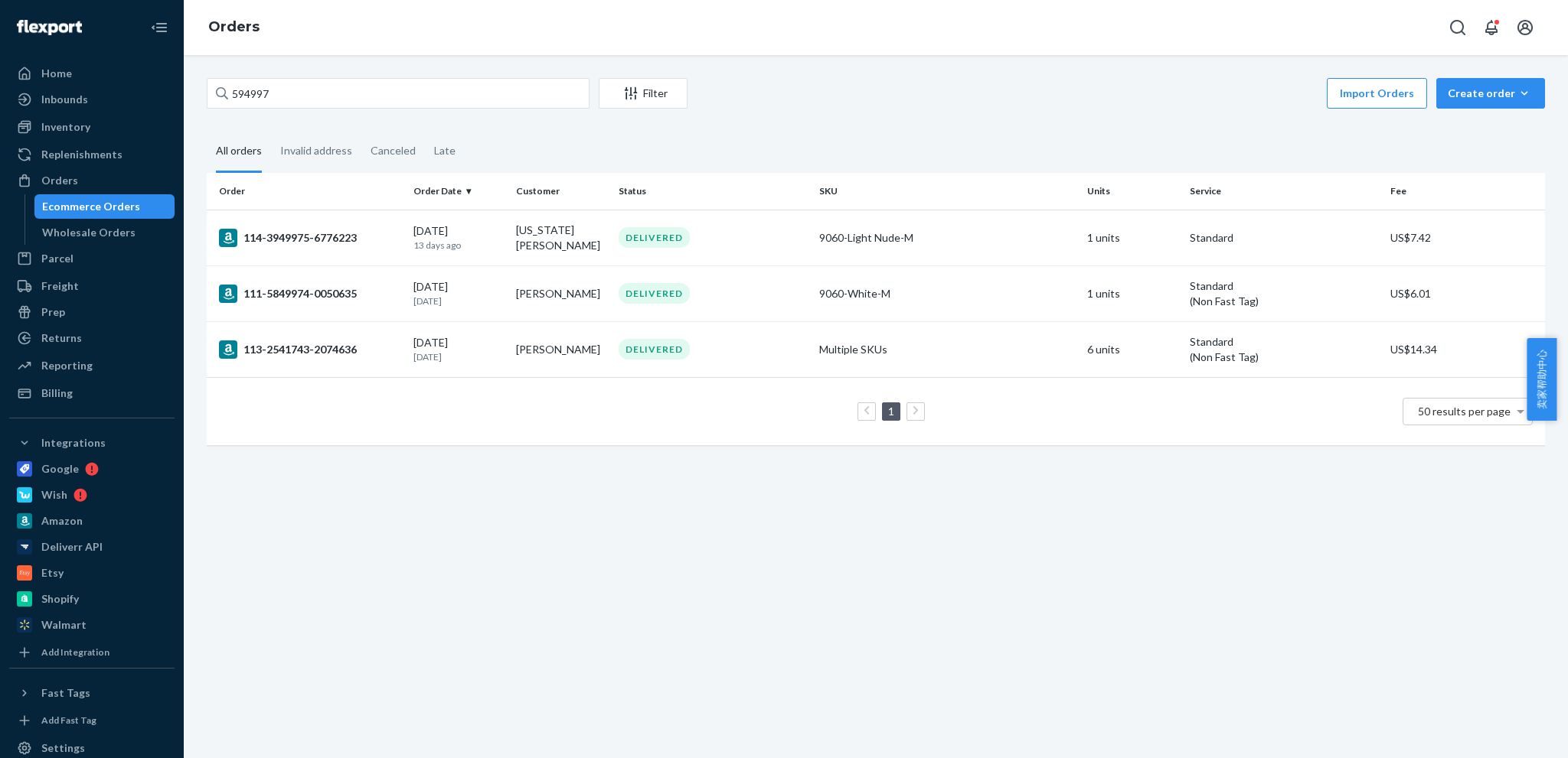
click at [1167, 609] on div "594997 Filter Import Orders Create order Ecommerce order Removal order All orde…" at bounding box center [875, 407] width 1384 height 704
click at [317, 102] on input "594997" at bounding box center [398, 94] width 383 height 31
paste input "83062671"
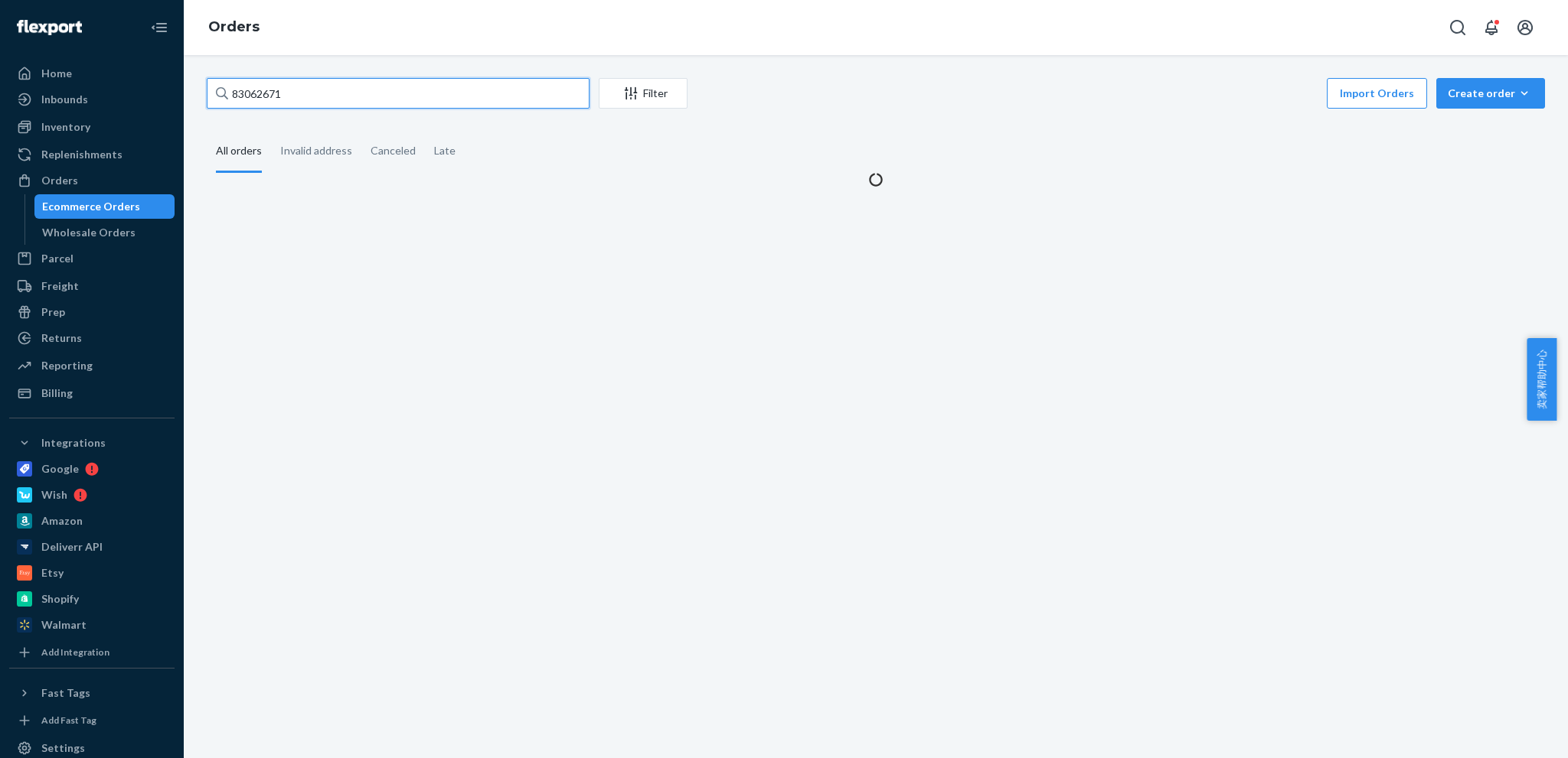
type input "83062671"
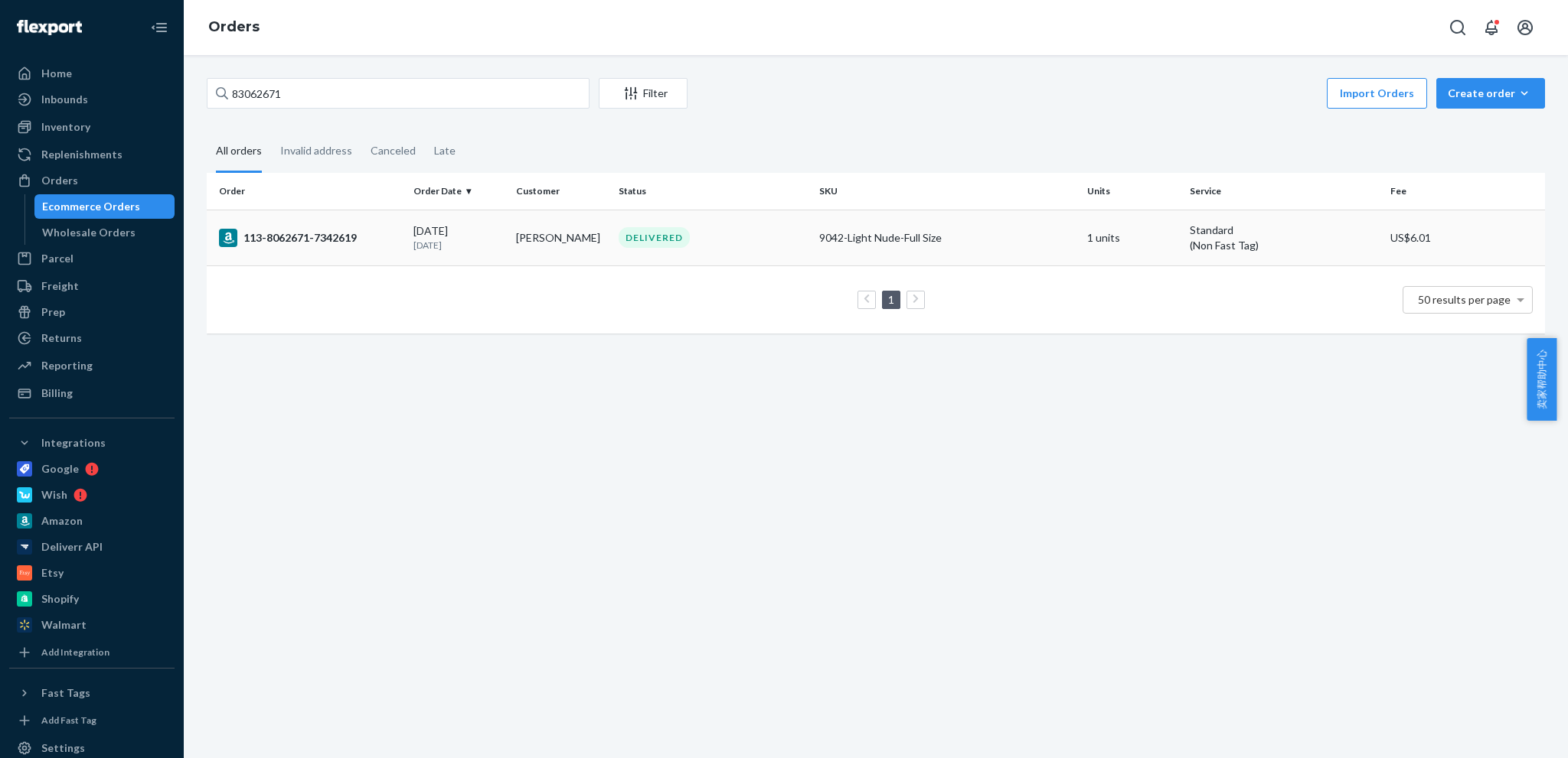
click at [313, 238] on div "113-8062671-7342619" at bounding box center [309, 238] width 182 height 18
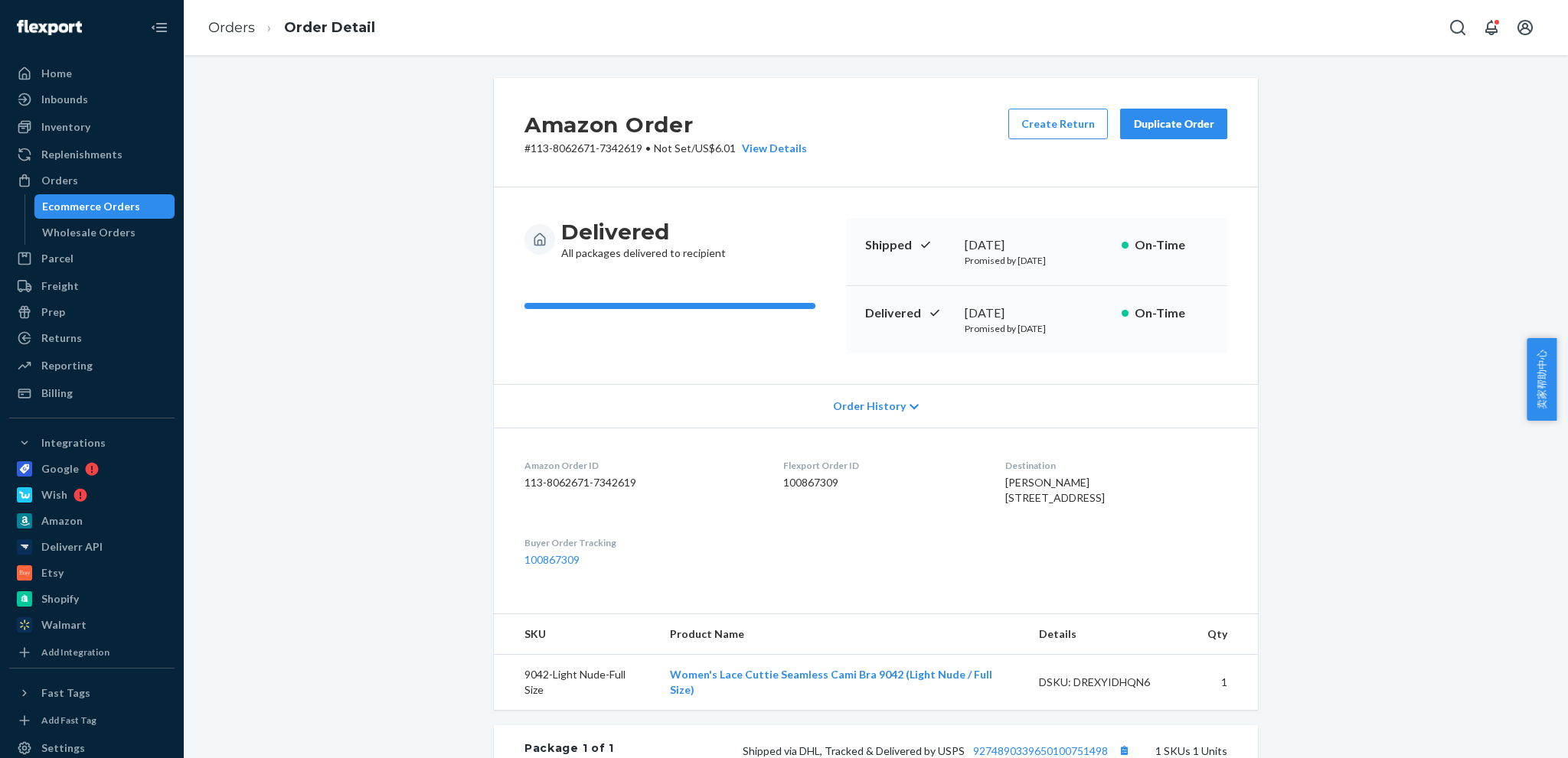
click at [1341, 407] on div "Amazon Order # 113-8062671-7342619 • Not Set / US$6.01 View Details Create Retu…" at bounding box center [875, 545] width 1361 height 934
drag, startPoint x: 523, startPoint y: 150, endPoint x: 635, endPoint y: 149, distance: 112.0
click at [635, 149] on p "# 113-8062671-7342619 • Not Set / US$6.01 View Details" at bounding box center [665, 149] width 282 height 15
copy p "113-8062671-7342619"
click at [223, 30] on link "Orders" at bounding box center [231, 28] width 47 height 17
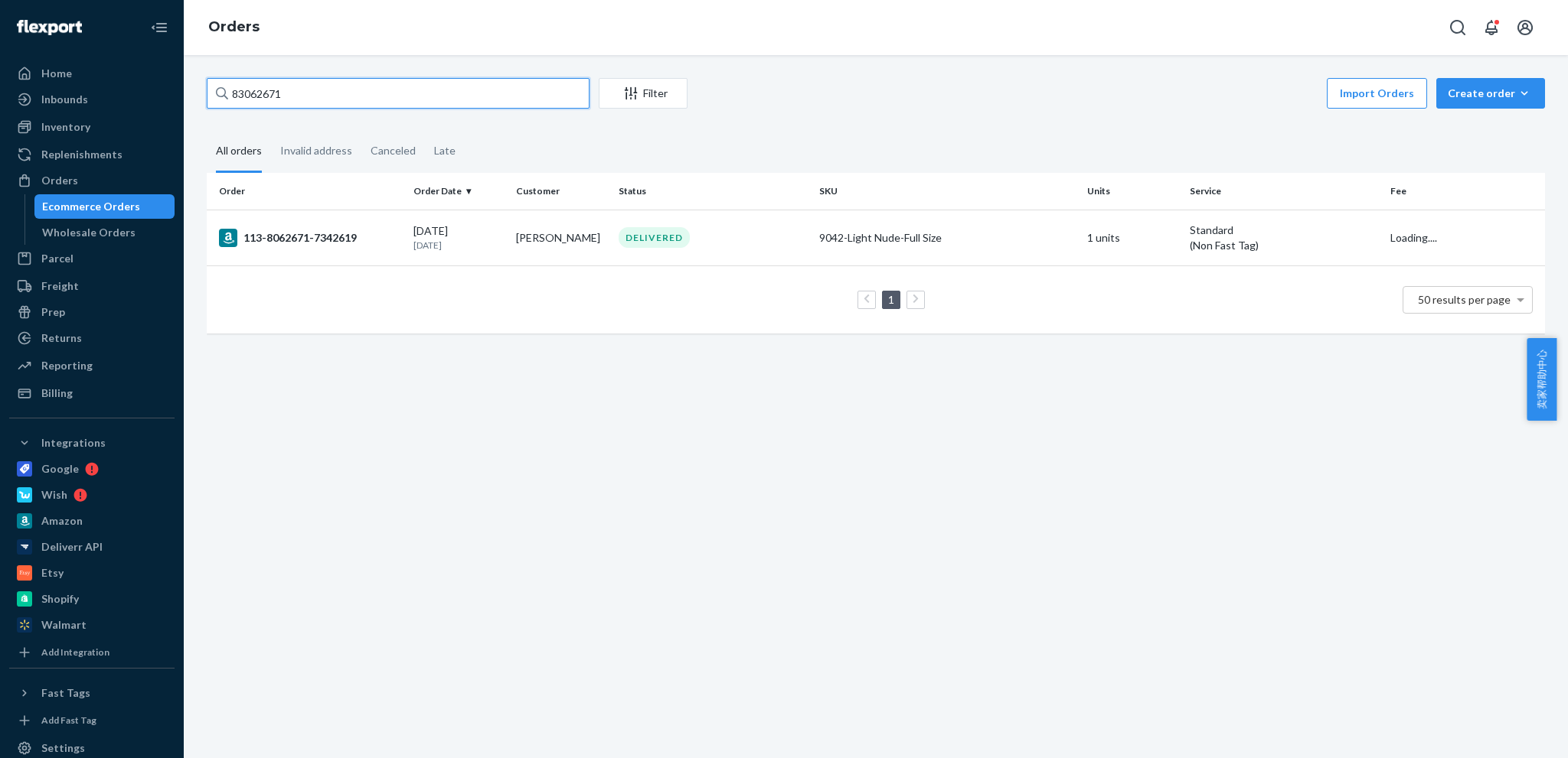
click at [427, 101] on input "83062671" at bounding box center [398, 94] width 383 height 31
paste input "594997"
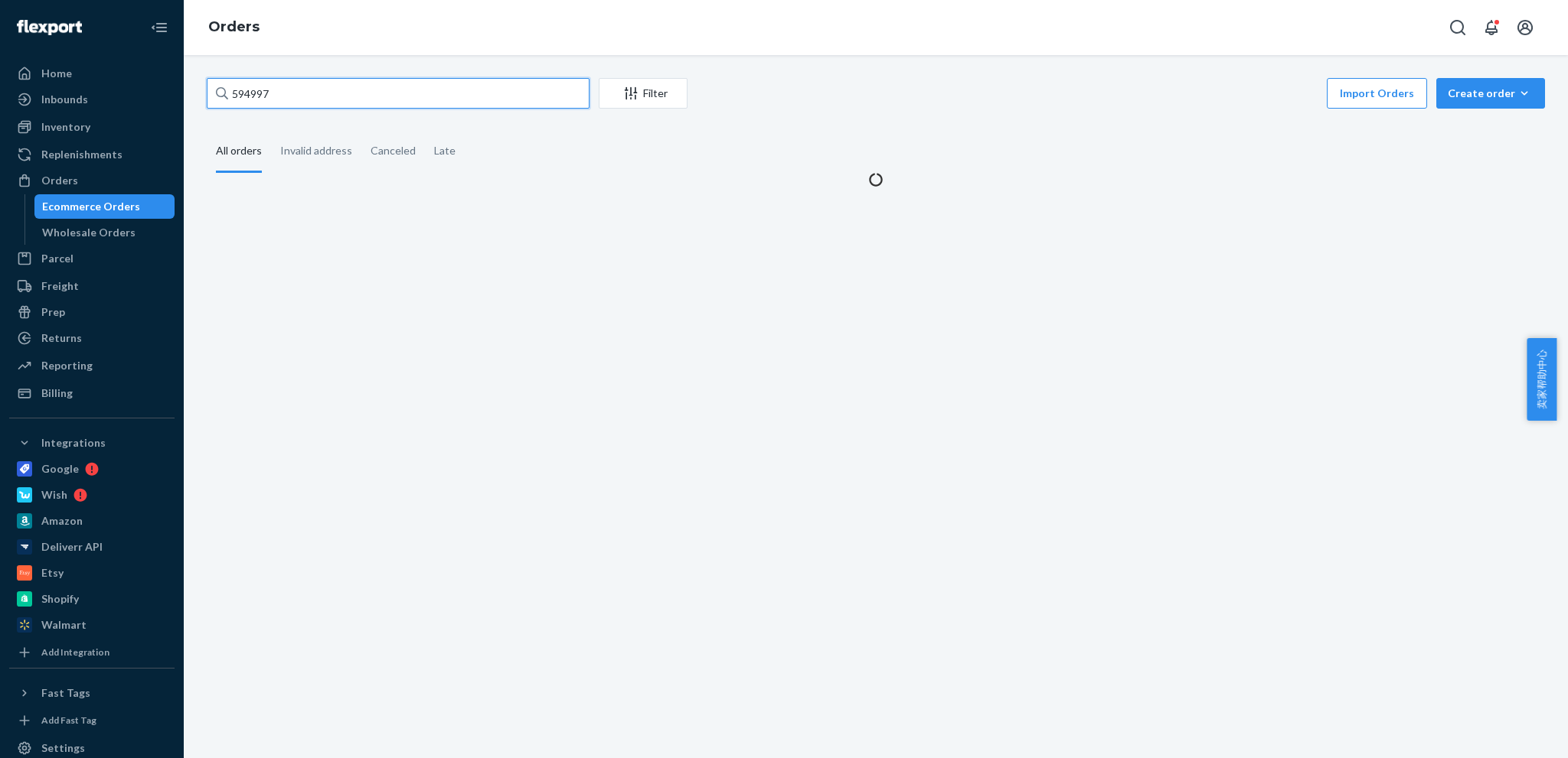
type input "594997"
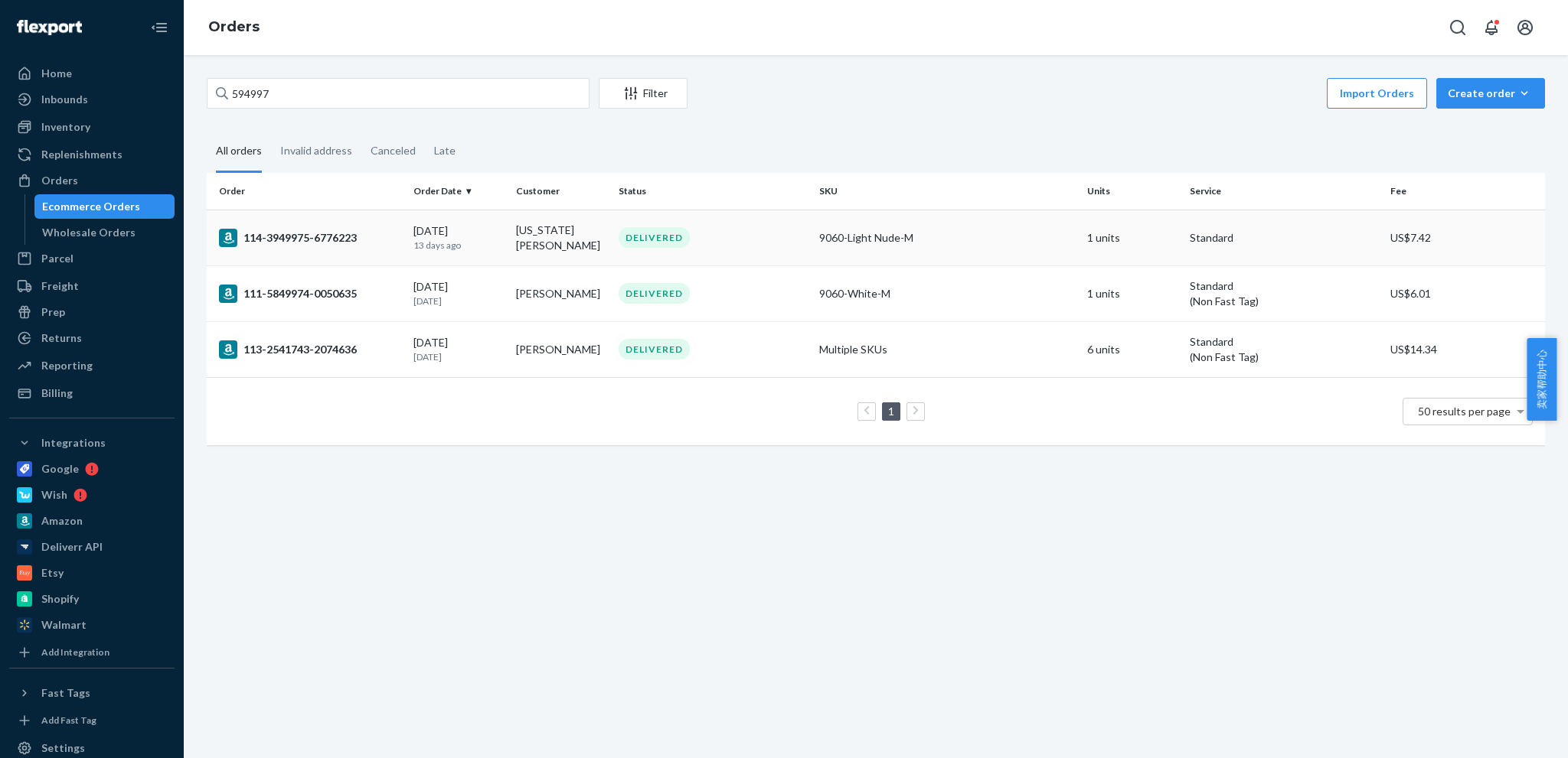
click at [341, 238] on div "114-3949975-6776223" at bounding box center [309, 238] width 182 height 18
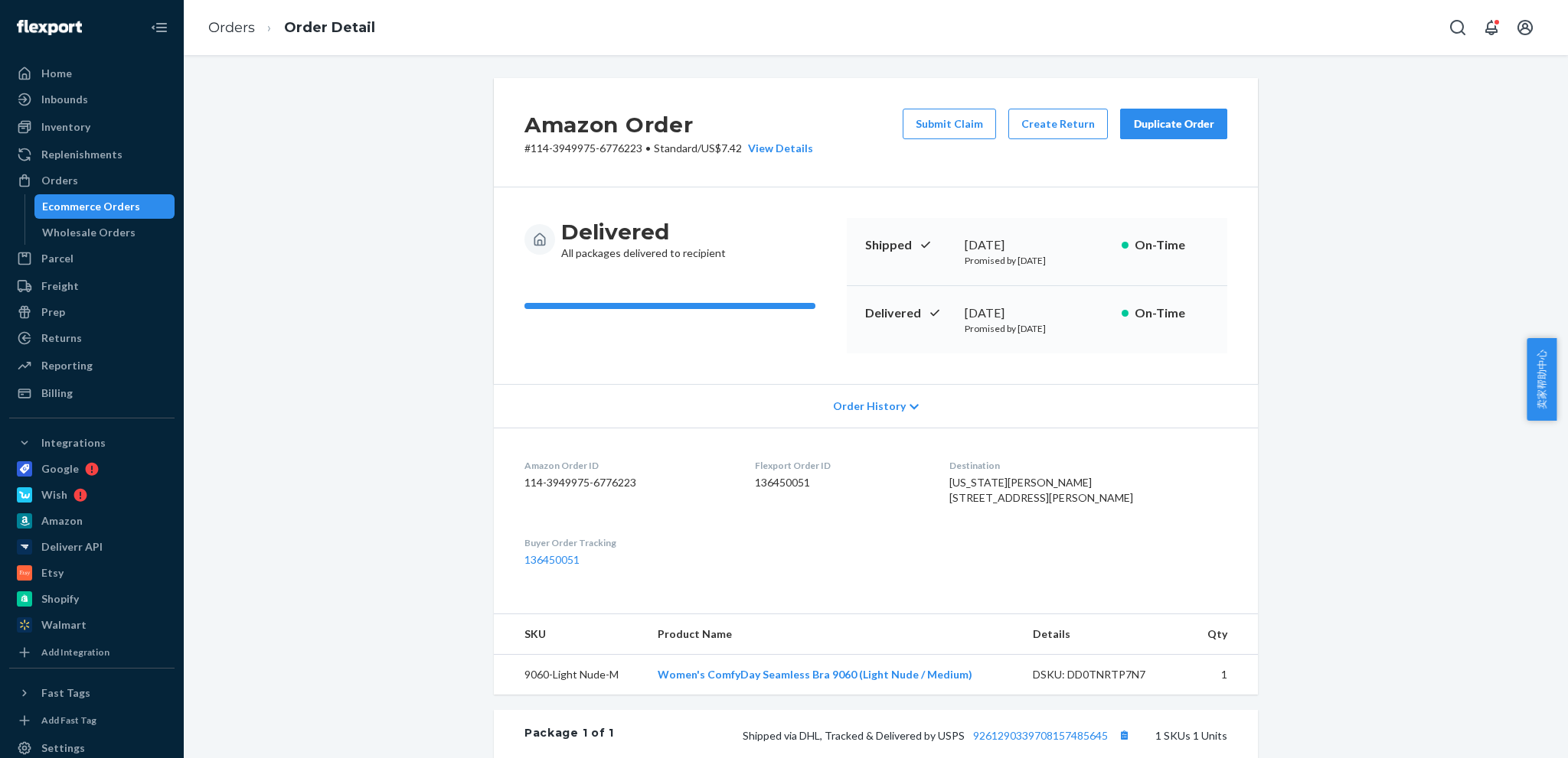
drag, startPoint x: 352, startPoint y: 602, endPoint x: 368, endPoint y: 629, distance: 31.4
click at [352, 602] on div "Amazon Order # 114-3949975-6776223 • Standard / US$7.42 View Details Submit Cla…" at bounding box center [875, 559] width 1361 height 962
click at [228, 31] on link "Orders" at bounding box center [231, 28] width 47 height 17
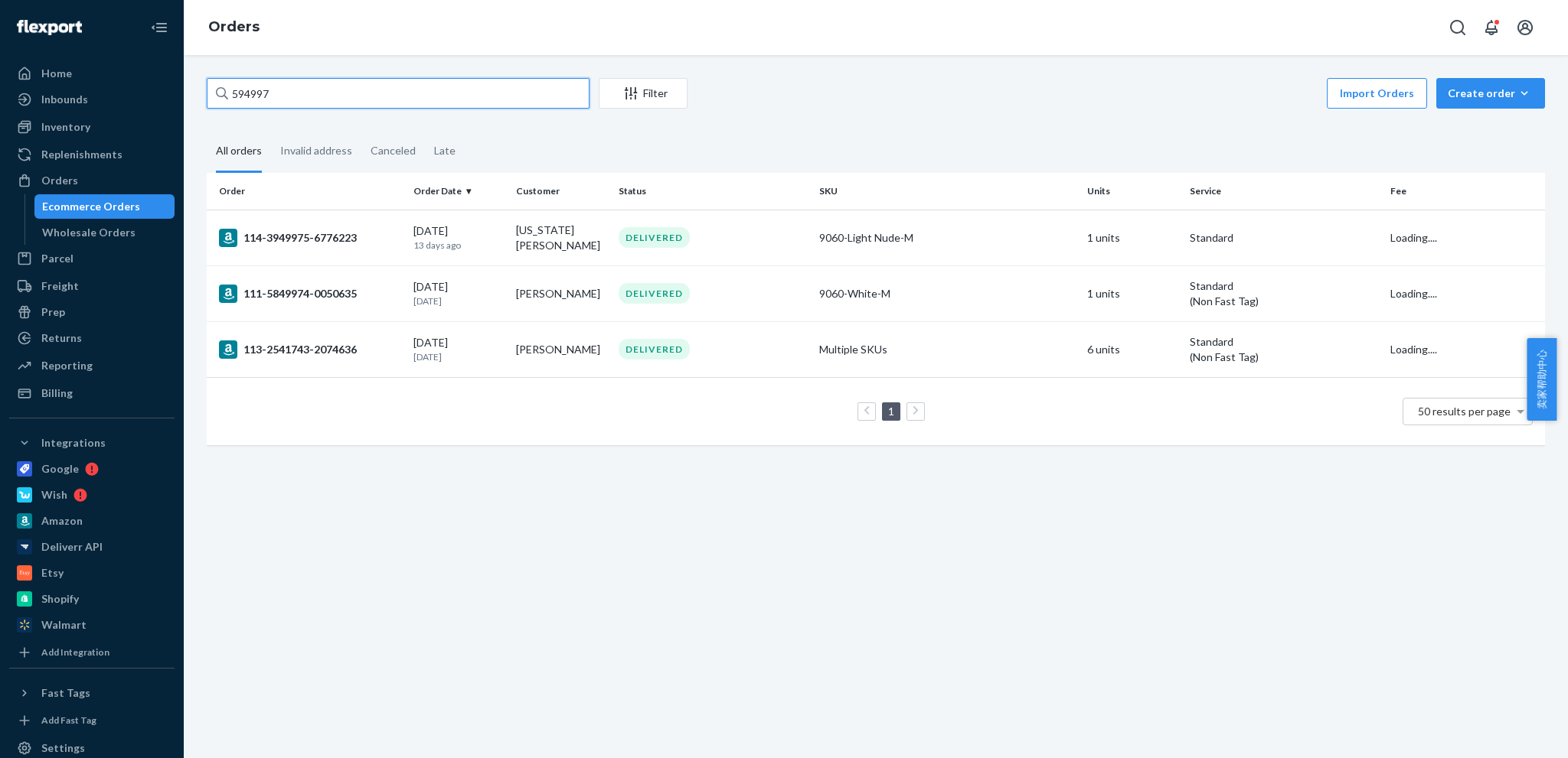
click at [364, 107] on input "594997" at bounding box center [398, 94] width 383 height 31
paste input "84777332"
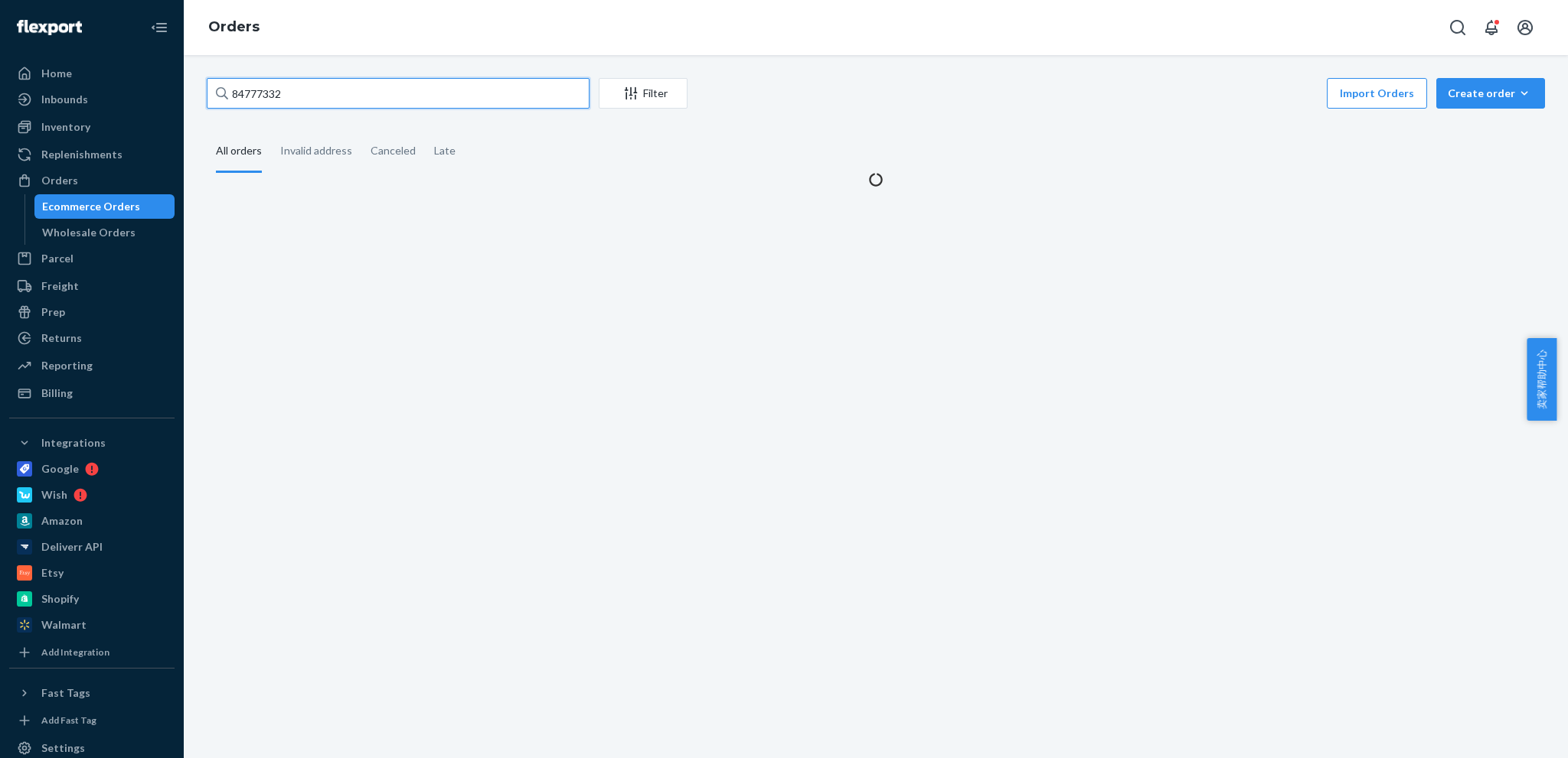
type input "84777332"
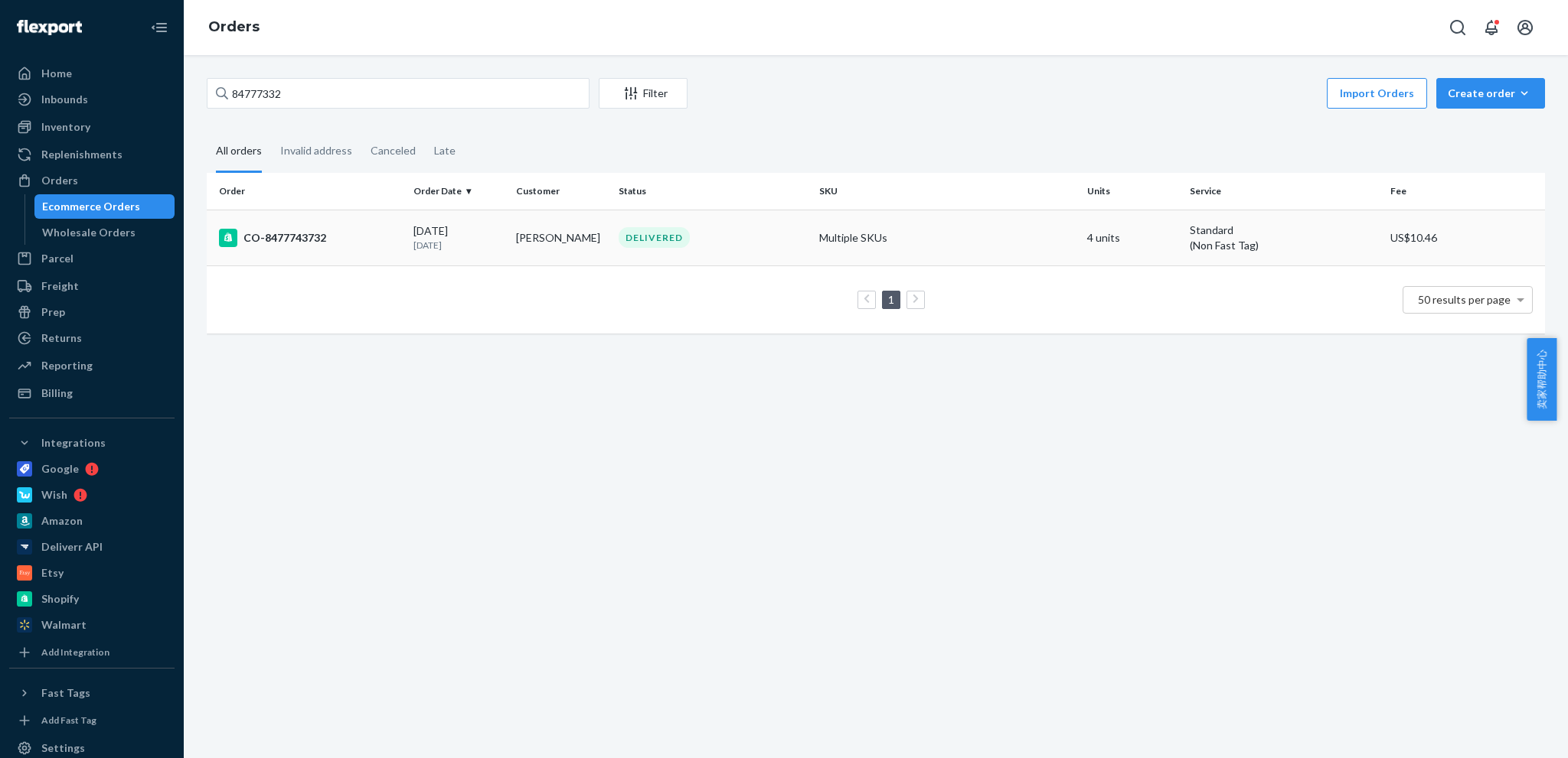
click at [321, 232] on div "CO-8477743732" at bounding box center [309, 238] width 182 height 18
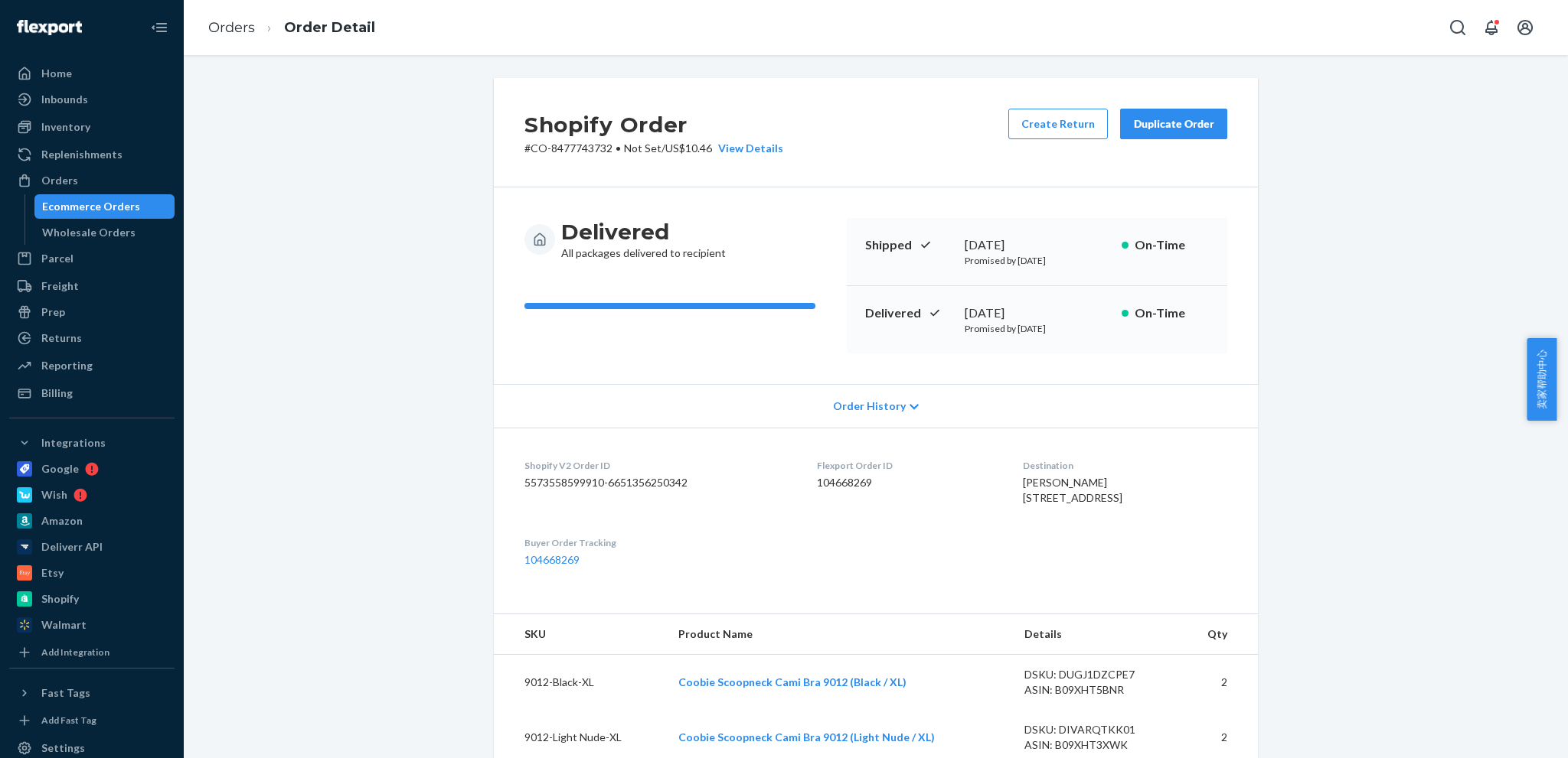
click at [1406, 252] on div "Shopify Order # CO-8477743732 • Not Set / US$10.46 View Details Create Return D…" at bounding box center [875, 608] width 1361 height 1059
drag, startPoint x: 526, startPoint y: 152, endPoint x: 609, endPoint y: 148, distance: 83.1
click at [609, 148] on p "# CO-8477743732 • Not Set / US$10.46 View Details" at bounding box center [653, 149] width 259 height 15
copy p "CO-8477743732"
click at [362, 422] on div "Shopify Order # CO-8477743732 • Not Set / US$10.46 View Details Create Return D…" at bounding box center [875, 608] width 1361 height 1059
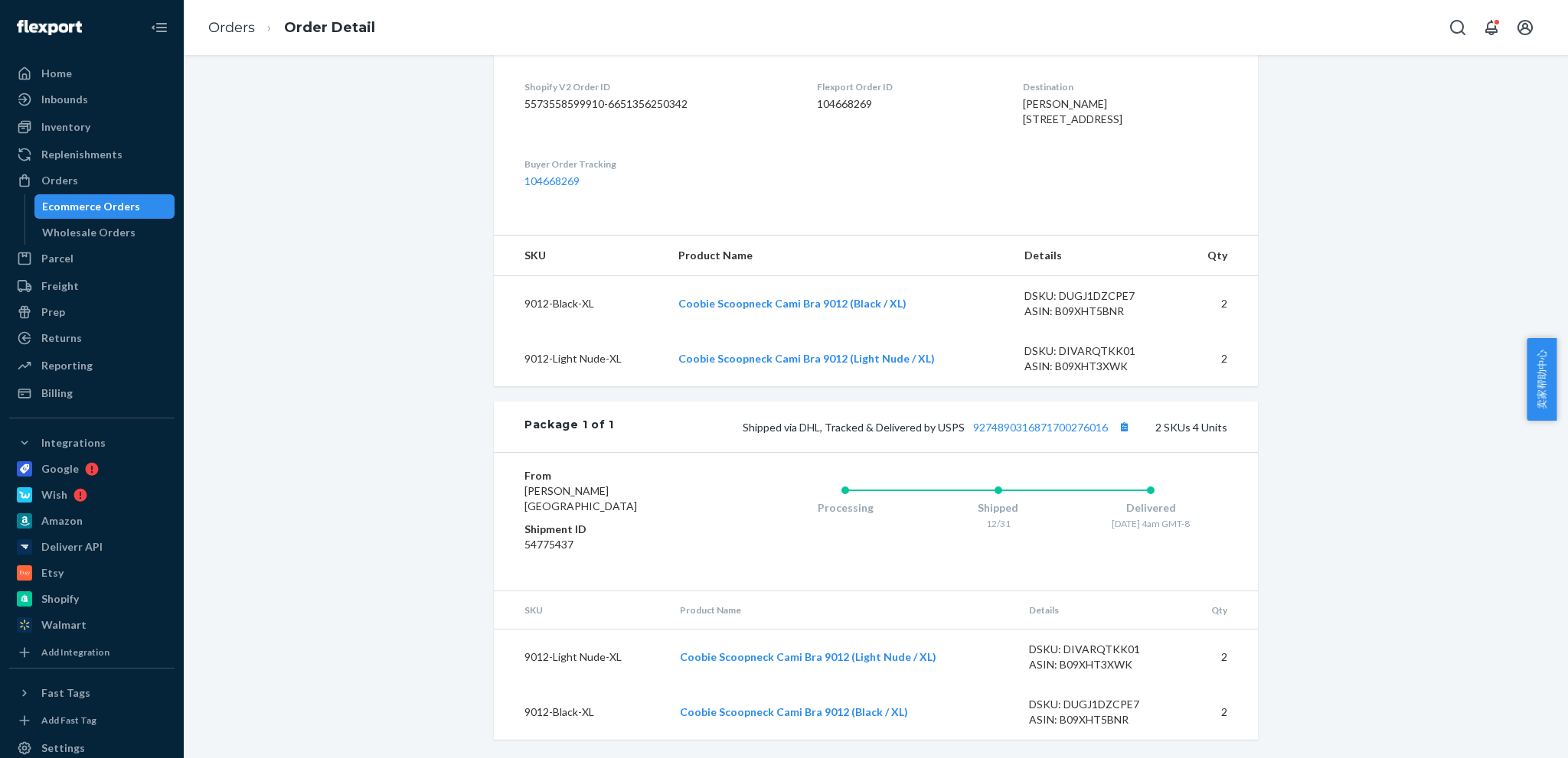
scroll to position [393, 0]
click at [223, 30] on link "Orders" at bounding box center [231, 28] width 47 height 17
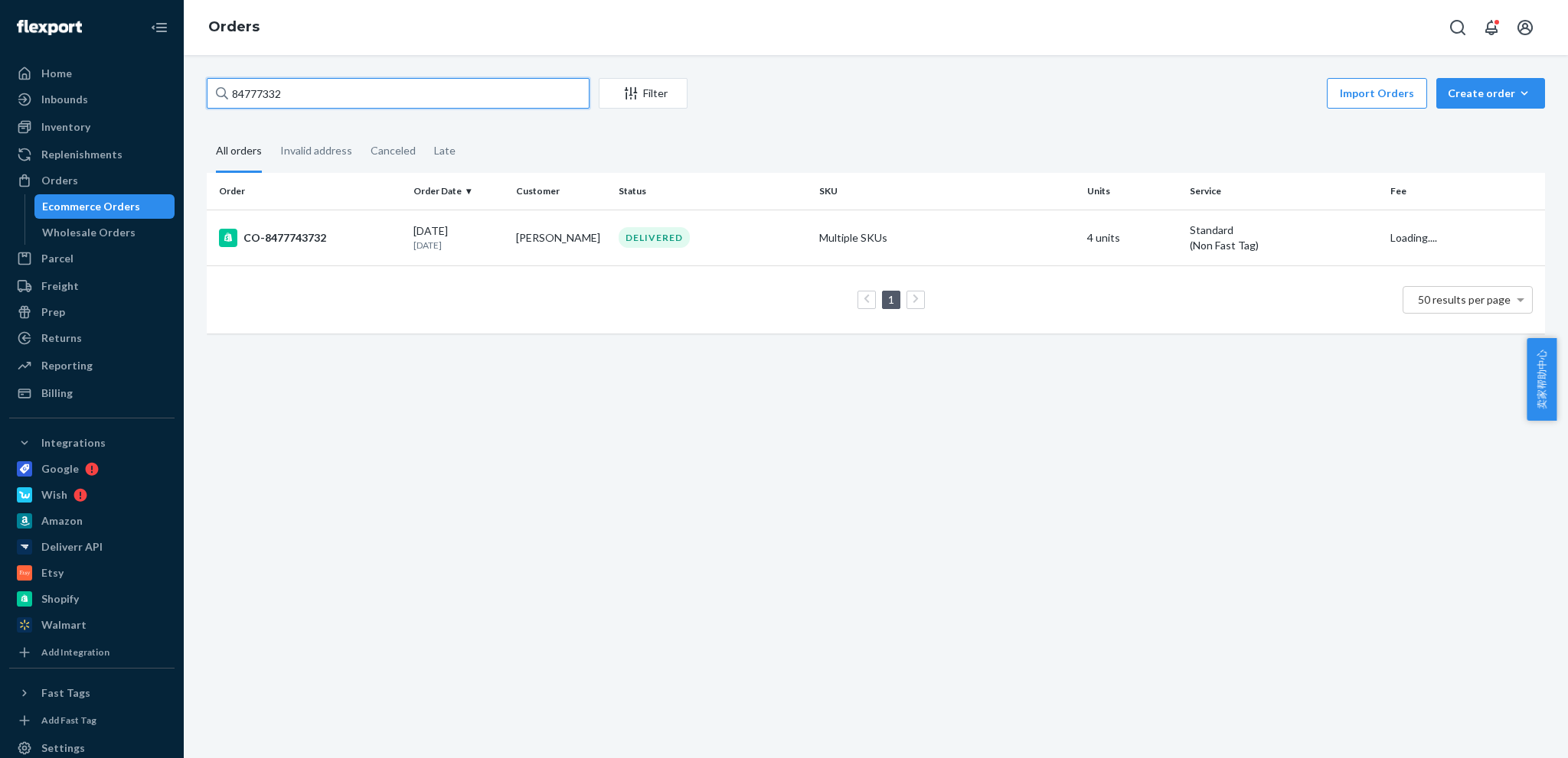
click at [371, 91] on input "84777332" at bounding box center [398, 94] width 383 height 31
click at [632, 87] on icon "Filter" at bounding box center [631, 94] width 15 height 15
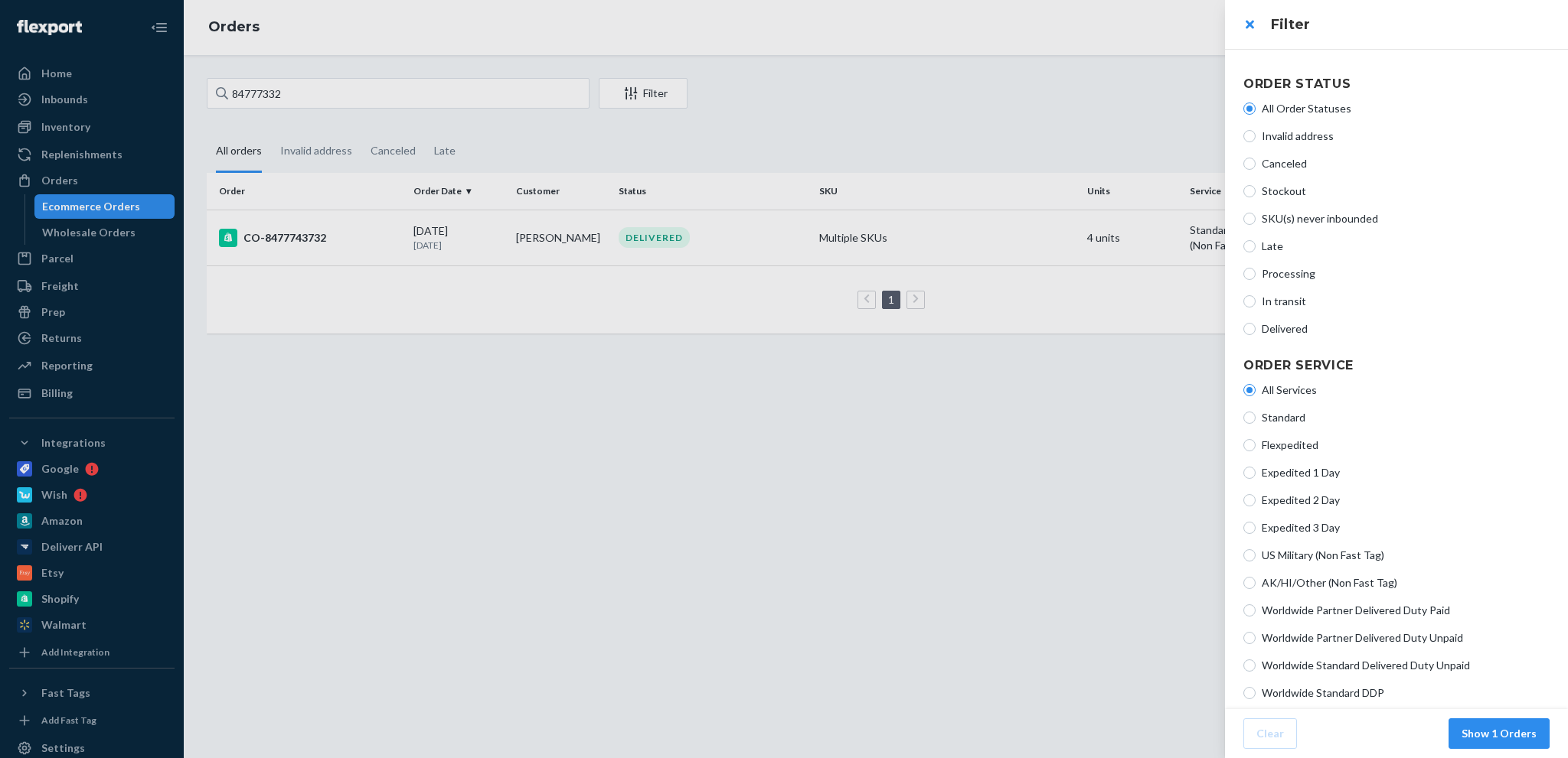
click at [1065, 513] on div at bounding box center [784, 379] width 1568 height 758
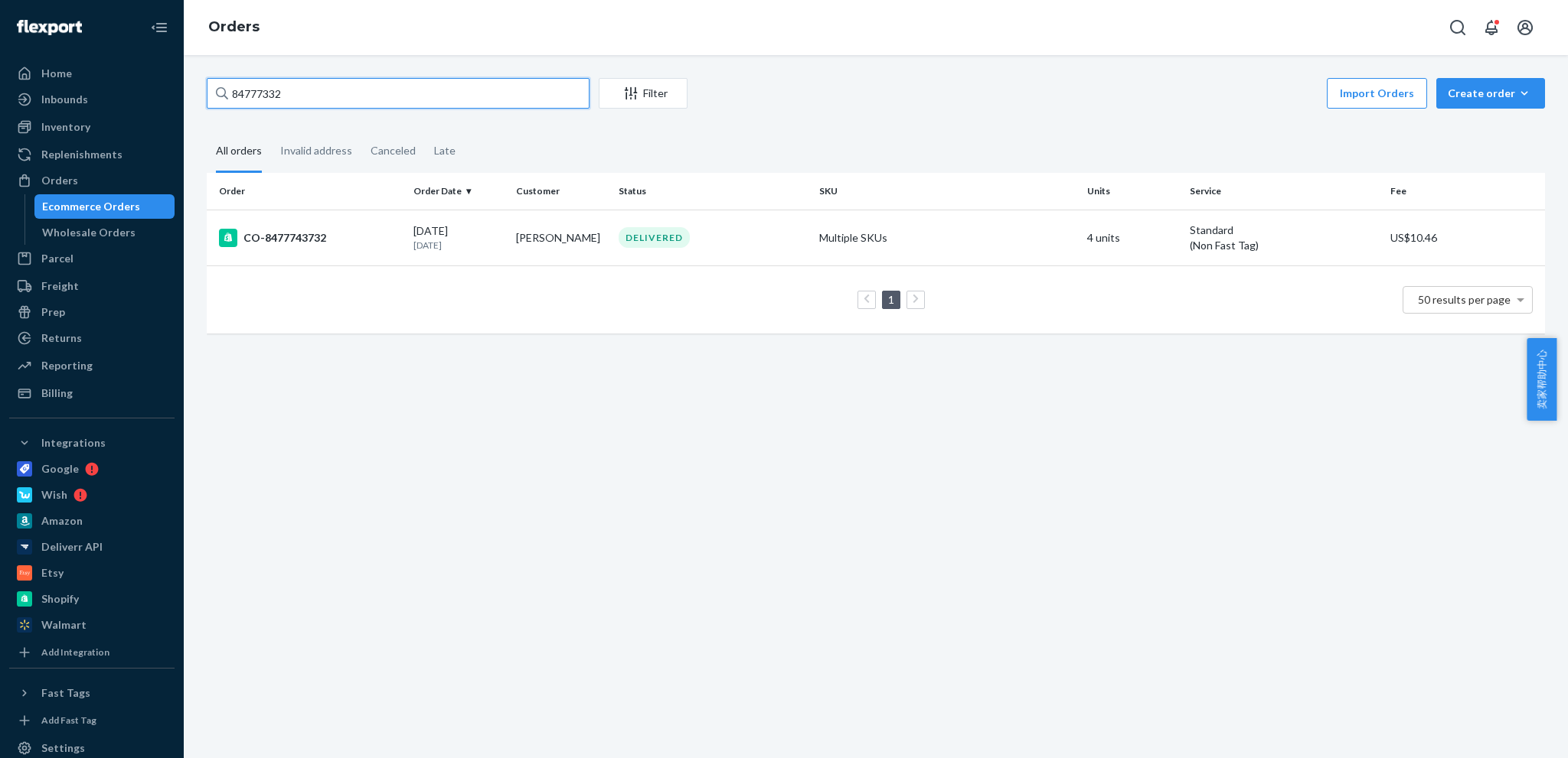
click at [373, 100] on input "84777332" at bounding box center [398, 94] width 383 height 31
paste input "9261290339708150772544"
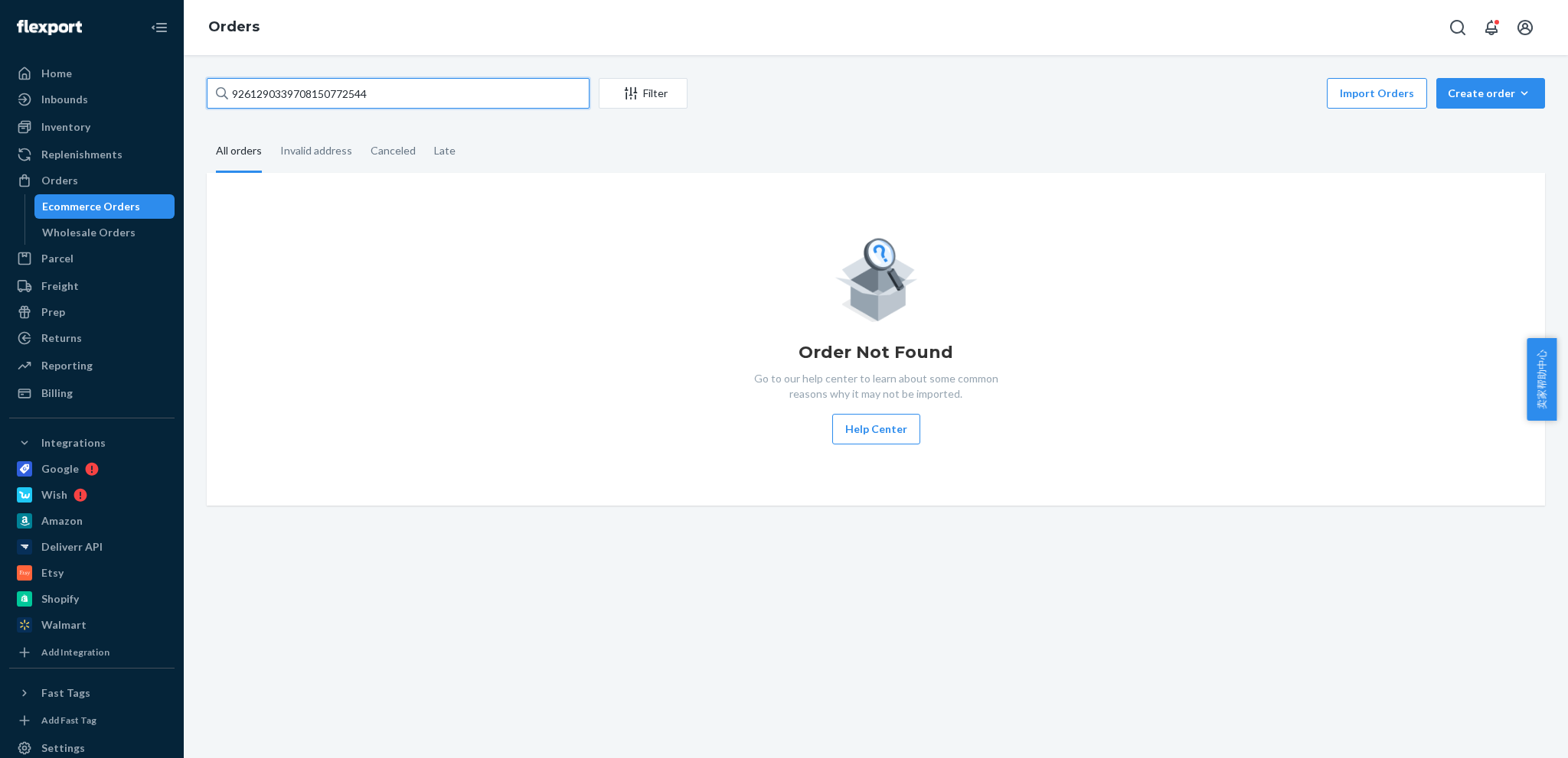
drag, startPoint x: 403, startPoint y: 78, endPoint x: 409, endPoint y: 92, distance: 15.2
click at [403, 78] on input "9261290339708150772544" at bounding box center [398, 94] width 383 height 31
paste input "594997"
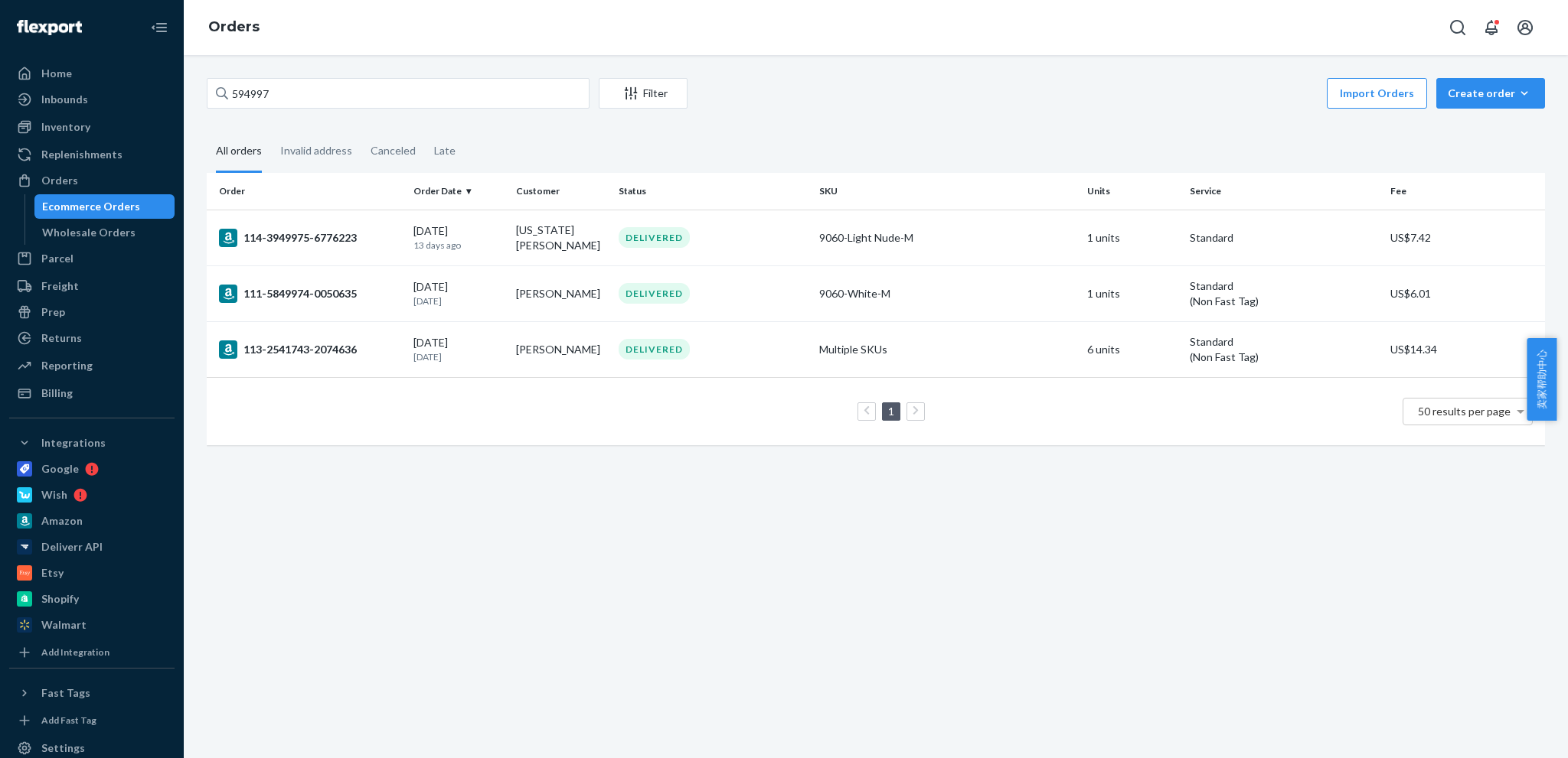
click at [793, 552] on div "594997 Filter Import Orders Create order Ecommerce order Removal order All orde…" at bounding box center [875, 407] width 1384 height 704
drag, startPoint x: 414, startPoint y: 84, endPoint x: 391, endPoint y: 91, distance: 24.0
click at [411, 86] on input "594997" at bounding box center [398, 94] width 383 height 31
paste input "EZ175355485645"
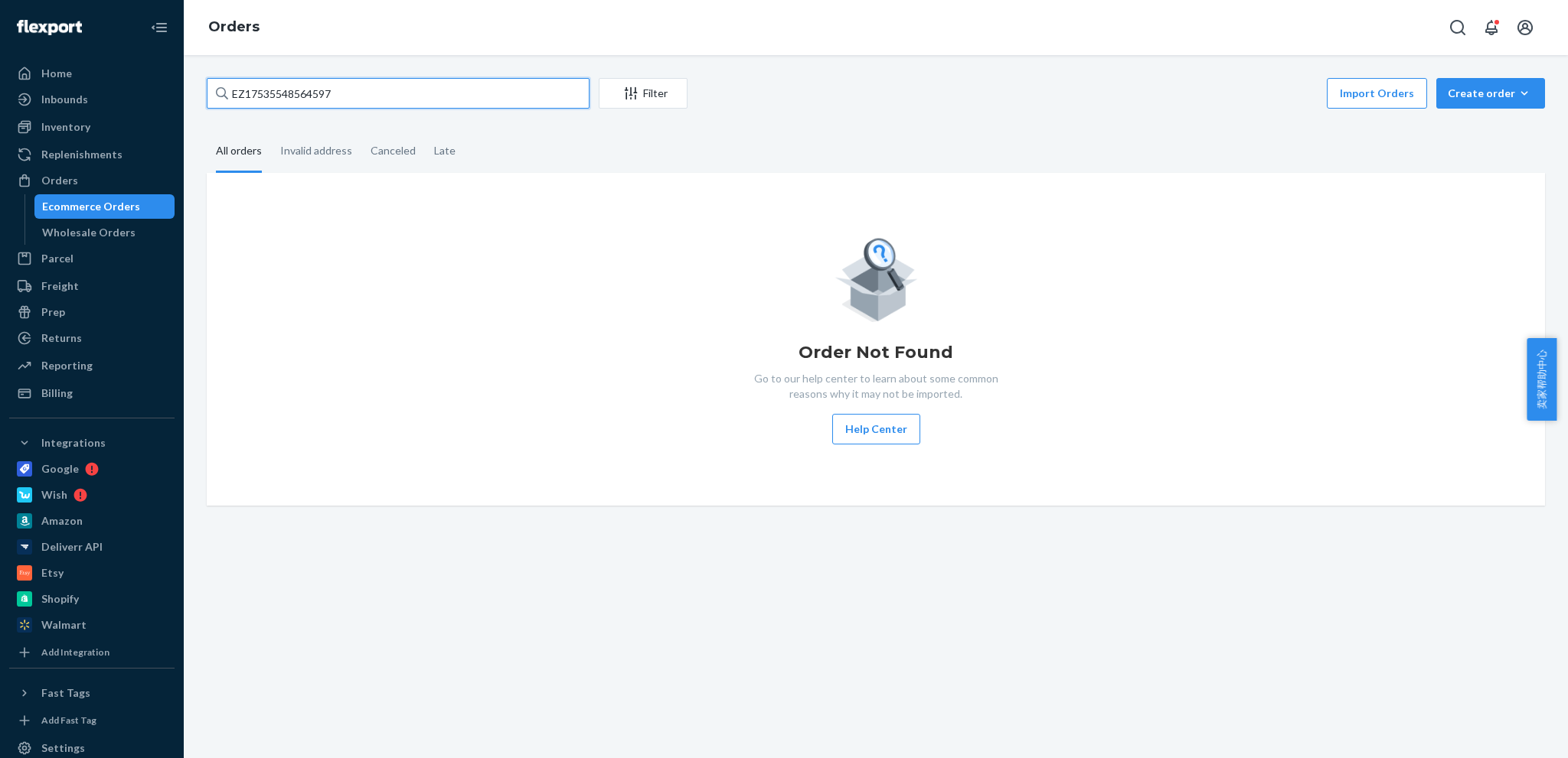
click at [380, 95] on input "EZ17535548564597" at bounding box center [398, 94] width 383 height 31
paste input "5949"
type input "594997"
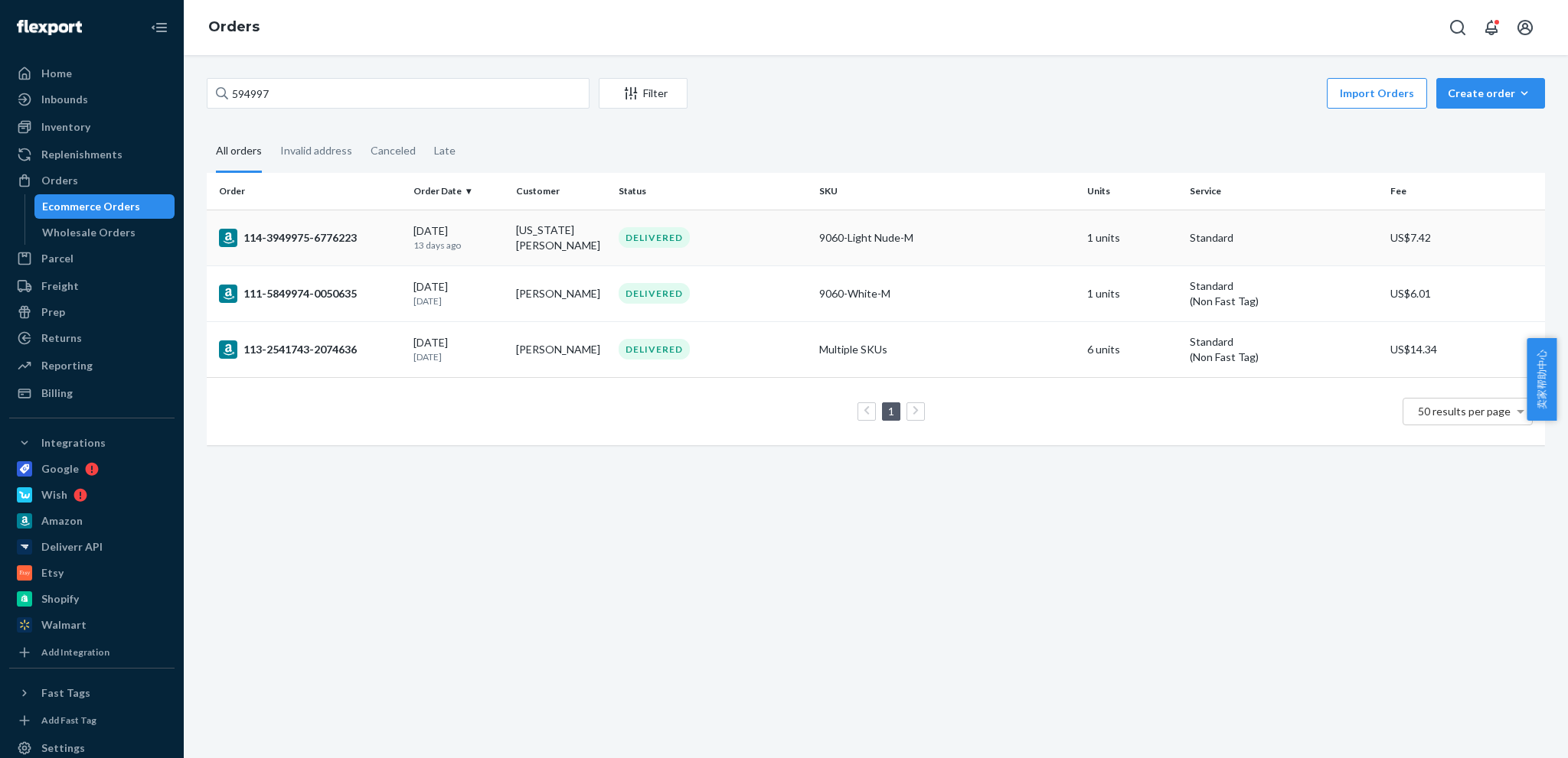
click at [330, 232] on div "114-3949975-6776223" at bounding box center [309, 238] width 182 height 18
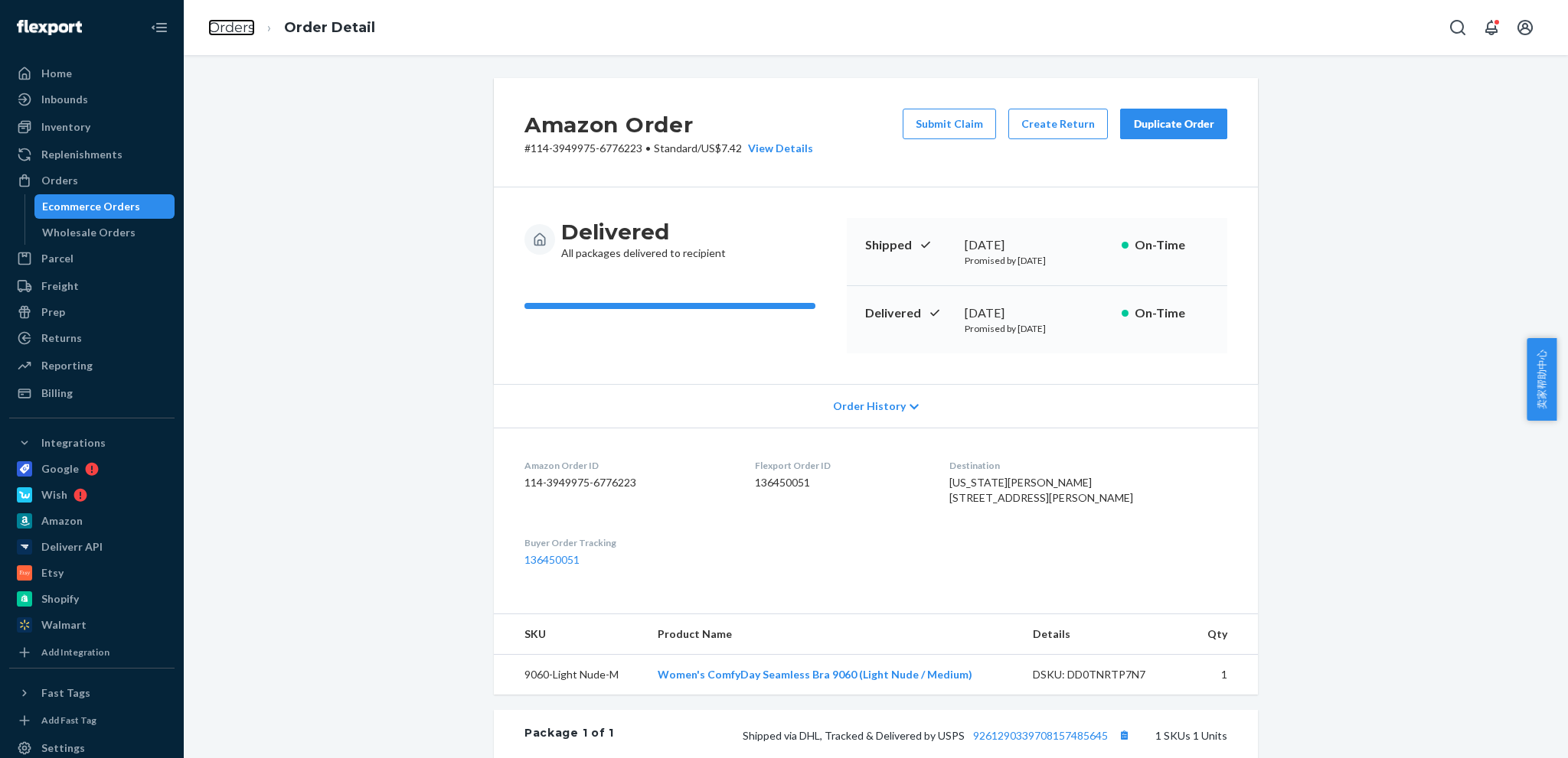
click at [220, 26] on link "Orders" at bounding box center [231, 28] width 47 height 17
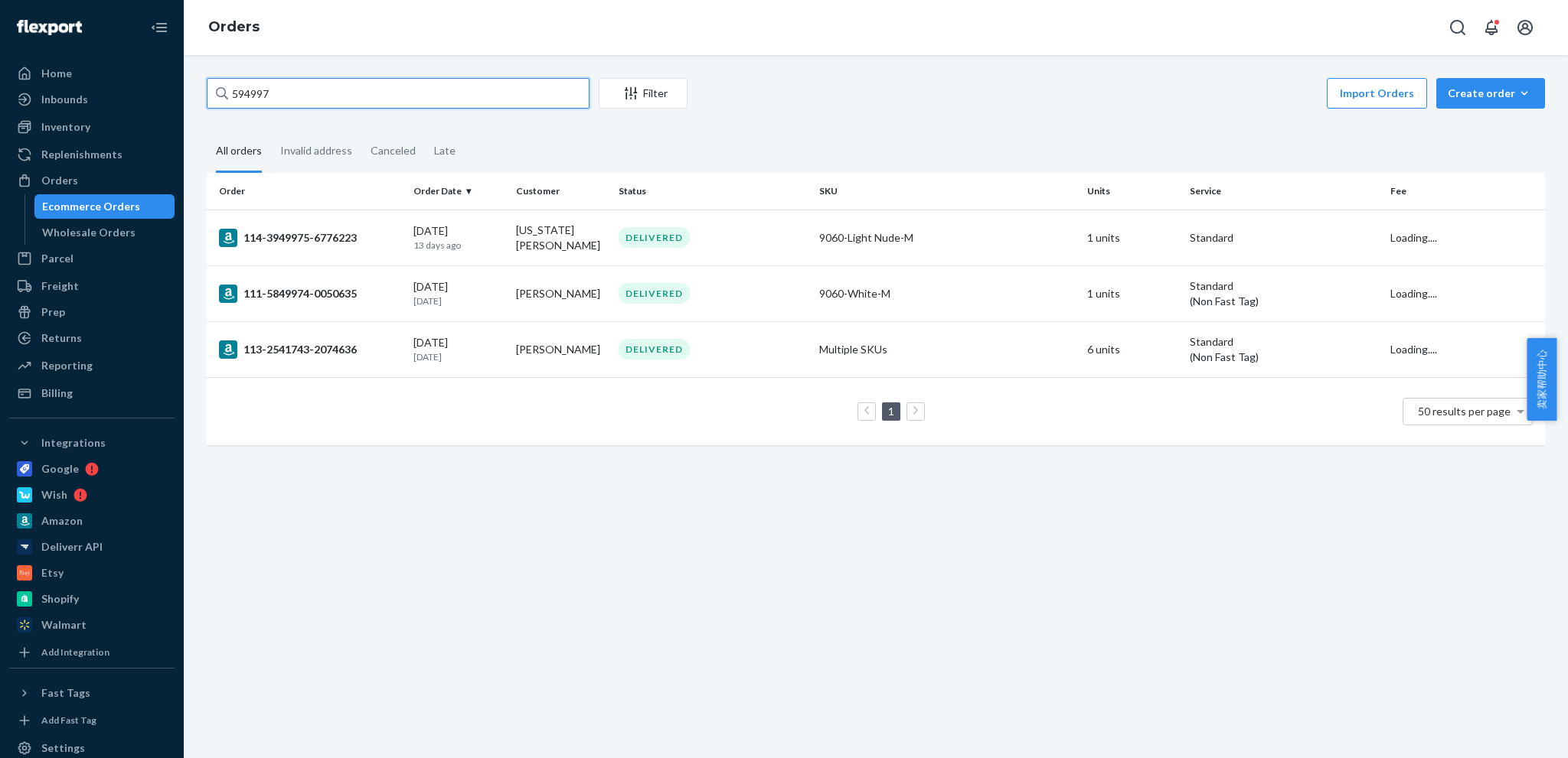
click at [356, 86] on input "594997" at bounding box center [398, 94] width 383 height 31
click at [429, 82] on input "594997" at bounding box center [398, 94] width 383 height 31
click at [421, 94] on input "594997" at bounding box center [398, 94] width 383 height 31
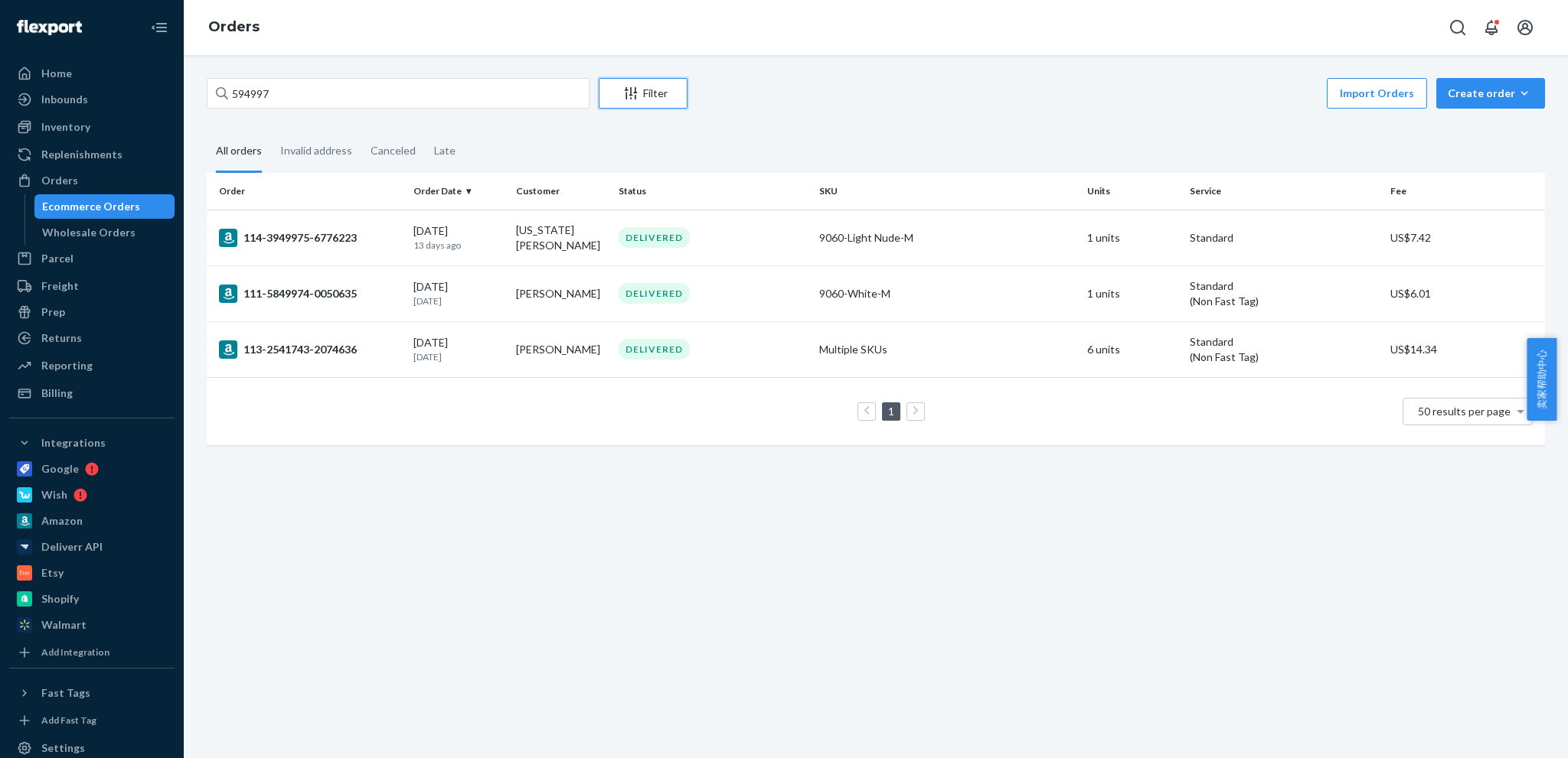
click at [665, 105] on button "Filter" at bounding box center [643, 94] width 89 height 31
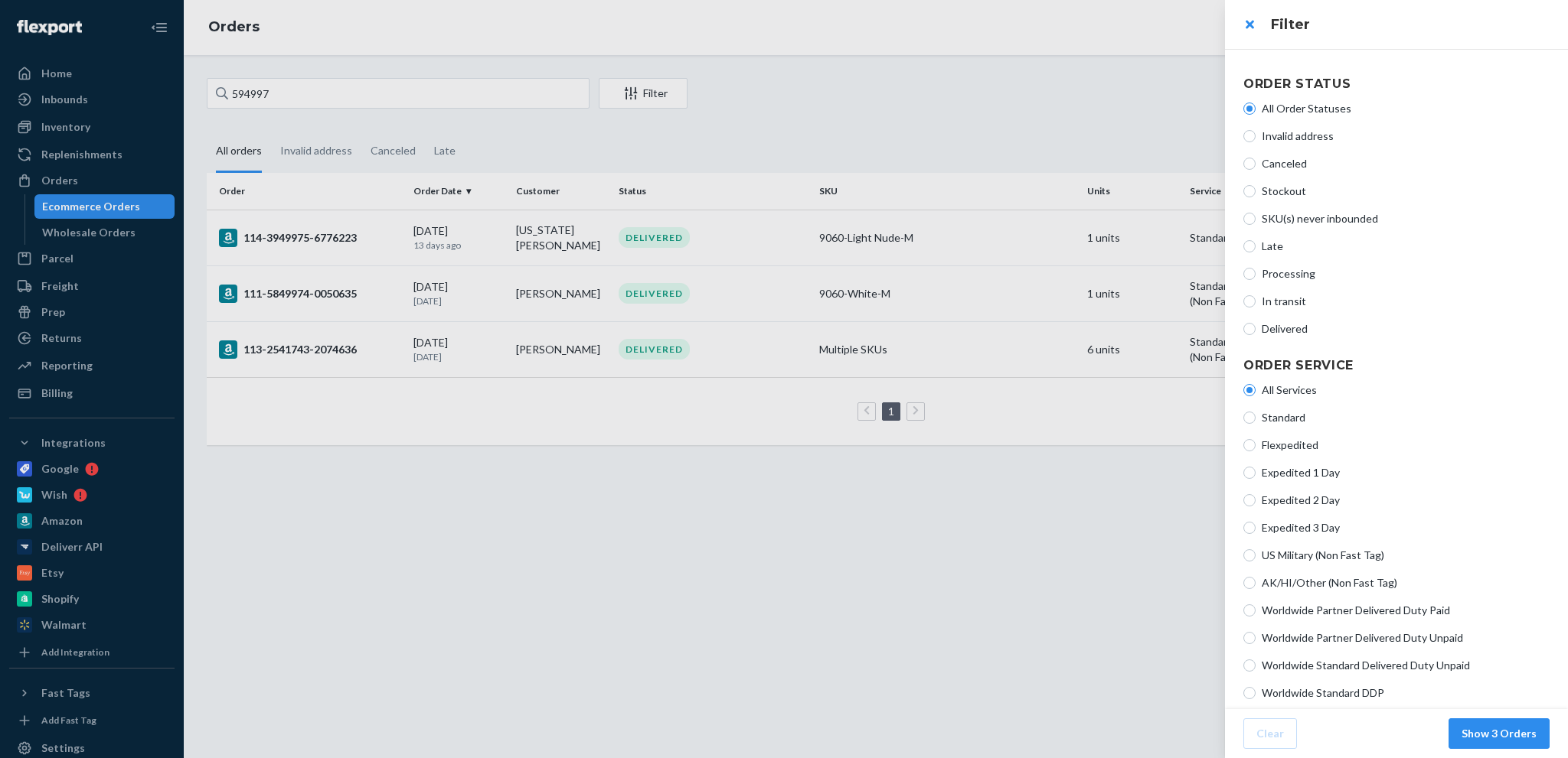
click at [1057, 133] on div at bounding box center [784, 379] width 1568 height 758
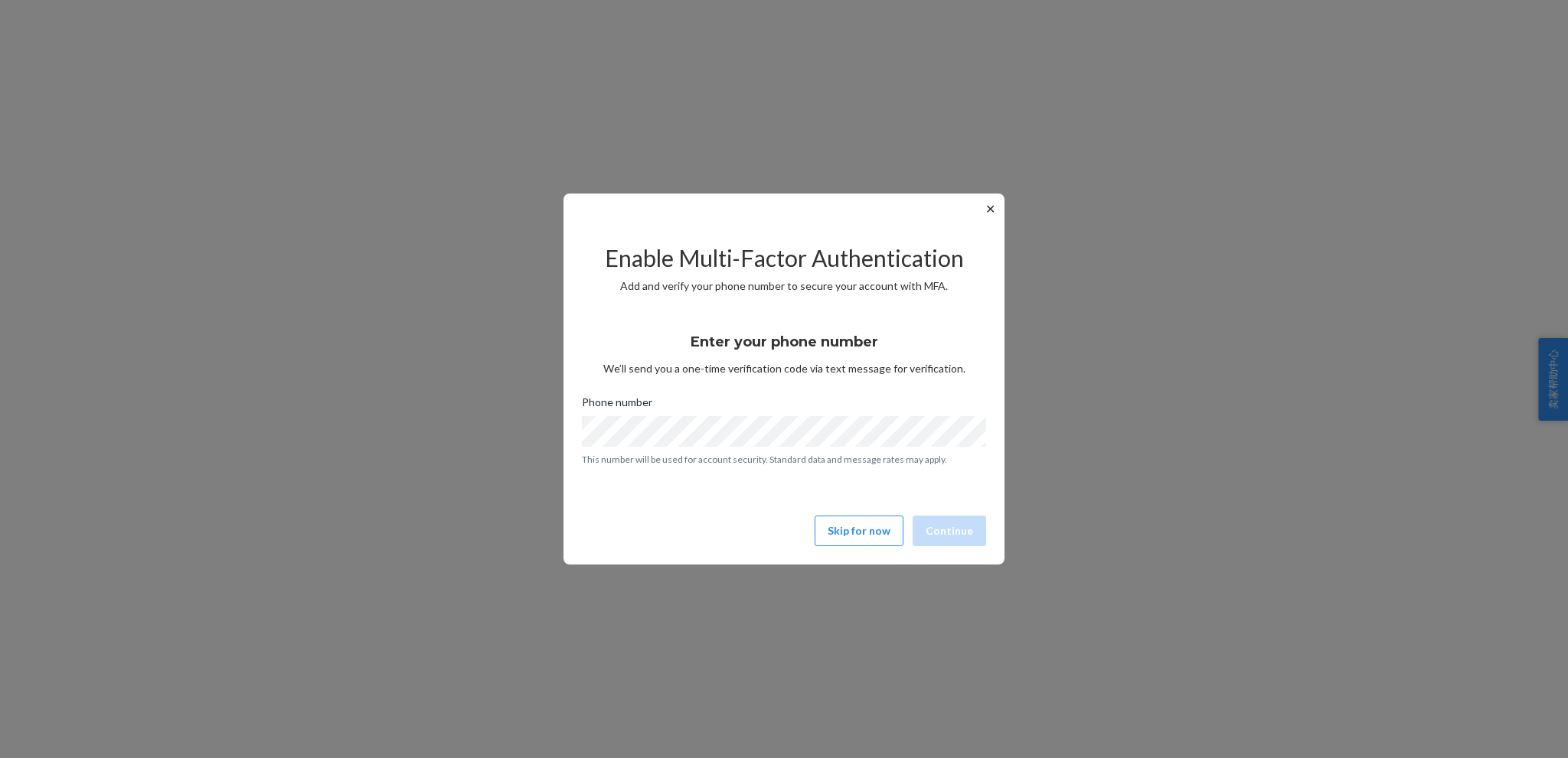
click at [985, 210] on button "✕" at bounding box center [990, 209] width 16 height 18
